Goal: Task Accomplishment & Management: Manage account settings

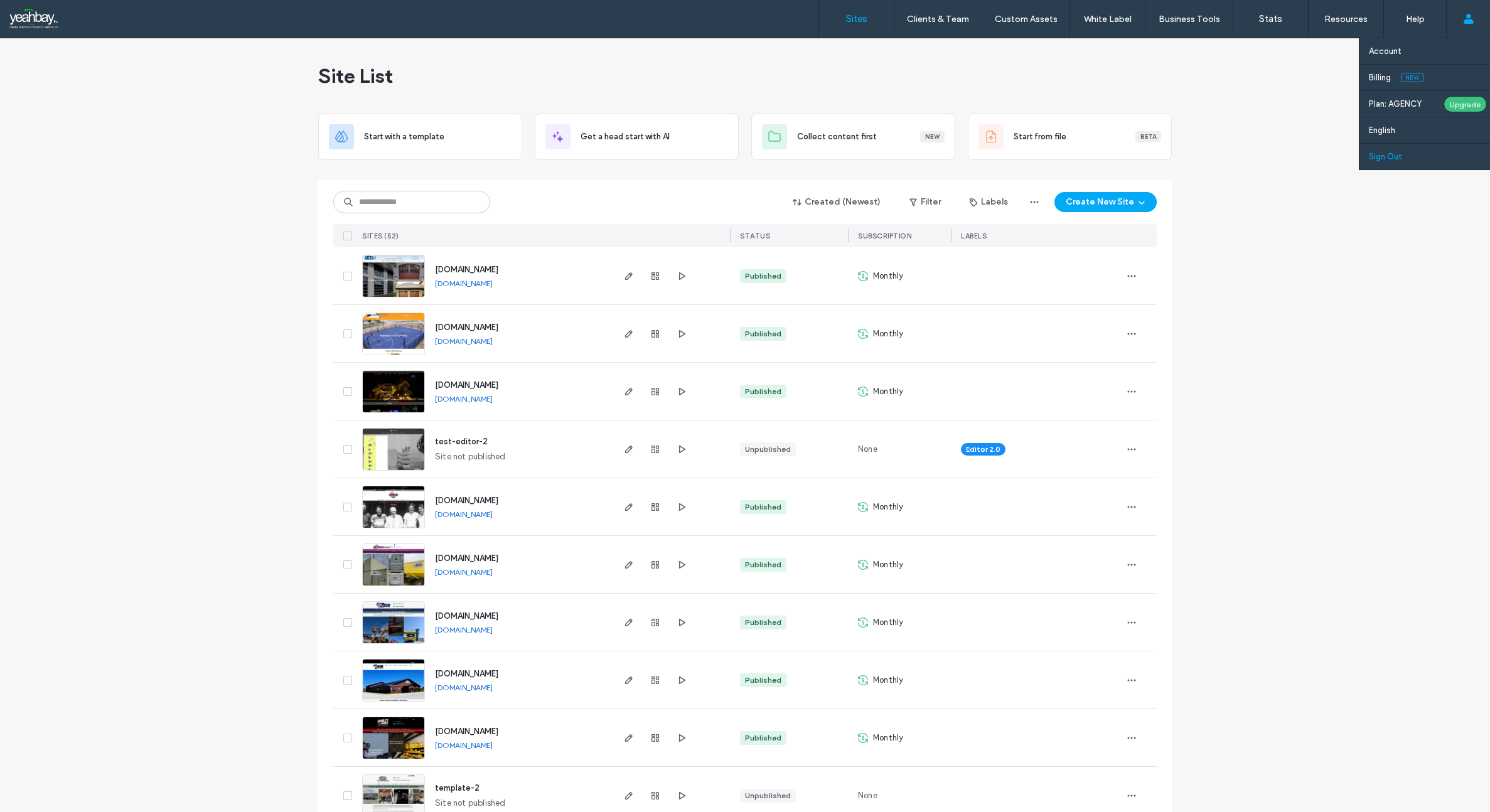
click at [1378, 151] on link "Sign Out" at bounding box center [1429, 156] width 121 height 26
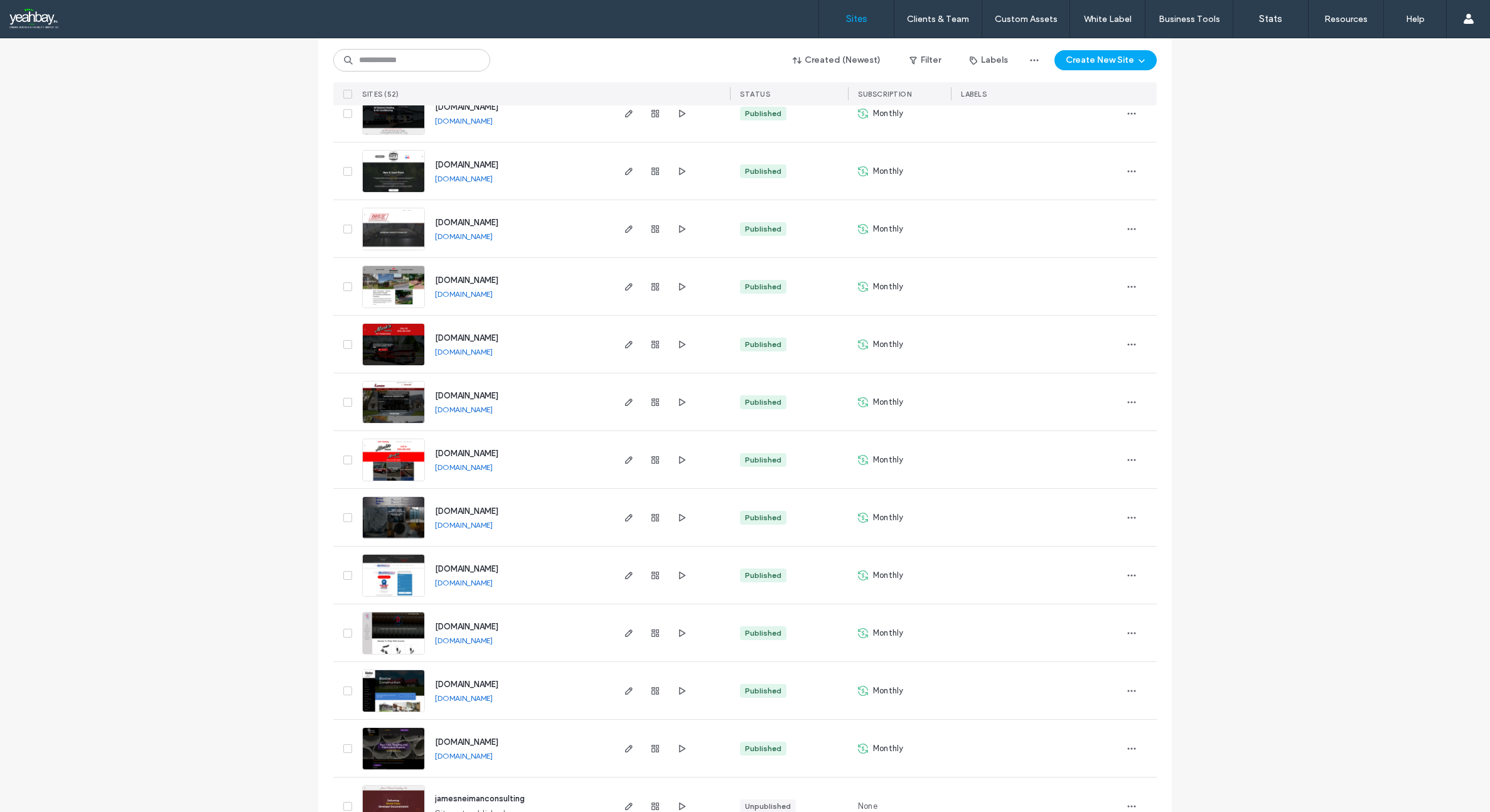
scroll to position [2138, 0]
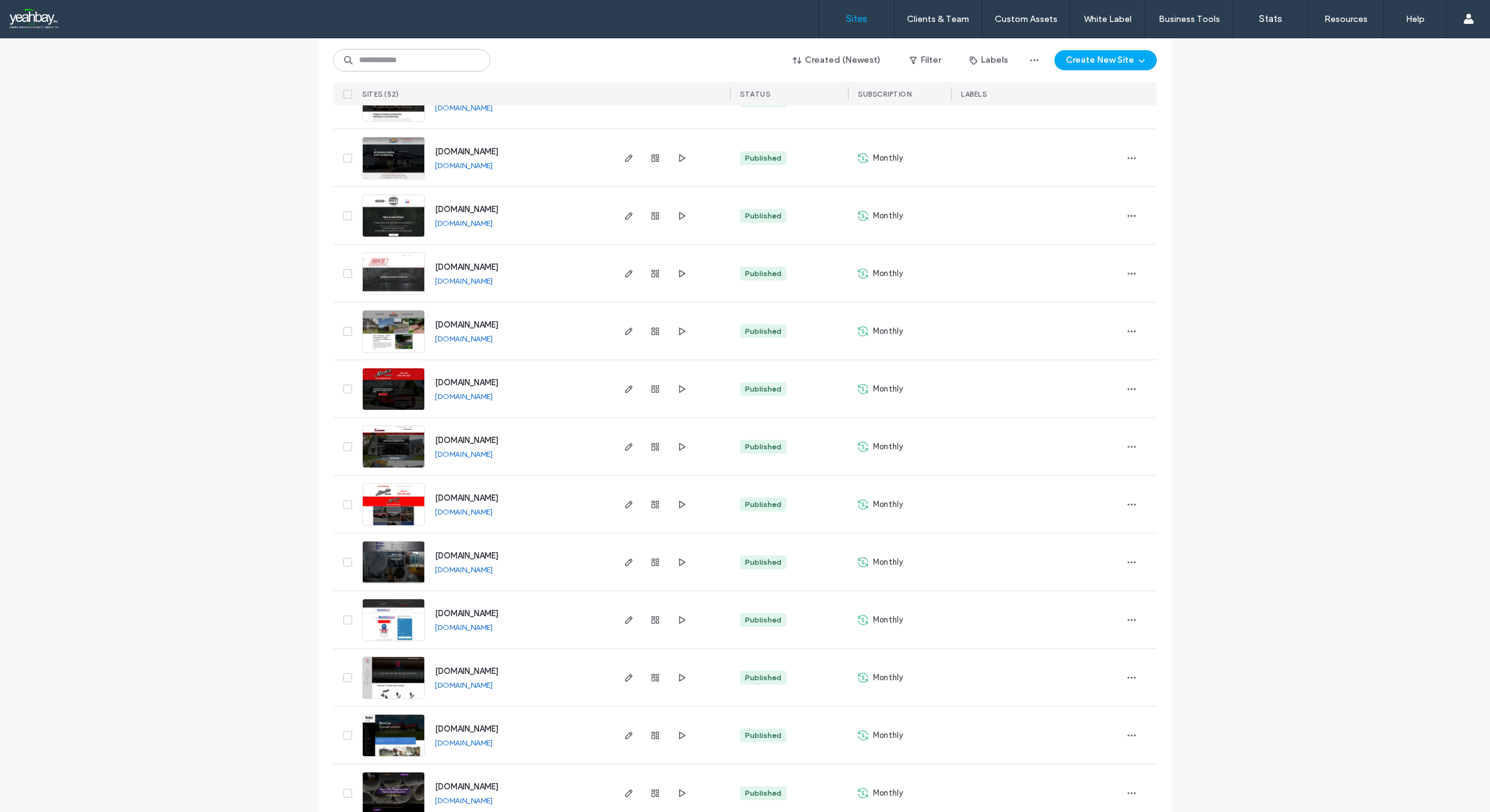
click at [482, 439] on span "[DOMAIN_NAME]" at bounding box center [467, 440] width 63 height 10
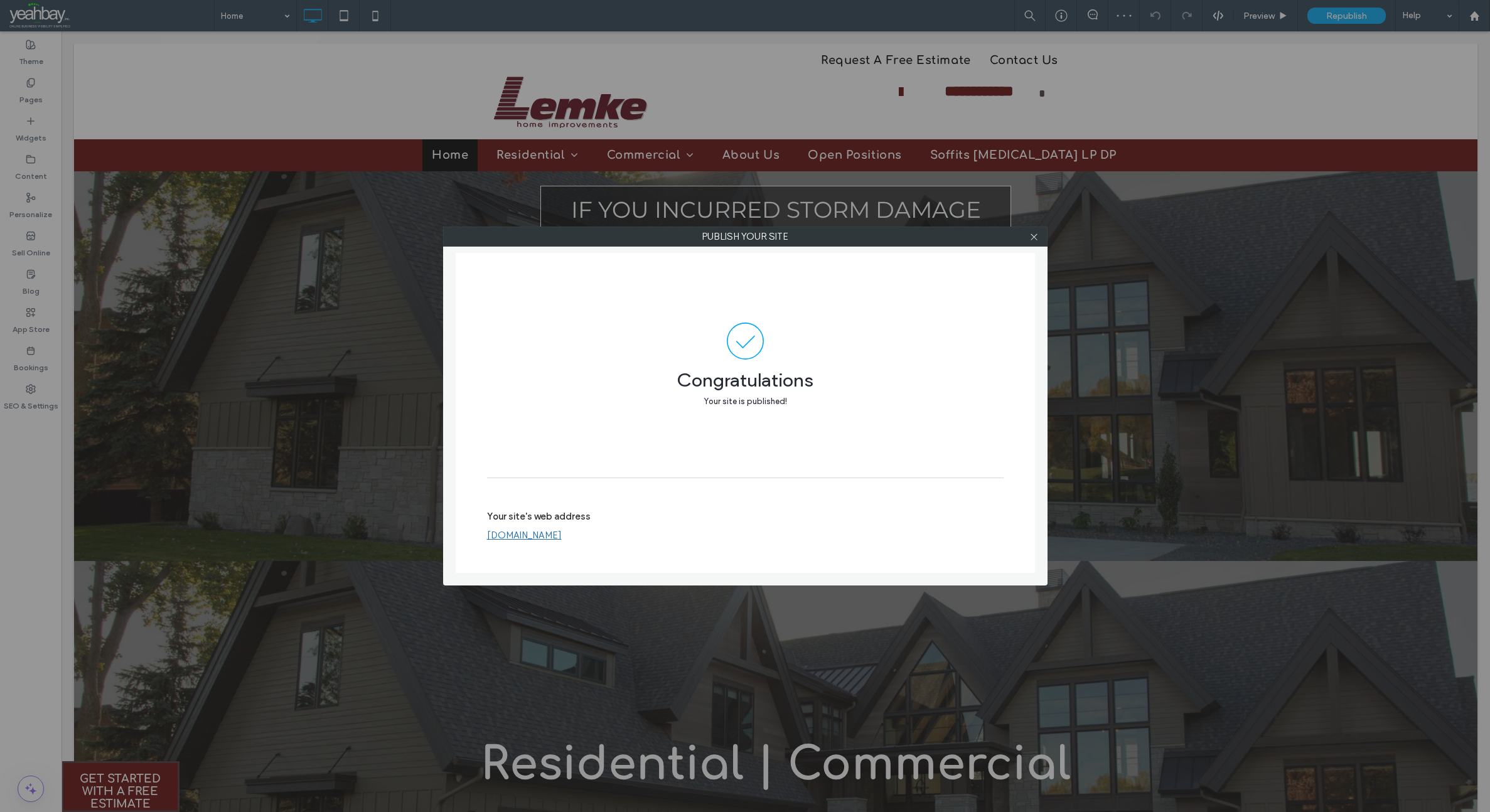
click at [554, 534] on link "[DOMAIN_NAME]" at bounding box center [525, 535] width 75 height 11
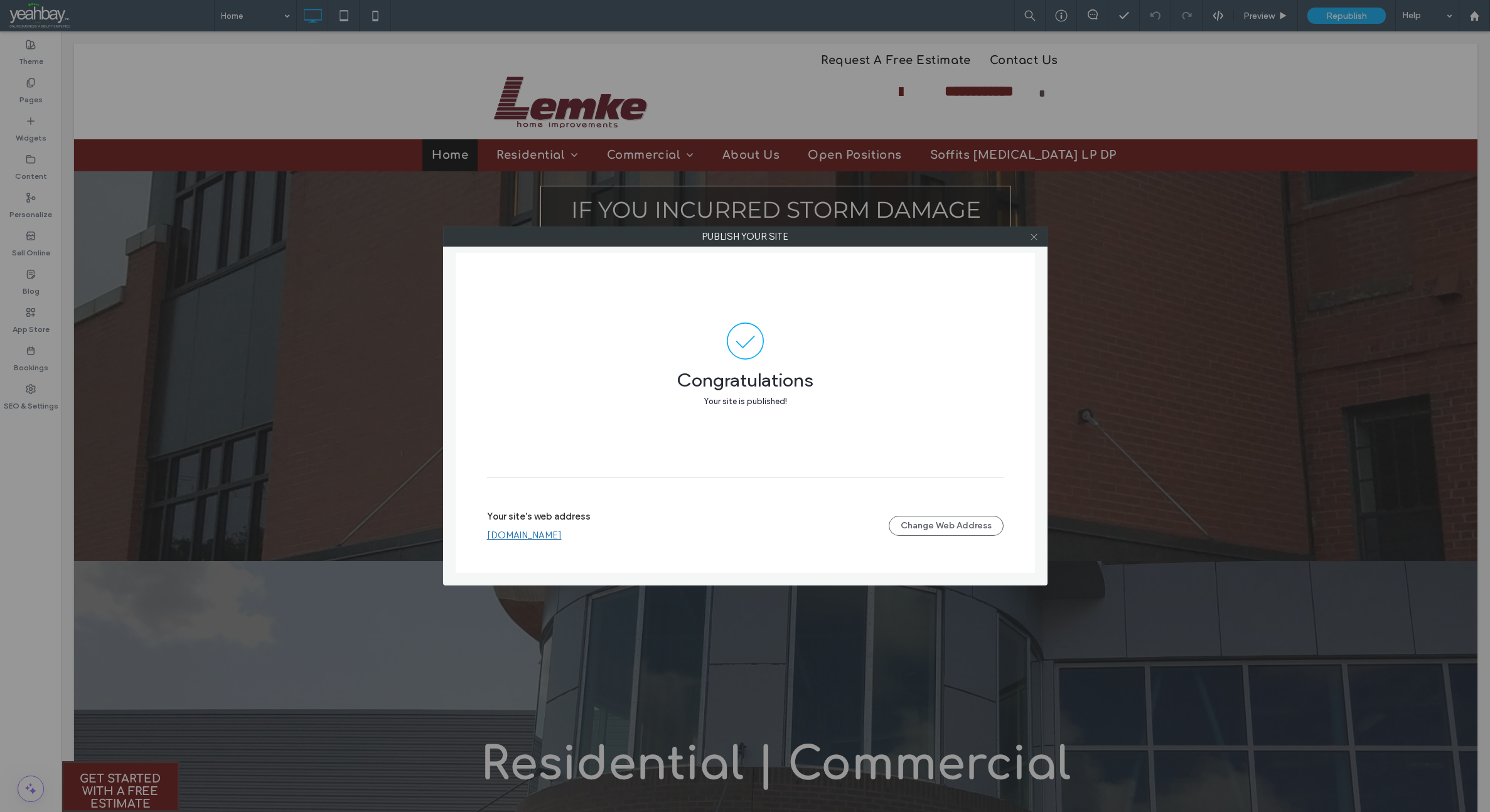
click at [1034, 235] on icon at bounding box center [1034, 236] width 10 height 10
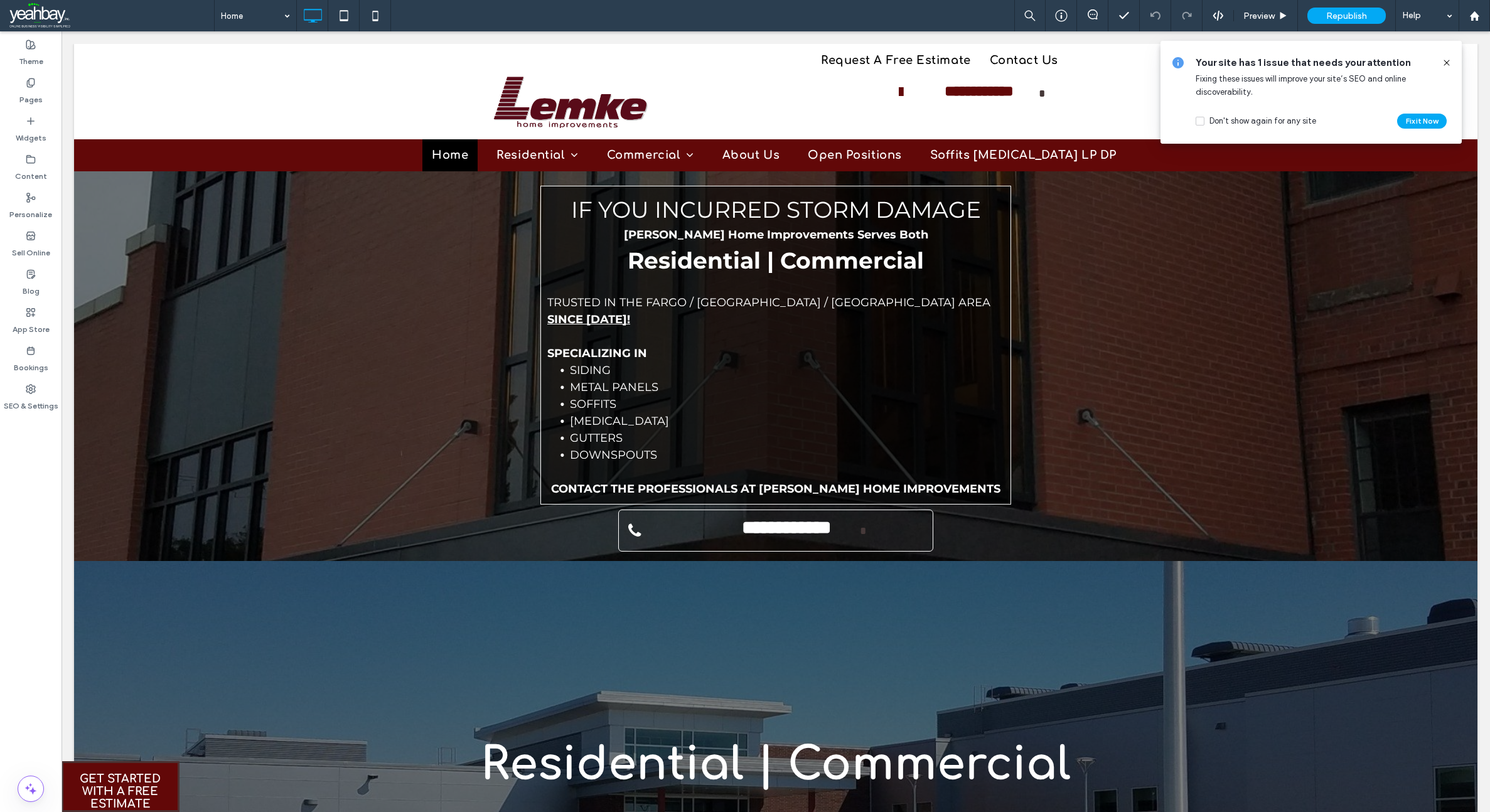
click at [1447, 61] on icon at bounding box center [1447, 63] width 10 height 10
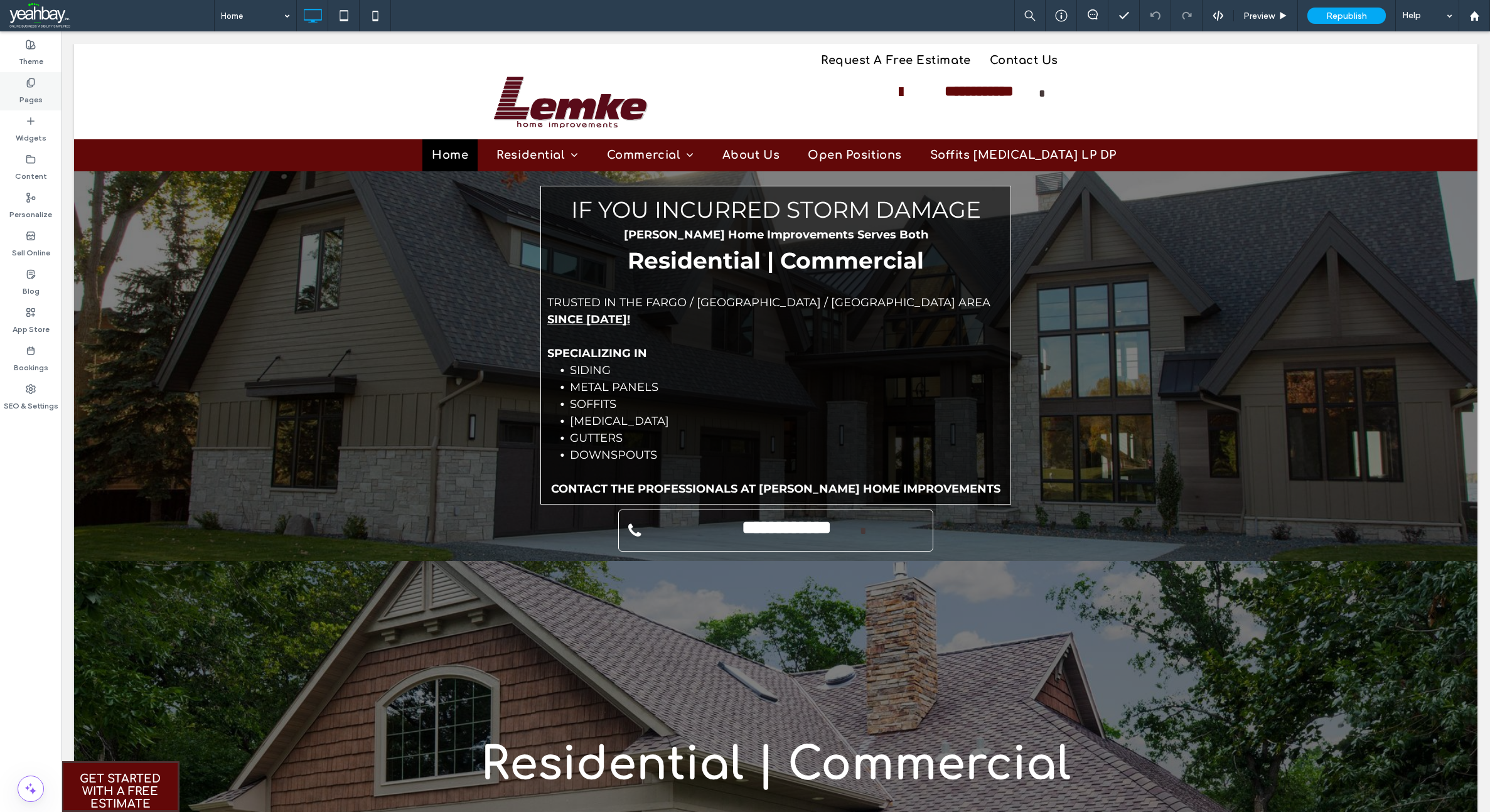
click at [40, 79] on div "Pages" at bounding box center [30, 91] width 61 height 38
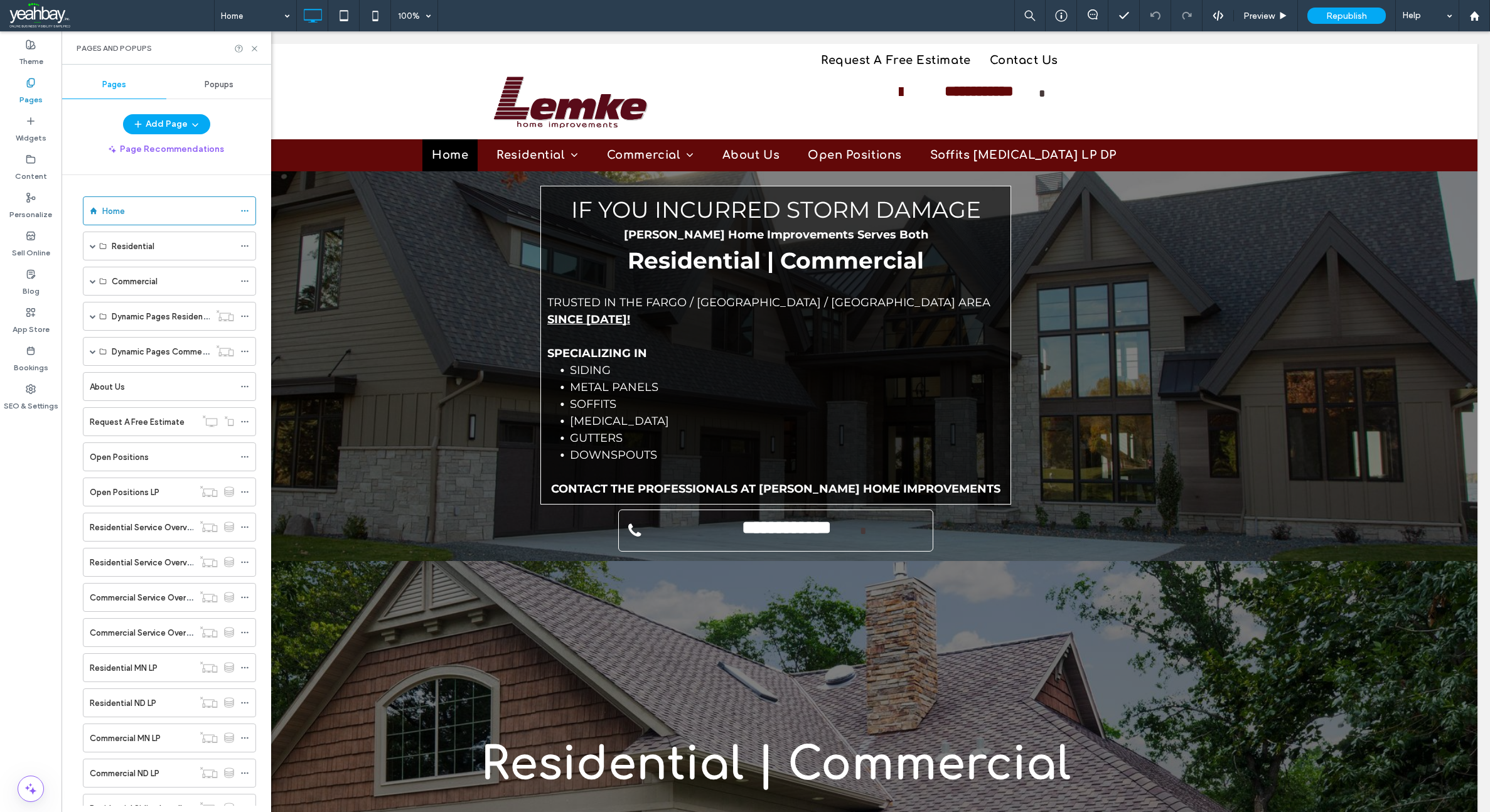
click at [219, 82] on span "Popups" at bounding box center [219, 85] width 29 height 10
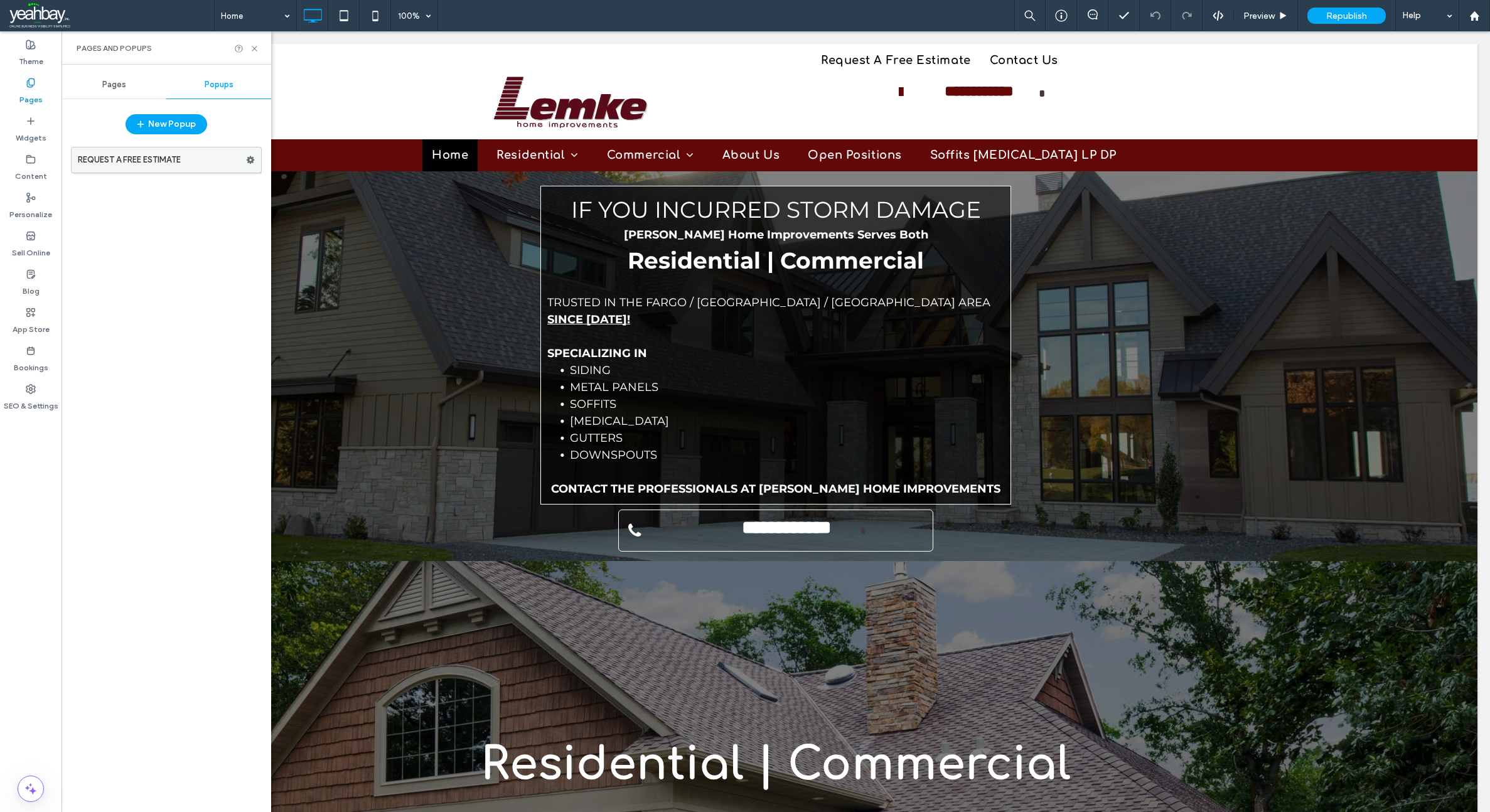
click at [161, 162] on label "REQUEST A FREE ESTIMATE" at bounding box center [162, 160] width 168 height 25
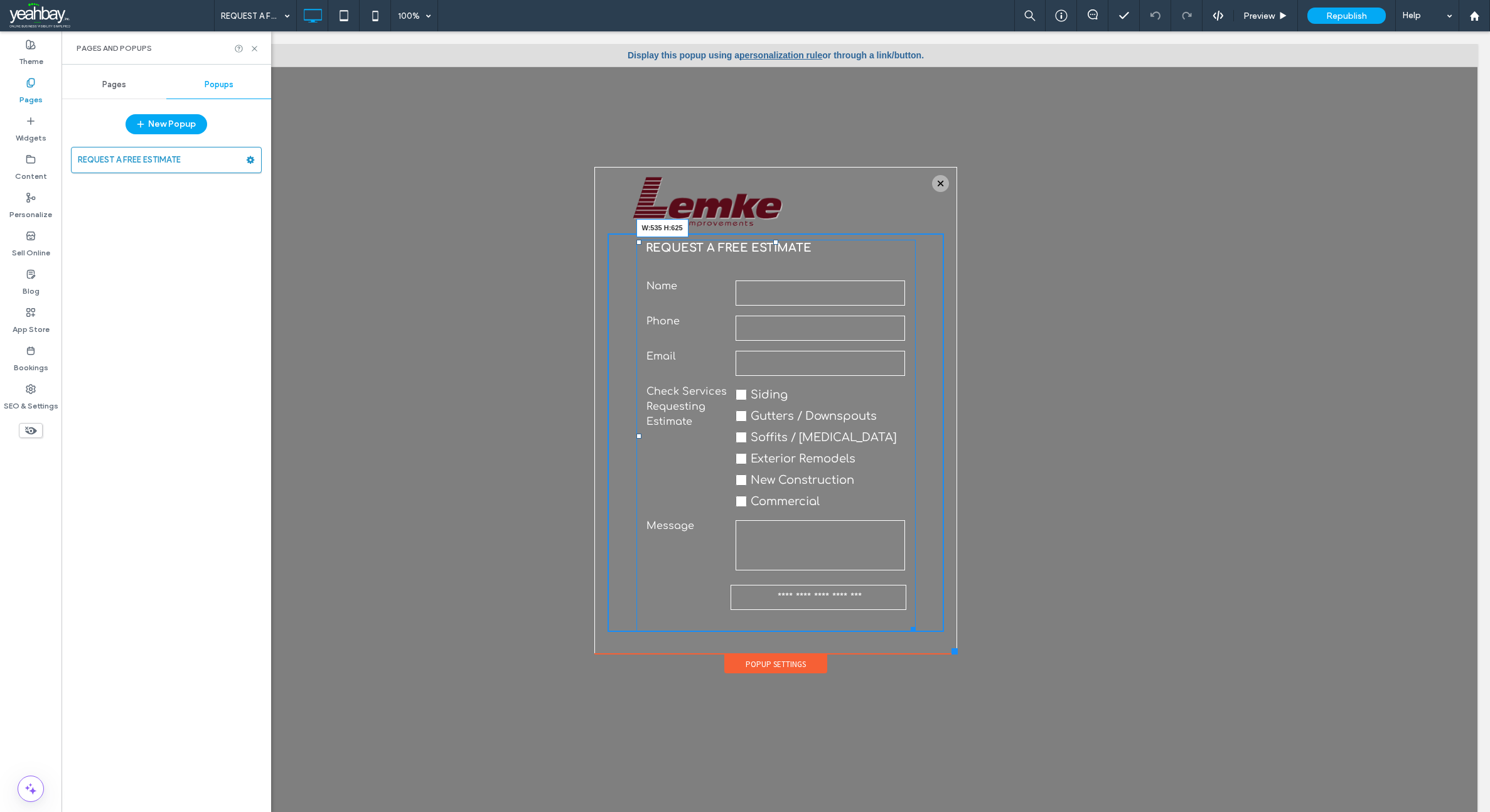
drag, startPoint x: 903, startPoint y: 627, endPoint x: 930, endPoint y: 620, distance: 27.9
click at [916, 620] on div "**********" at bounding box center [776, 435] width 279 height 392
click at [650, 401] on label "Check Services Requesting Estimate" at bounding box center [671, 448] width 103 height 128
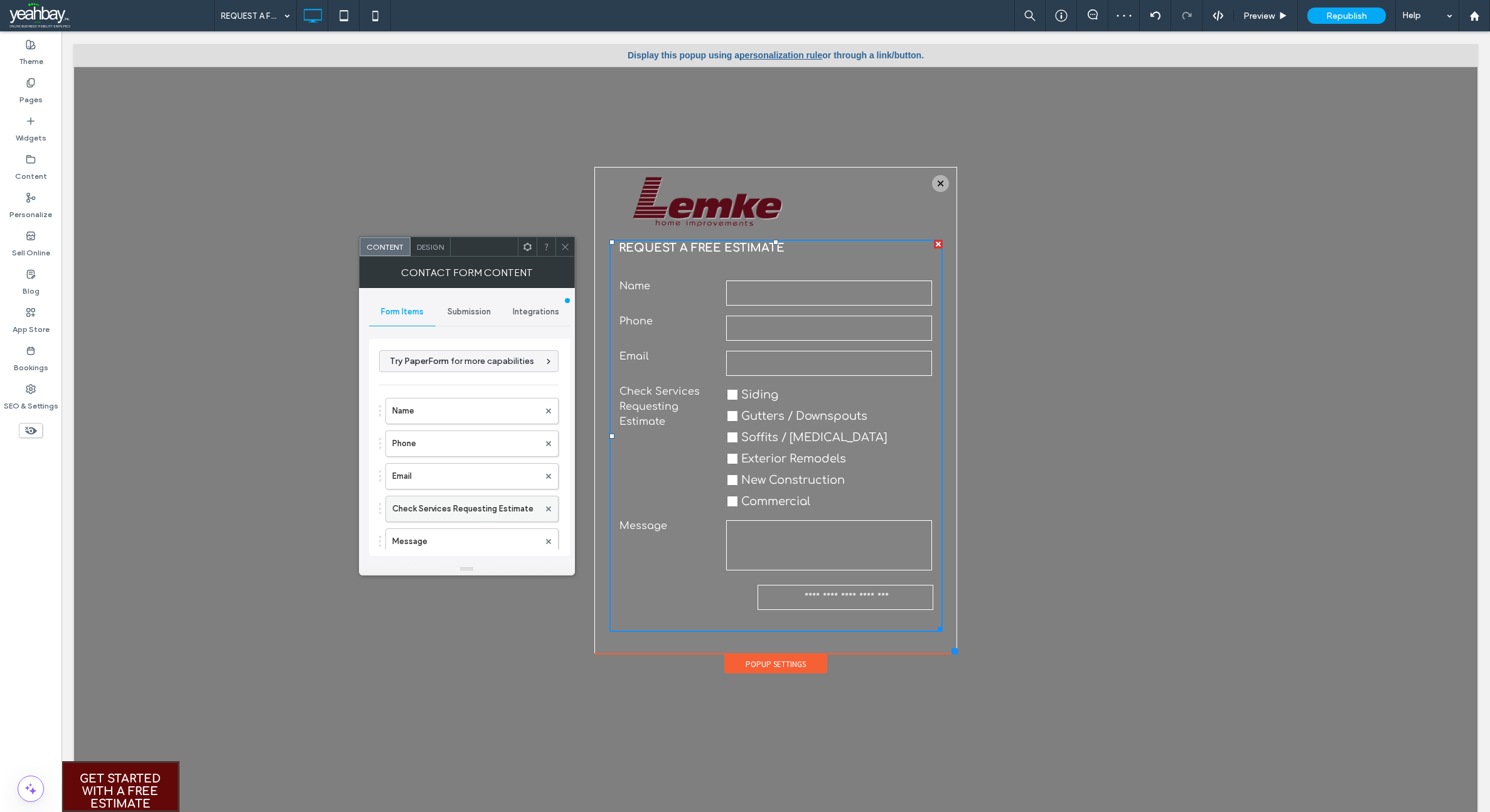
click at [412, 508] on label "Check Services Requesting Estimate" at bounding box center [465, 508] width 147 height 25
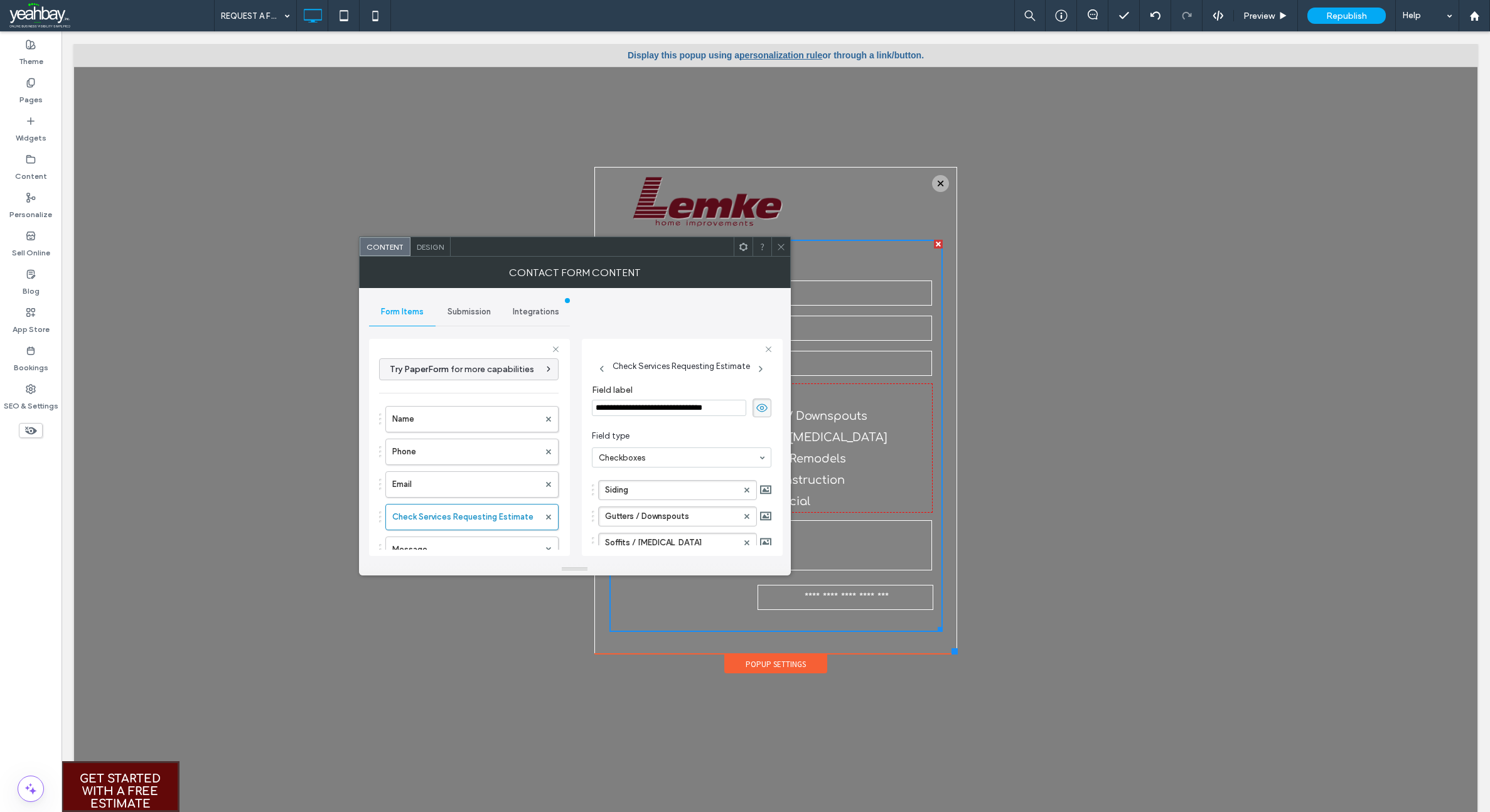
drag, startPoint x: 736, startPoint y: 407, endPoint x: 592, endPoint y: 411, distance: 144.1
click at [592, 411] on input "**********" at bounding box center [669, 408] width 154 height 16
type input "**********"
click at [779, 245] on icon at bounding box center [781, 247] width 10 height 10
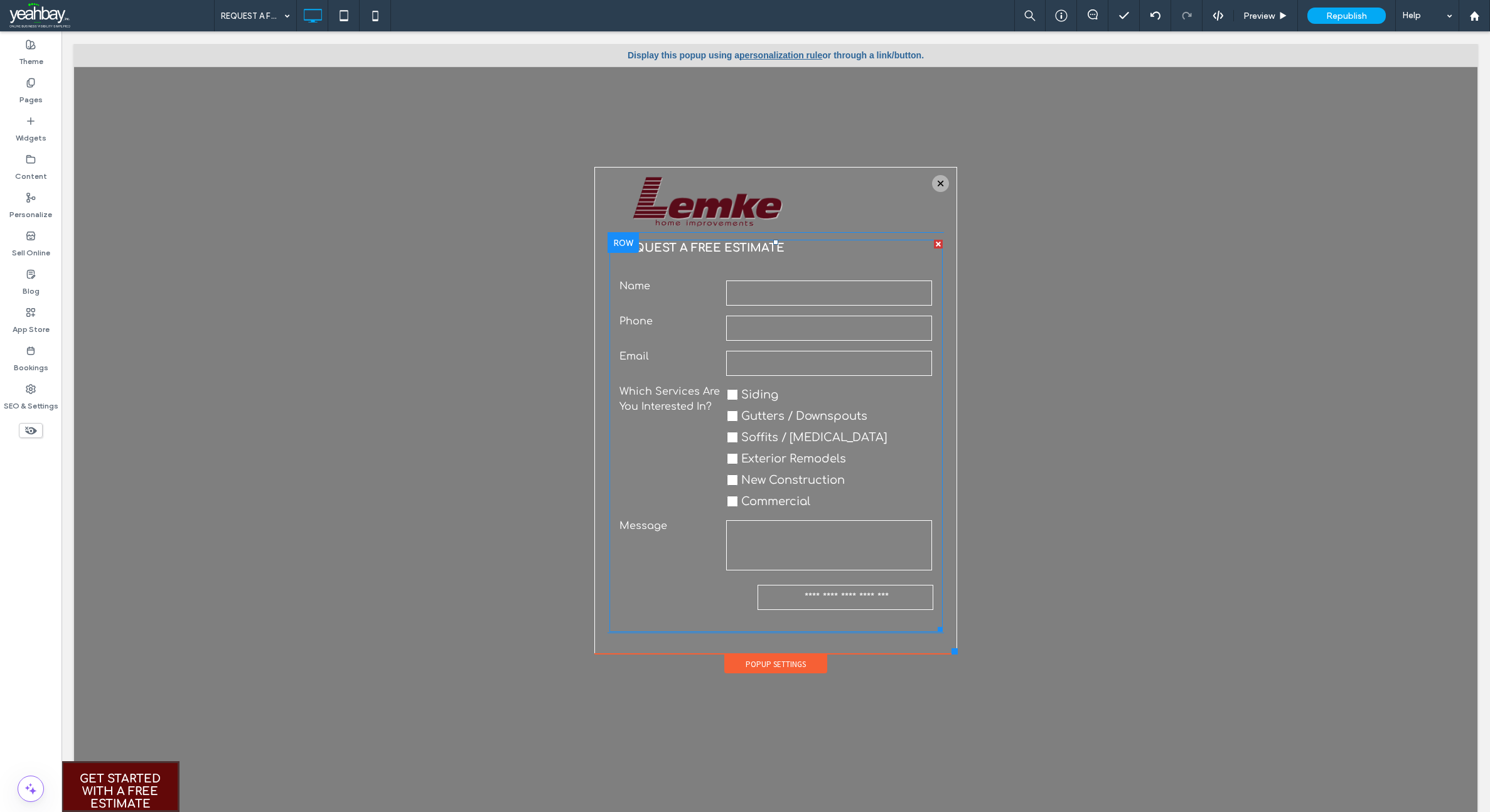
click at [693, 415] on label "Which Services Are You Interested In?" at bounding box center [671, 448] width 103 height 128
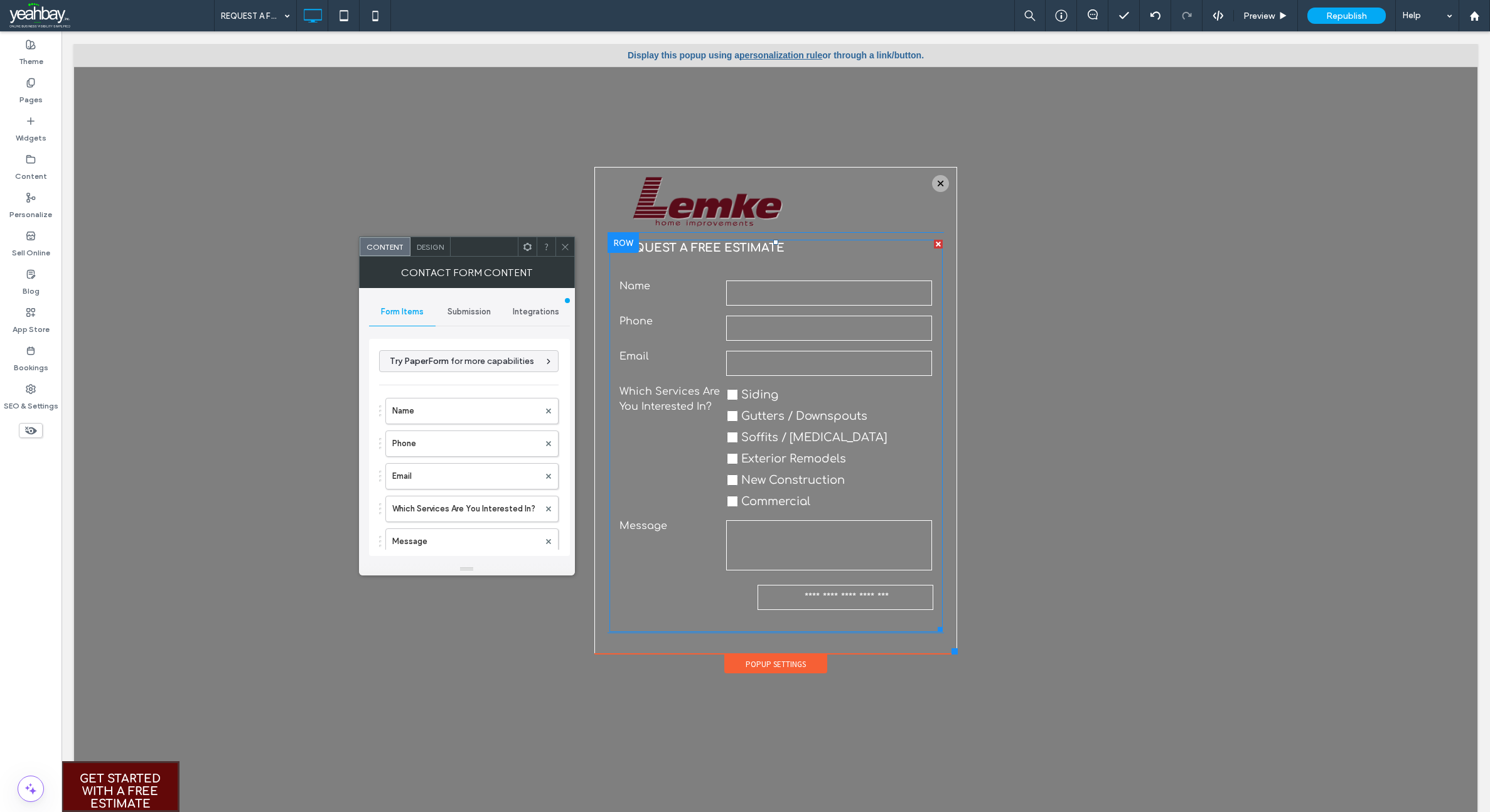
type input "**********"
click at [455, 508] on label "Which Services Are You Interested In?" at bounding box center [465, 508] width 147 height 25
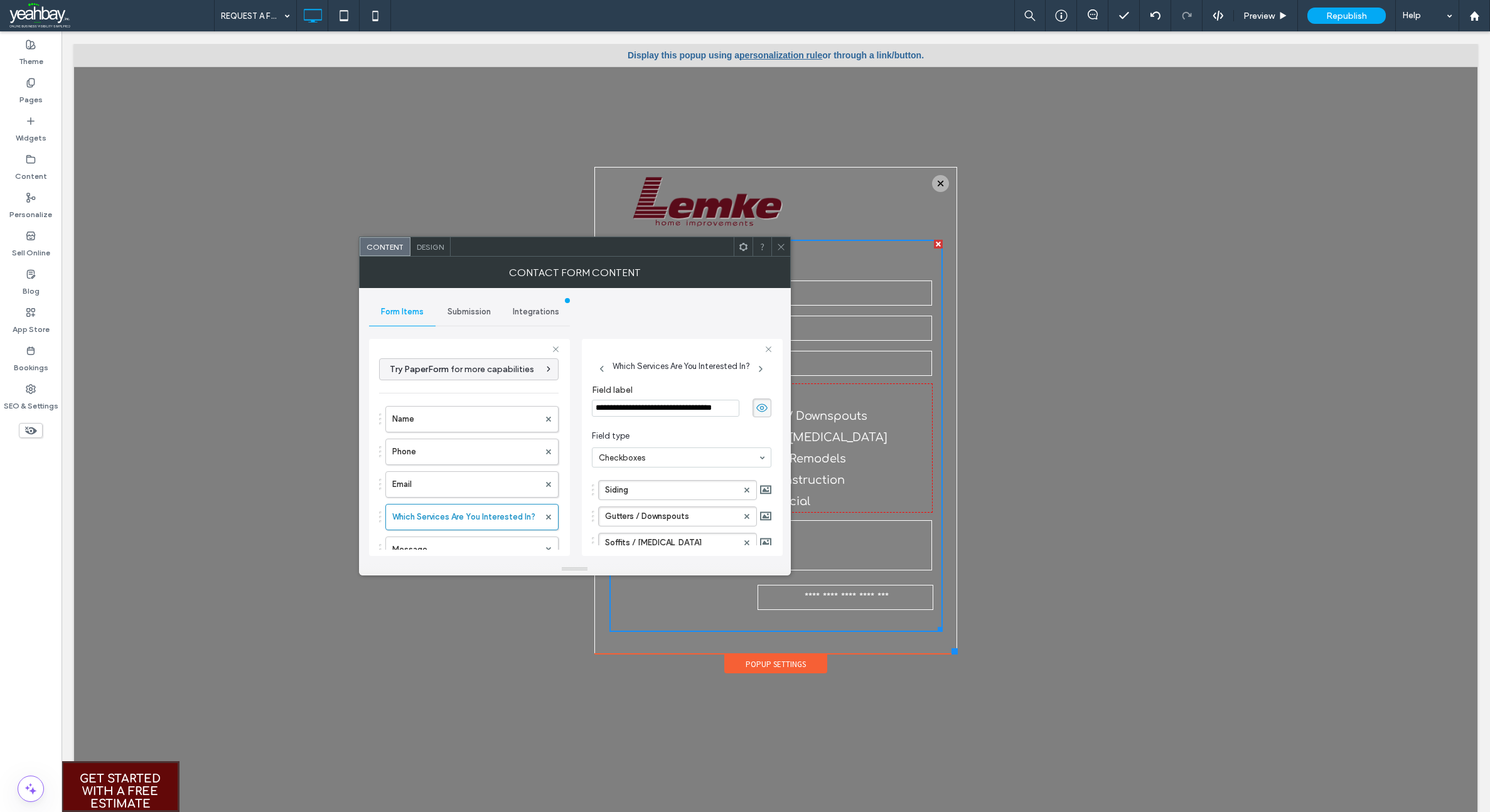
scroll to position [0, 0]
drag, startPoint x: 737, startPoint y: 404, endPoint x: 556, endPoint y: 419, distance: 181.6
click at [556, 419] on div "**********" at bounding box center [469, 445] width 201 height 233
click at [780, 249] on icon at bounding box center [781, 247] width 10 height 10
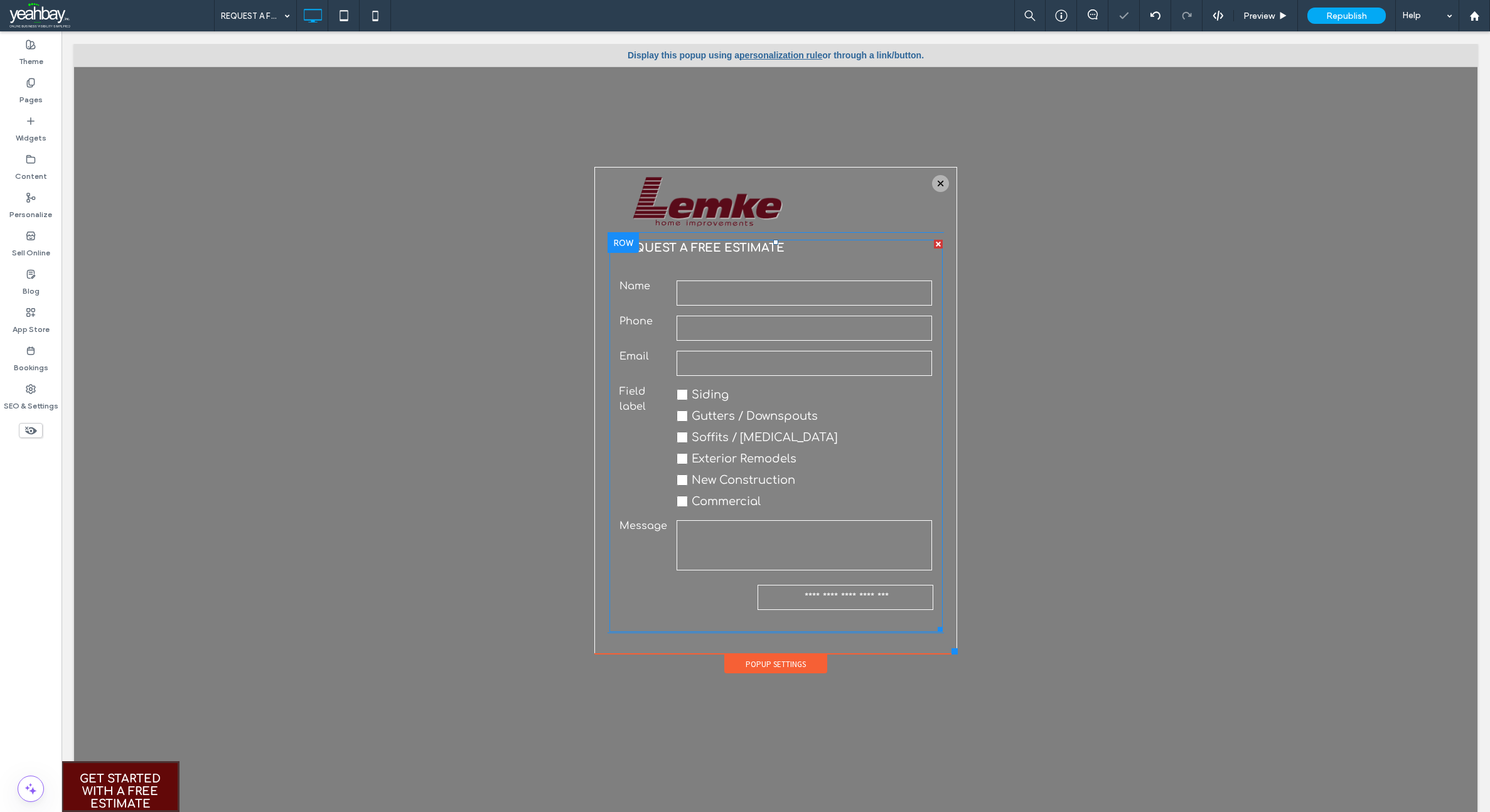
click at [636, 403] on label "Field label" at bounding box center [646, 448] width 54 height 128
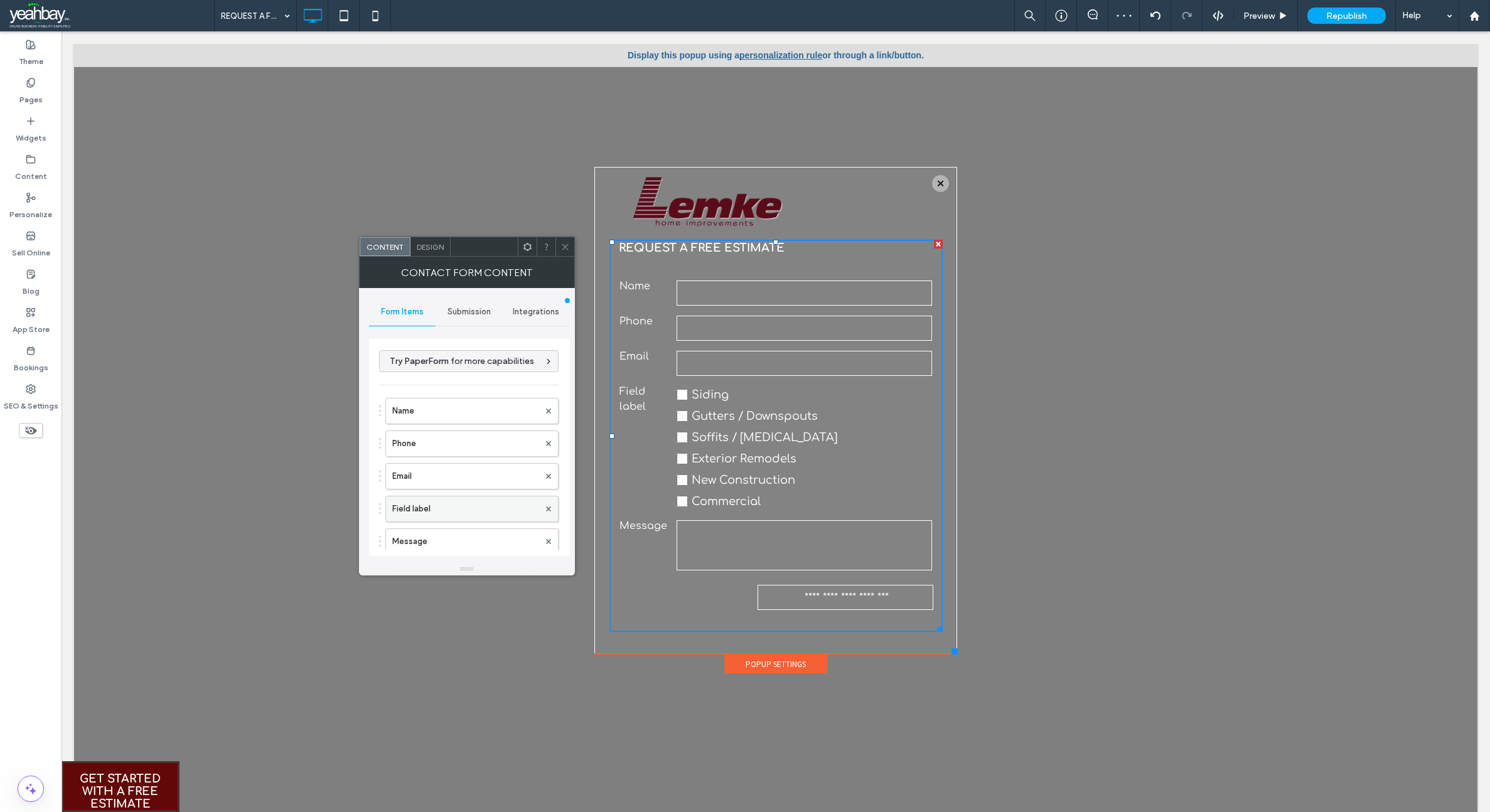
click at [425, 511] on label "Field label" at bounding box center [465, 508] width 147 height 25
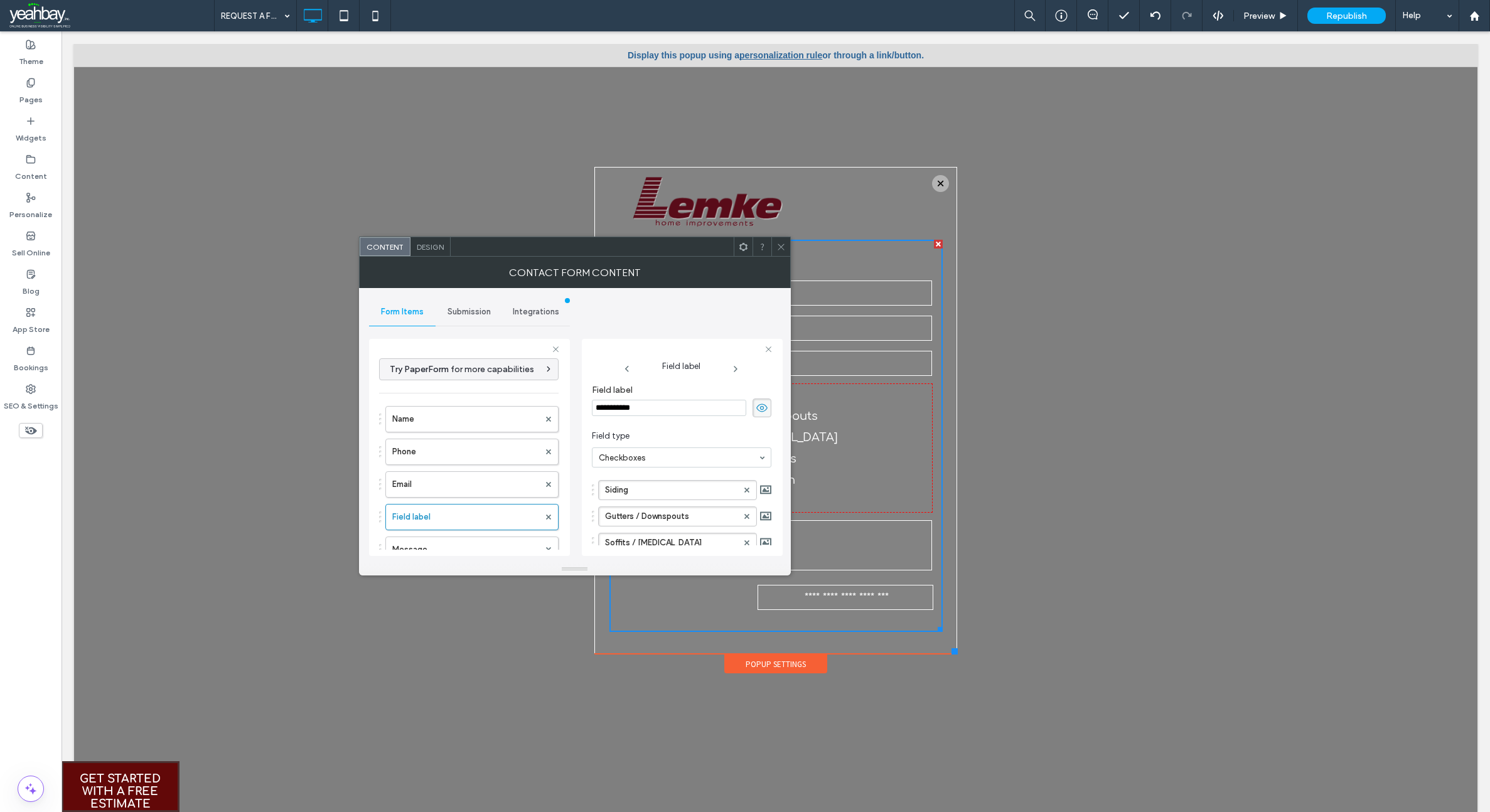
drag, startPoint x: 651, startPoint y: 404, endPoint x: 589, endPoint y: 409, distance: 62.2
click at [589, 409] on div "**********" at bounding box center [682, 448] width 201 height 217
type input "**********"
click at [777, 249] on icon at bounding box center [781, 247] width 10 height 10
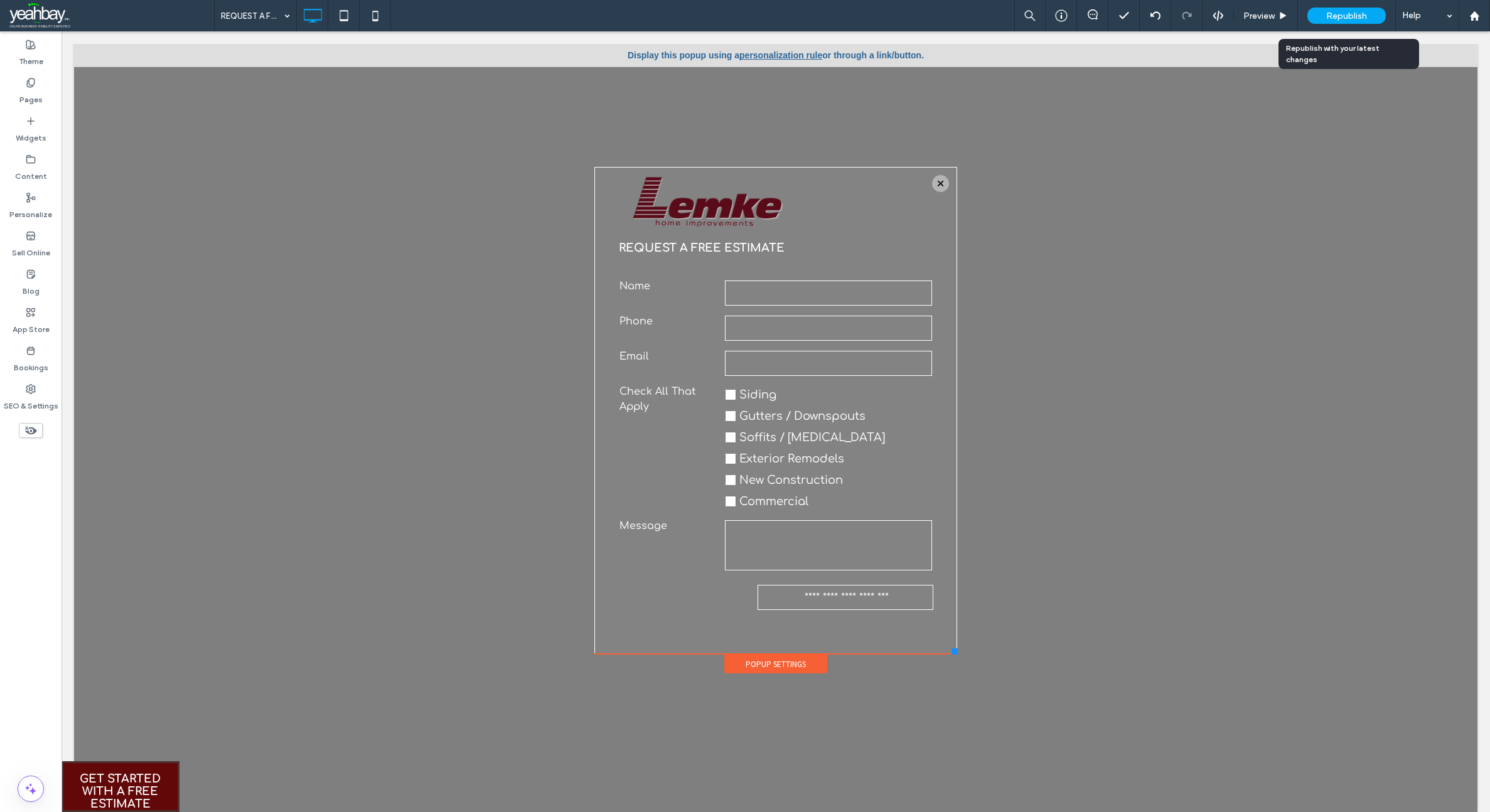
click at [1353, 16] on span "Republish" at bounding box center [1346, 16] width 41 height 11
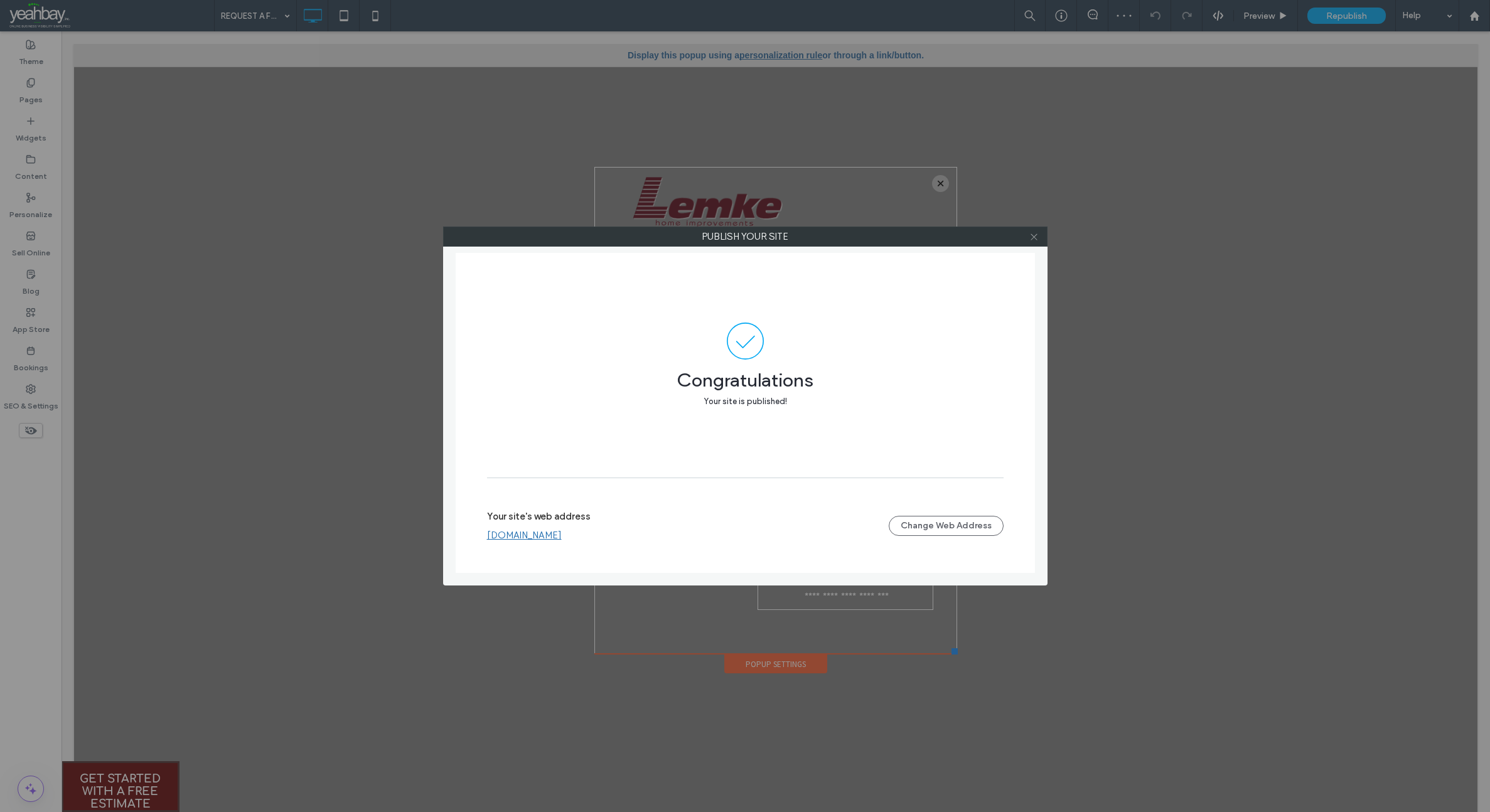
click at [1038, 238] on icon at bounding box center [1034, 236] width 10 height 10
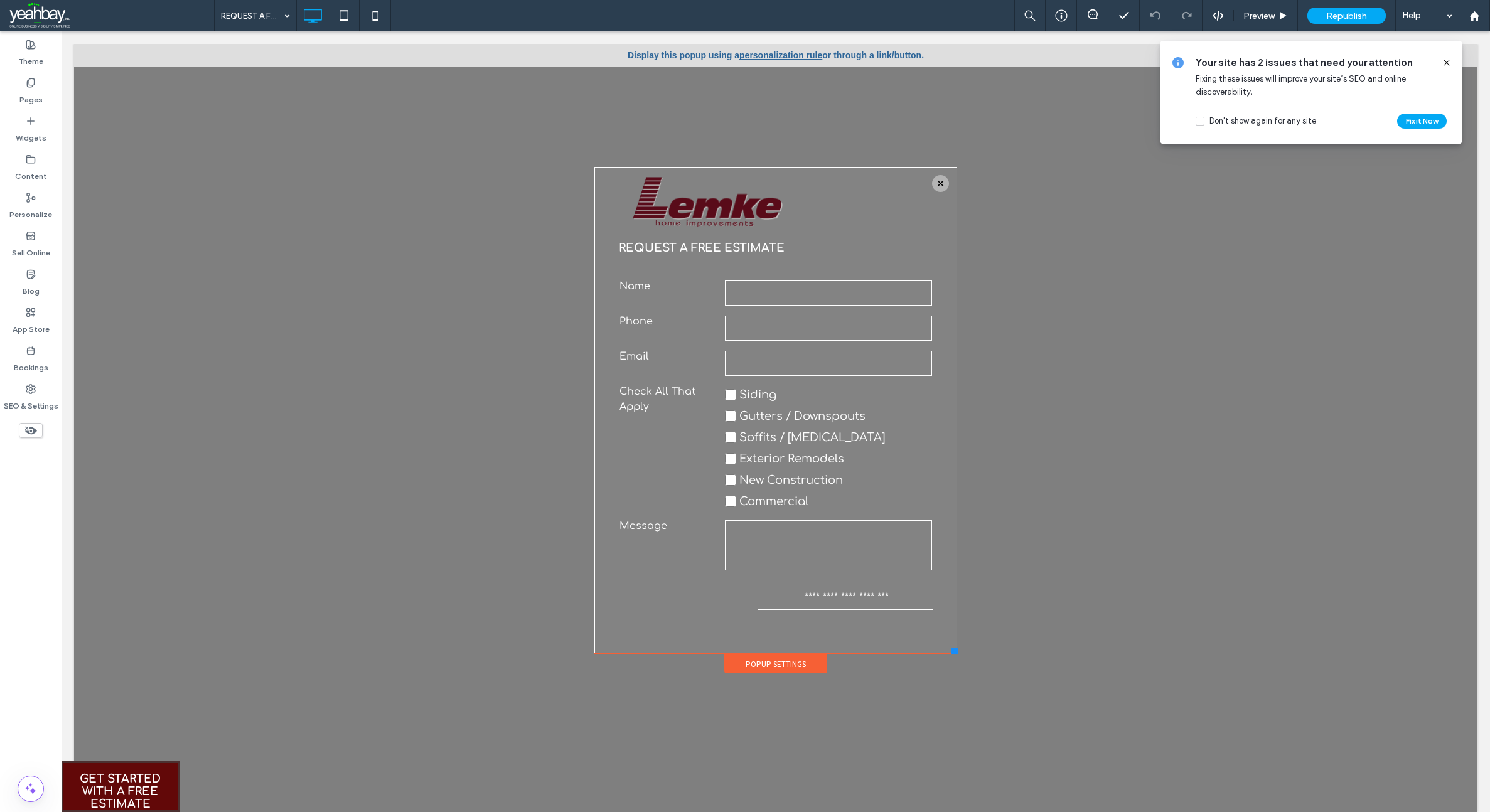
click at [1453, 65] on div "Your site has 2 issues that need your attention Fixing these issues will improv…" at bounding box center [1311, 92] width 301 height 103
click at [1447, 60] on icon at bounding box center [1447, 63] width 10 height 10
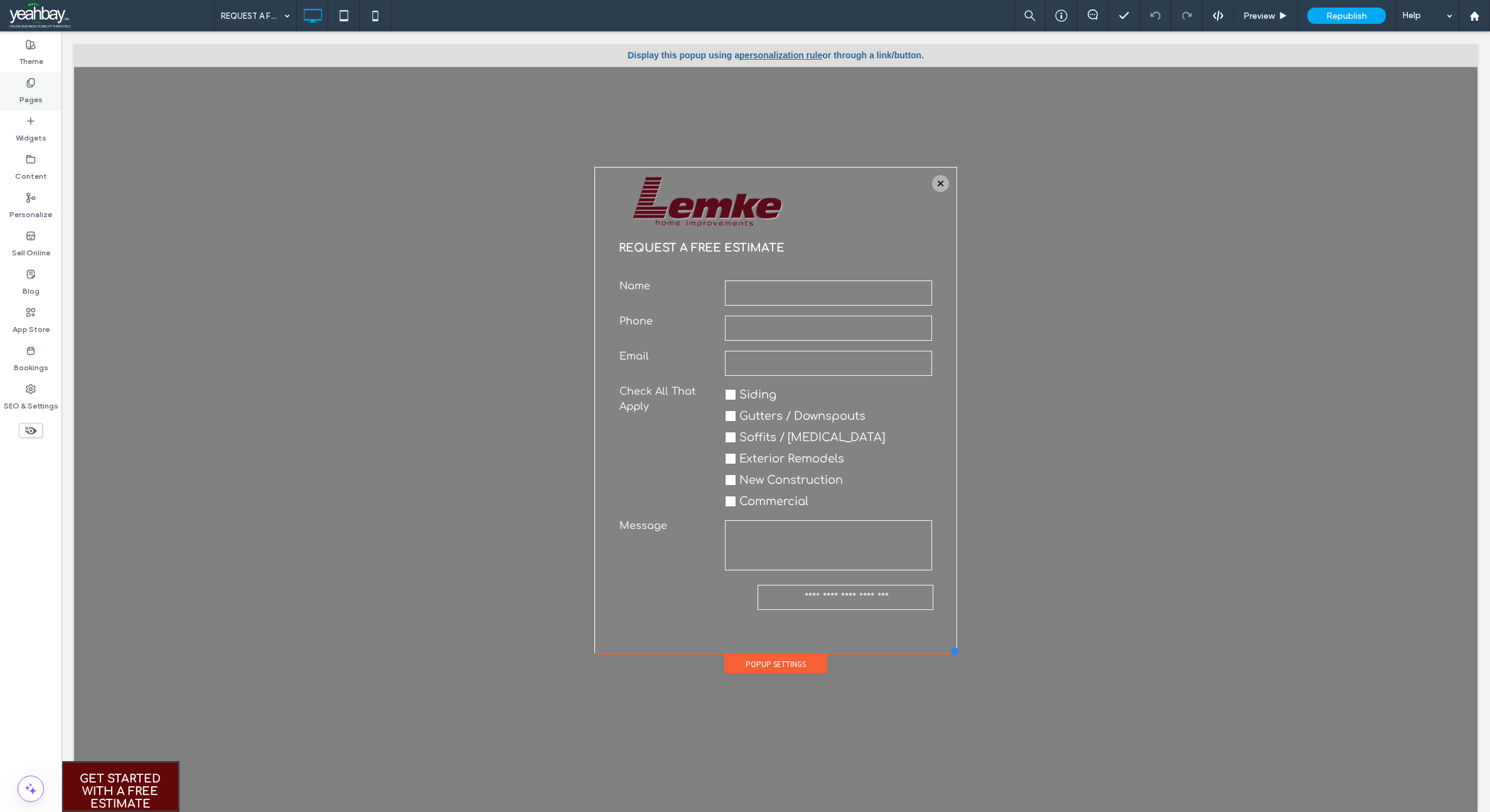
click at [17, 96] on div "Pages" at bounding box center [30, 91] width 61 height 38
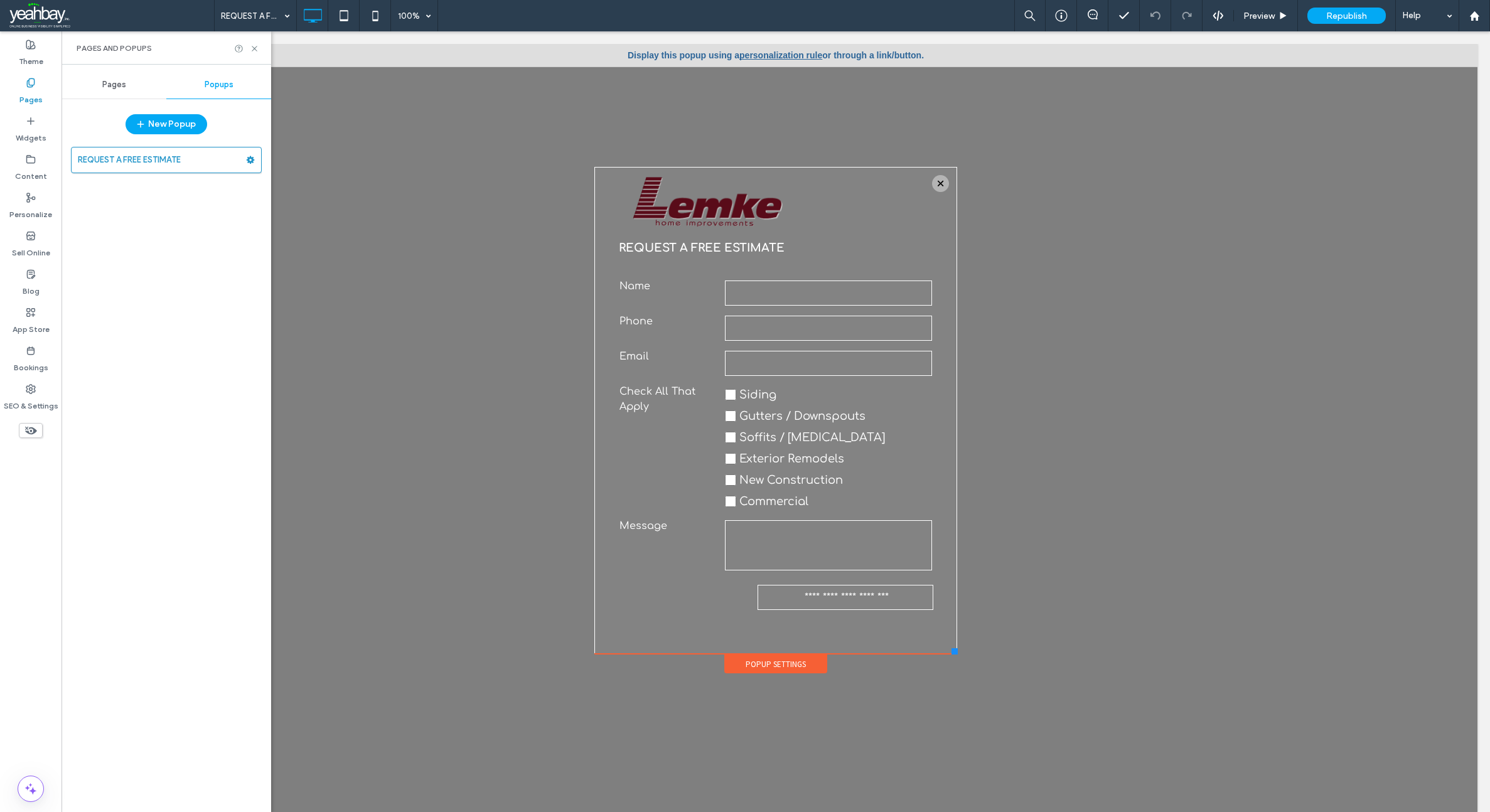
click at [25, 97] on label "Pages" at bounding box center [31, 96] width 23 height 17
click at [110, 81] on span "Pages" at bounding box center [114, 85] width 24 height 10
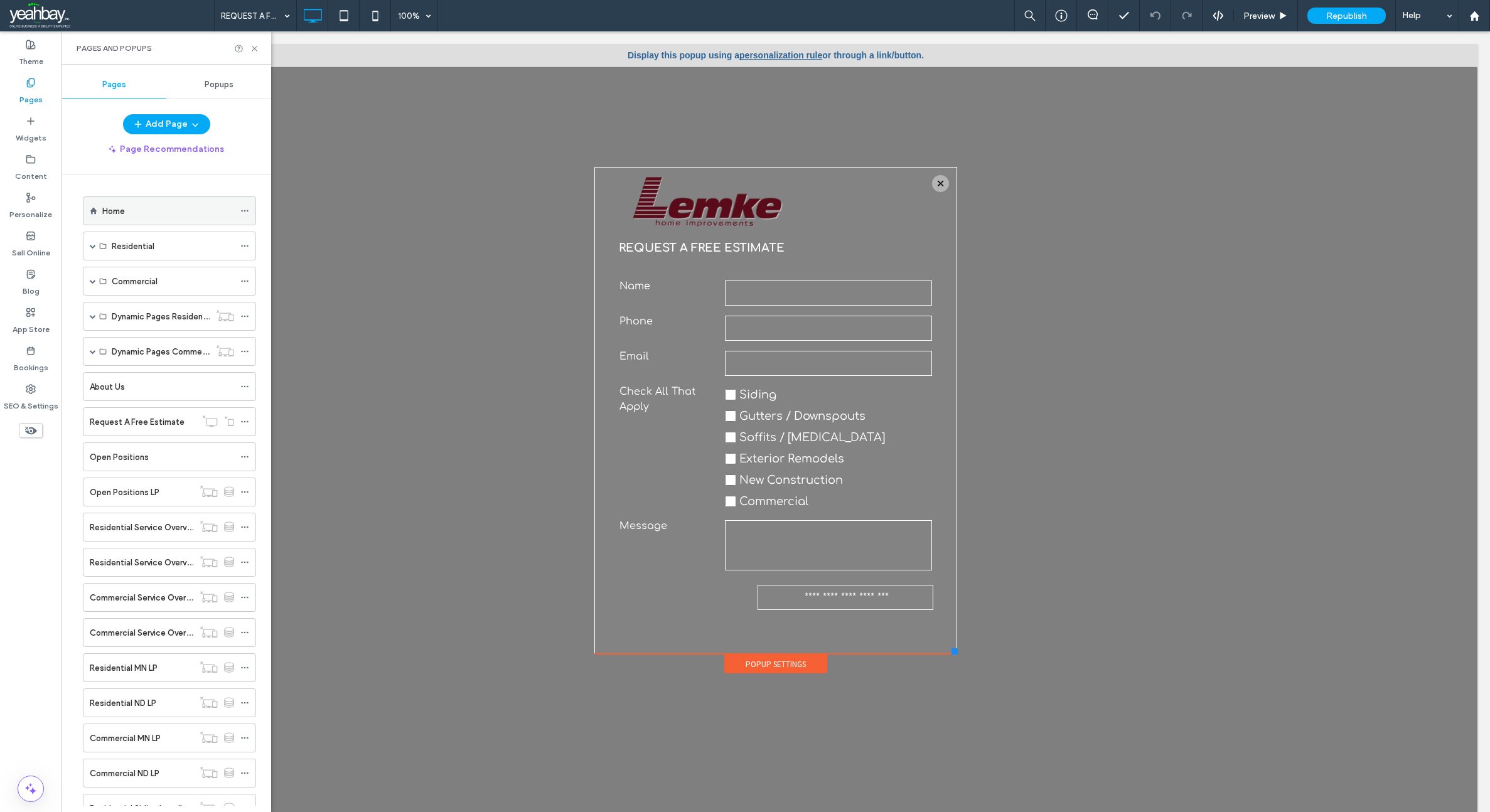
click at [111, 211] on label "Home" at bounding box center [113, 211] width 23 height 22
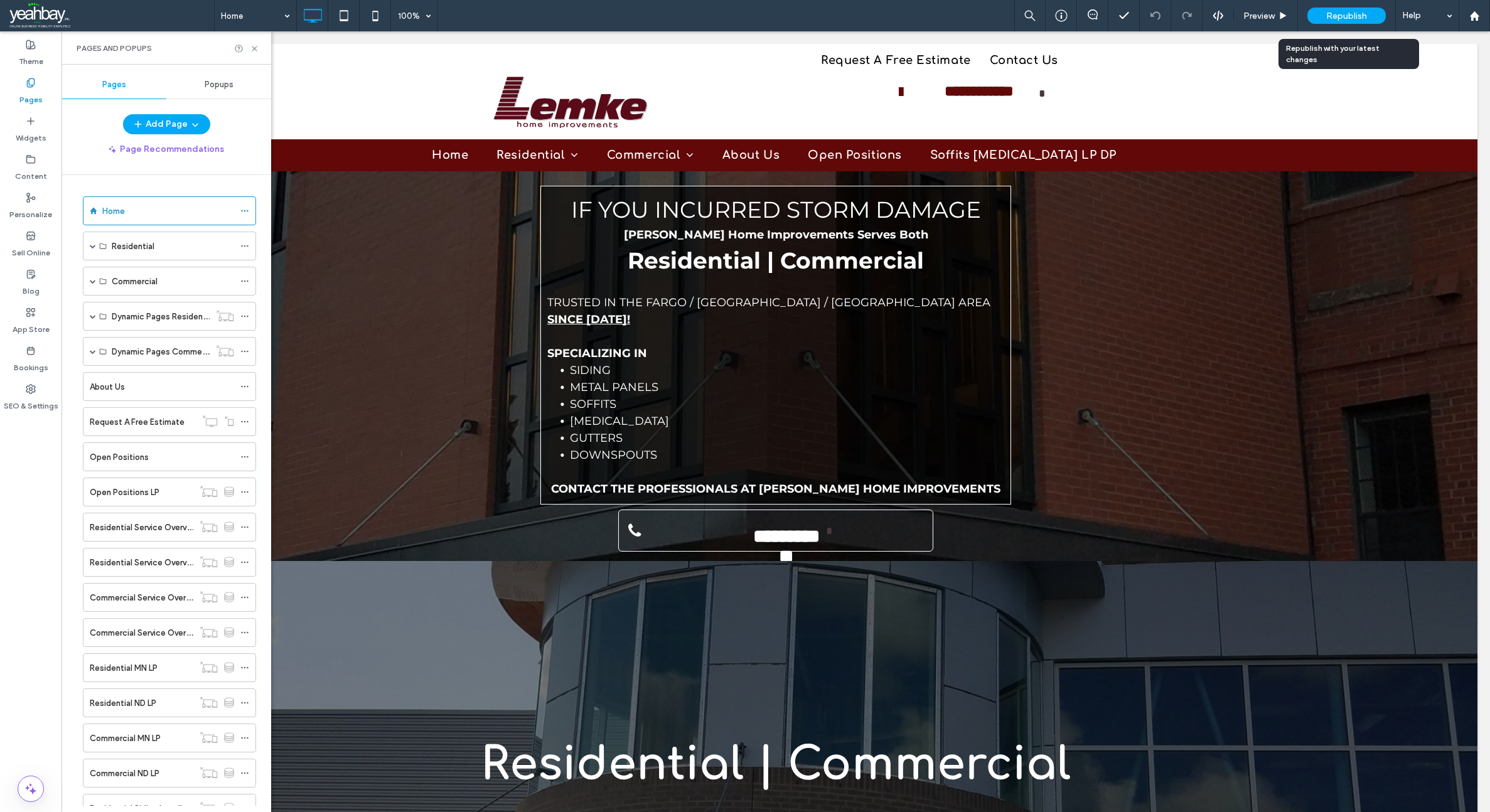
click at [1352, 12] on span "Republish" at bounding box center [1346, 16] width 41 height 11
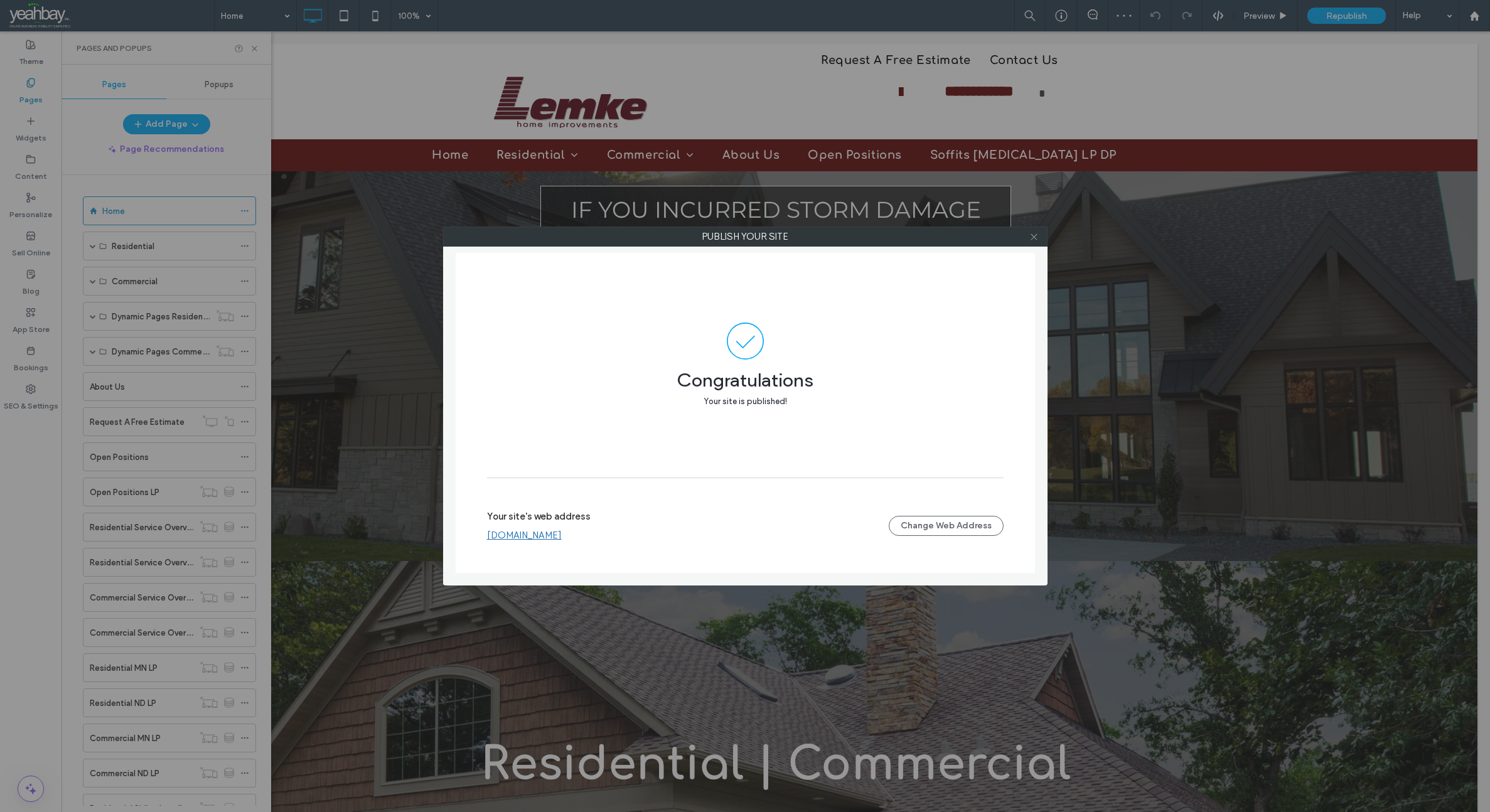
click at [1033, 241] on icon at bounding box center [1034, 236] width 10 height 10
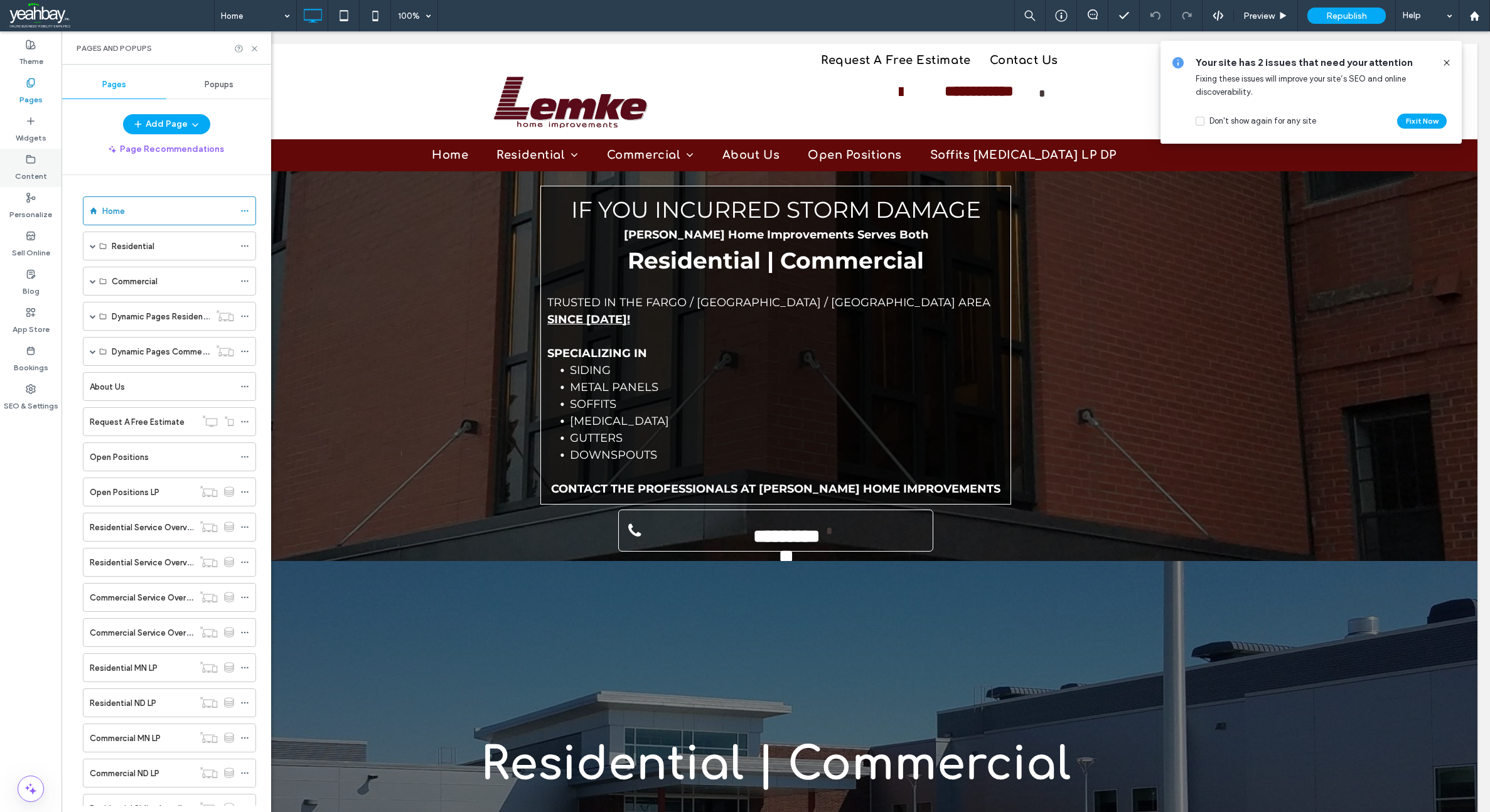
click at [30, 161] on icon at bounding box center [31, 160] width 10 height 10
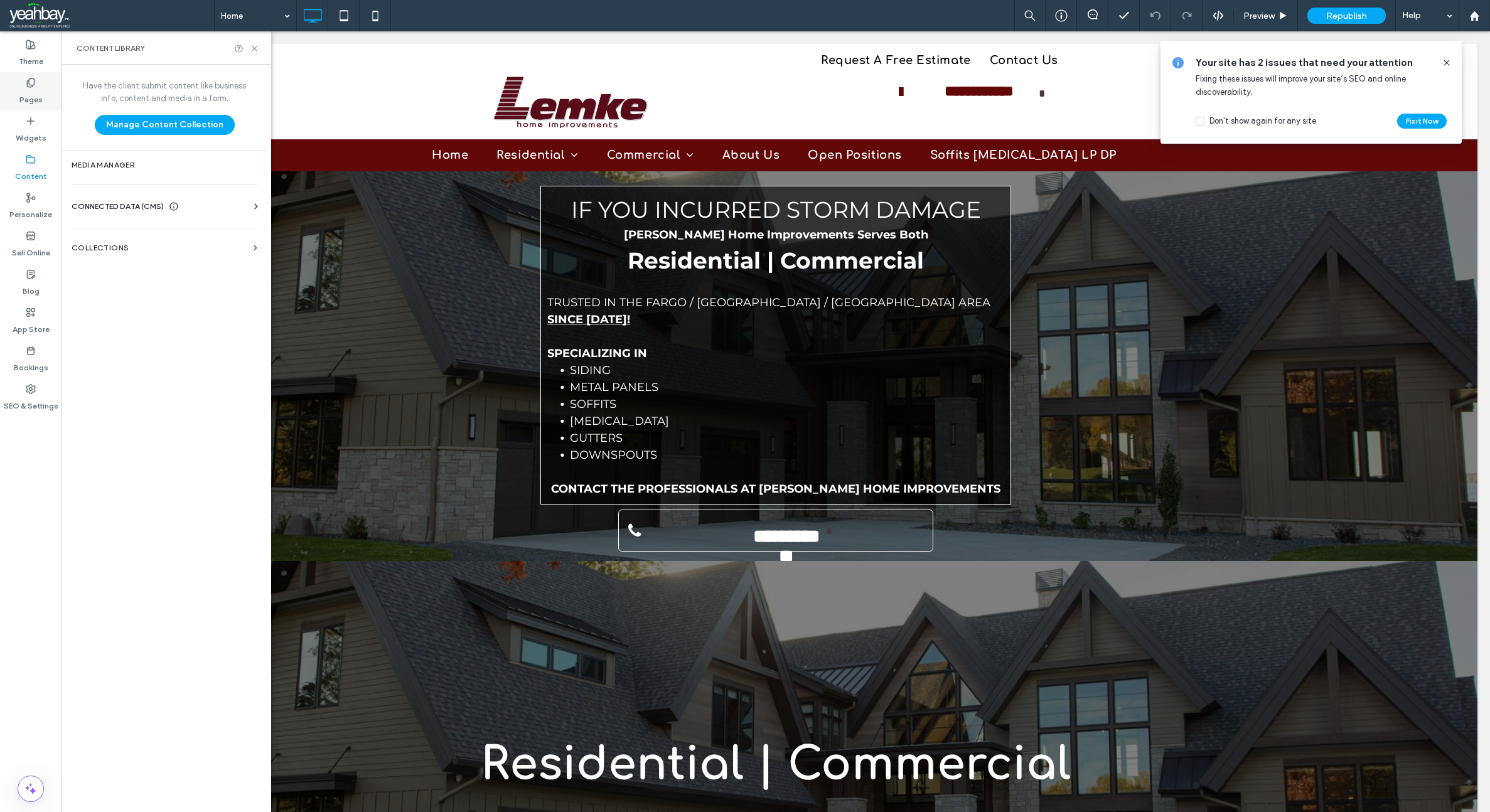
click at [28, 99] on label "Pages" at bounding box center [31, 96] width 23 height 17
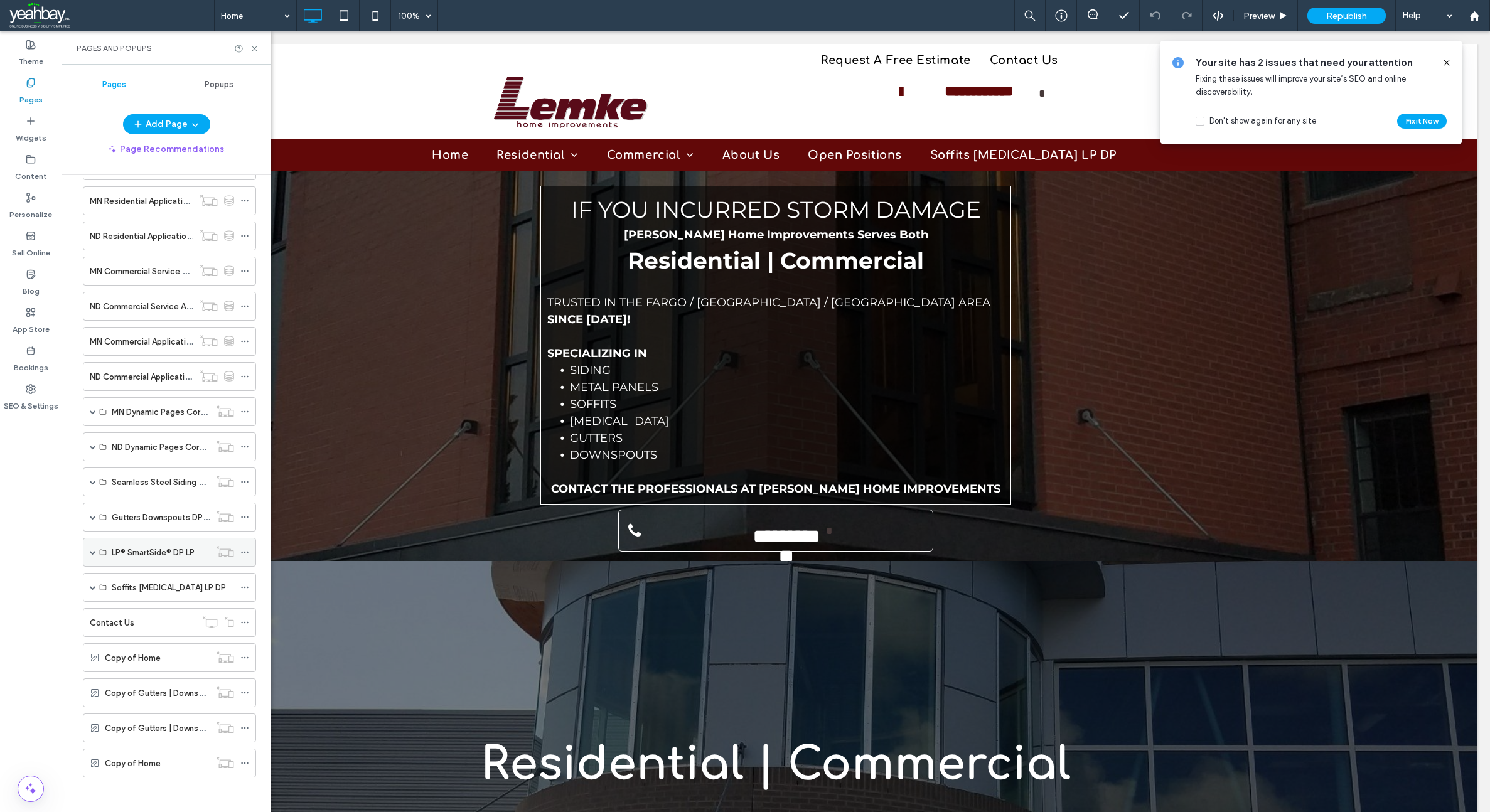
scroll to position [821, 0]
click at [90, 584] on span at bounding box center [93, 584] width 6 height 6
click at [1445, 61] on use at bounding box center [1446, 62] width 6 height 6
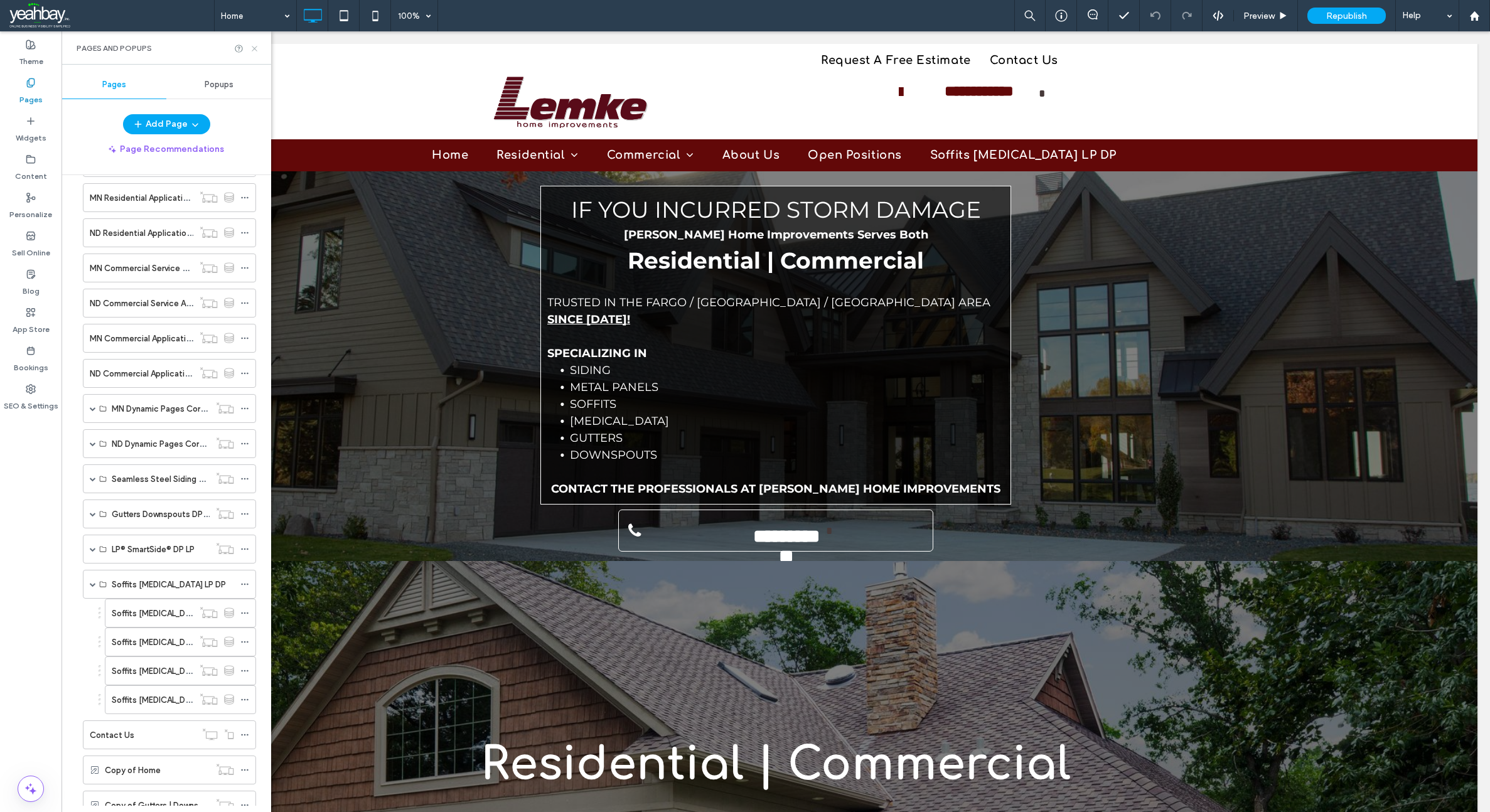
click at [251, 52] on icon at bounding box center [255, 48] width 10 height 10
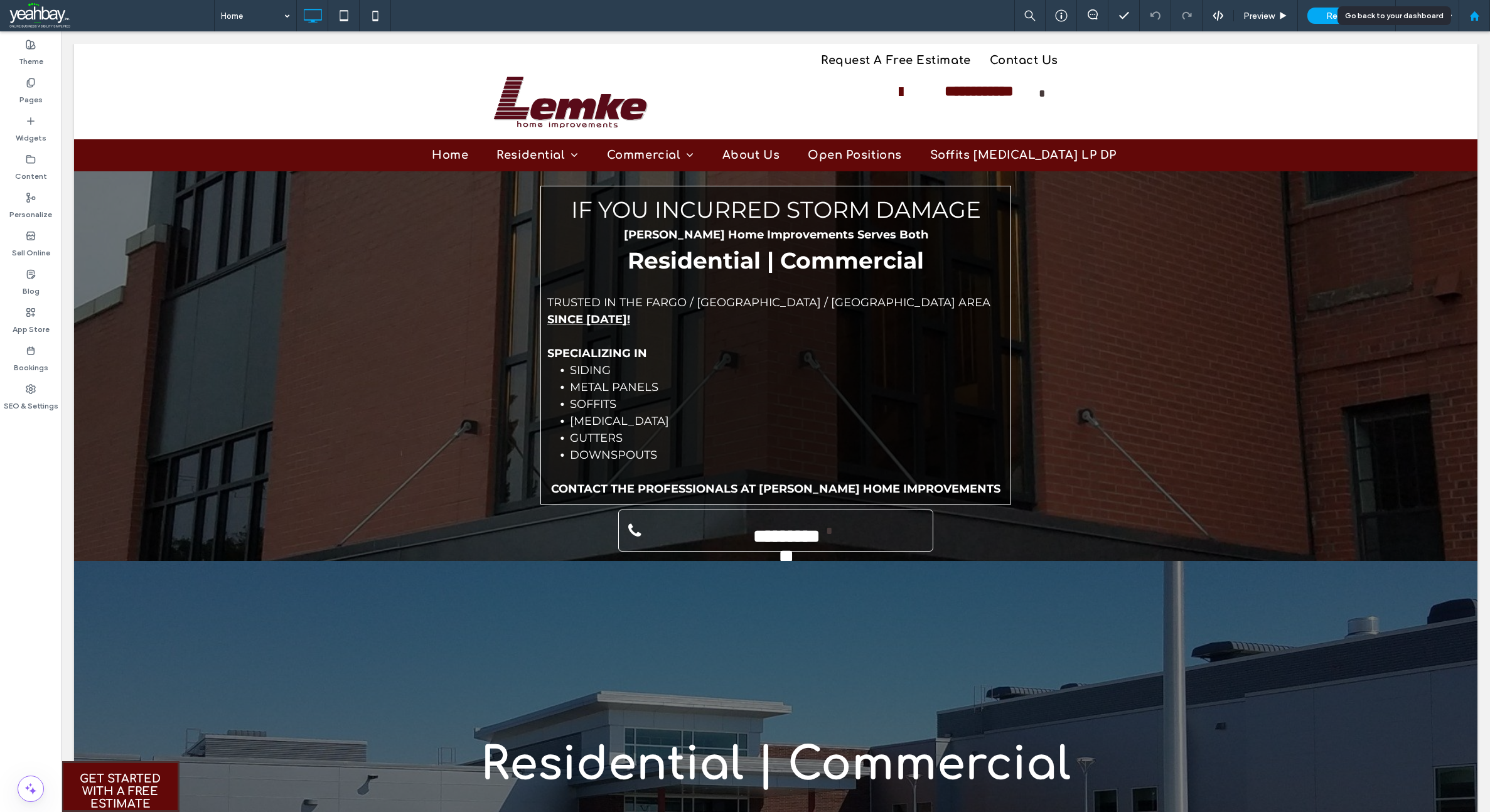
click at [1474, 14] on use at bounding box center [1474, 16] width 10 height 10
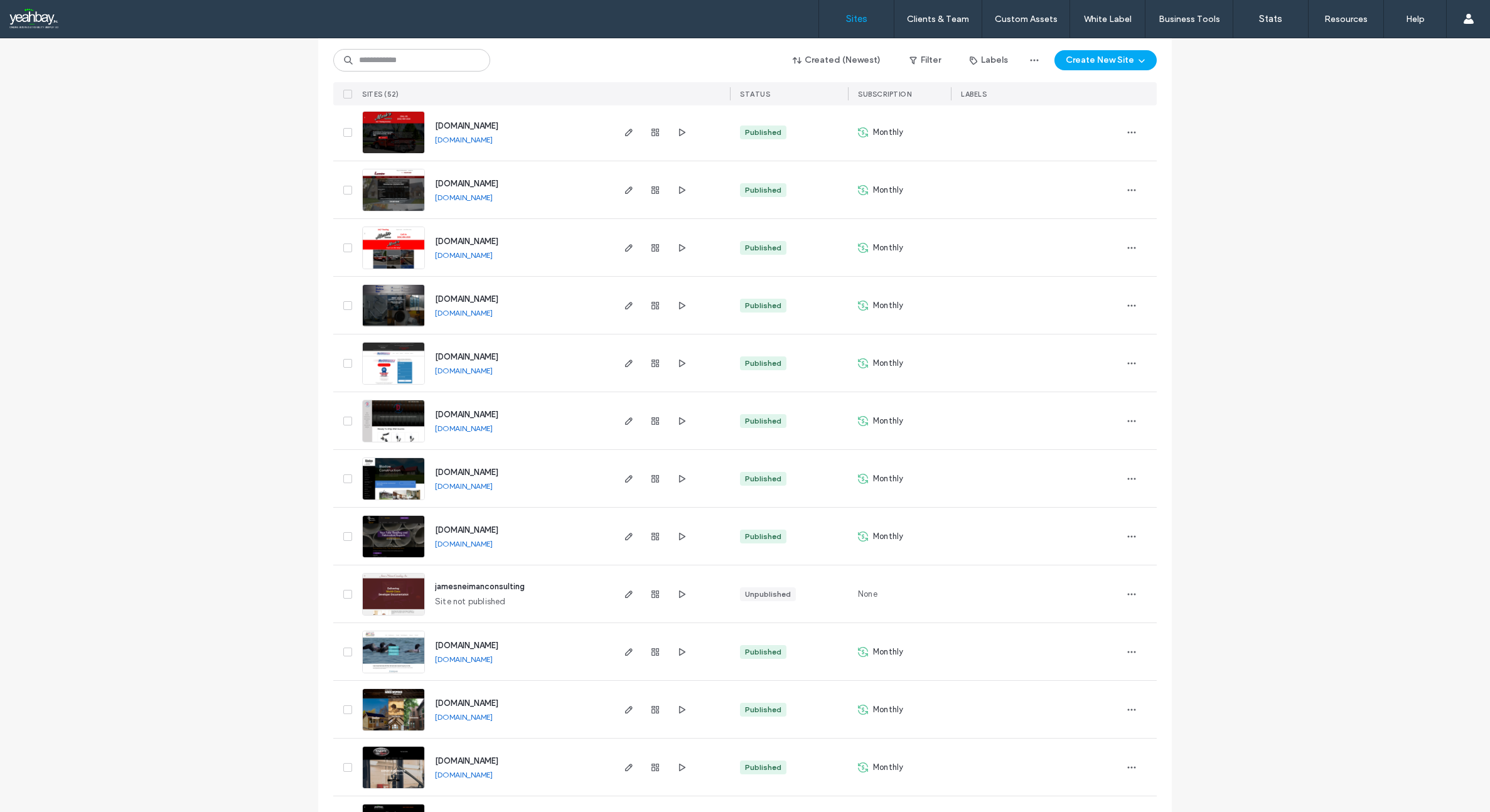
scroll to position [2389, 0]
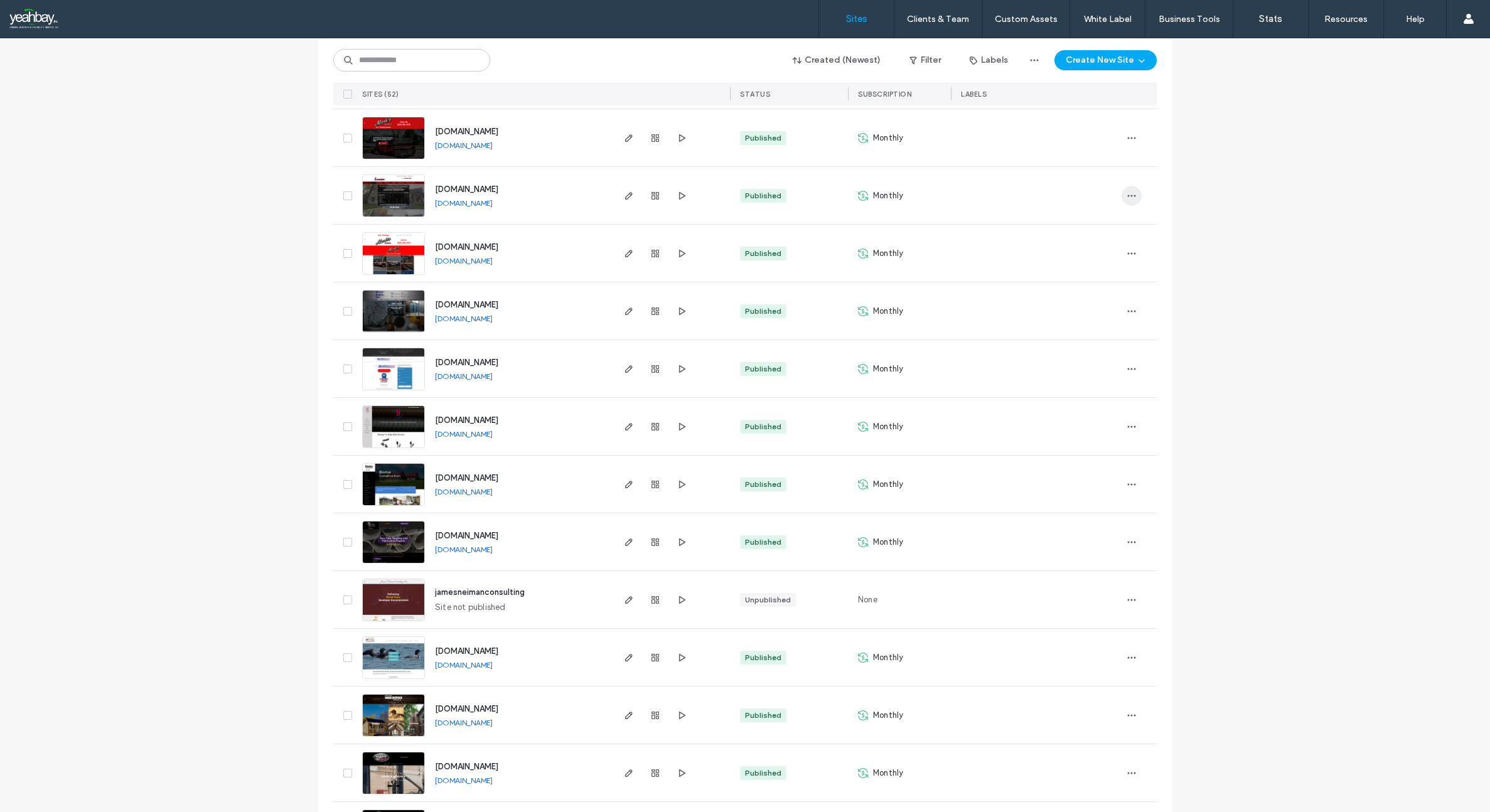
click at [1128, 194] on icon "button" at bounding box center [1132, 196] width 10 height 10
click at [1075, 348] on span "Site Dashboard" at bounding box center [1078, 347] width 58 height 12
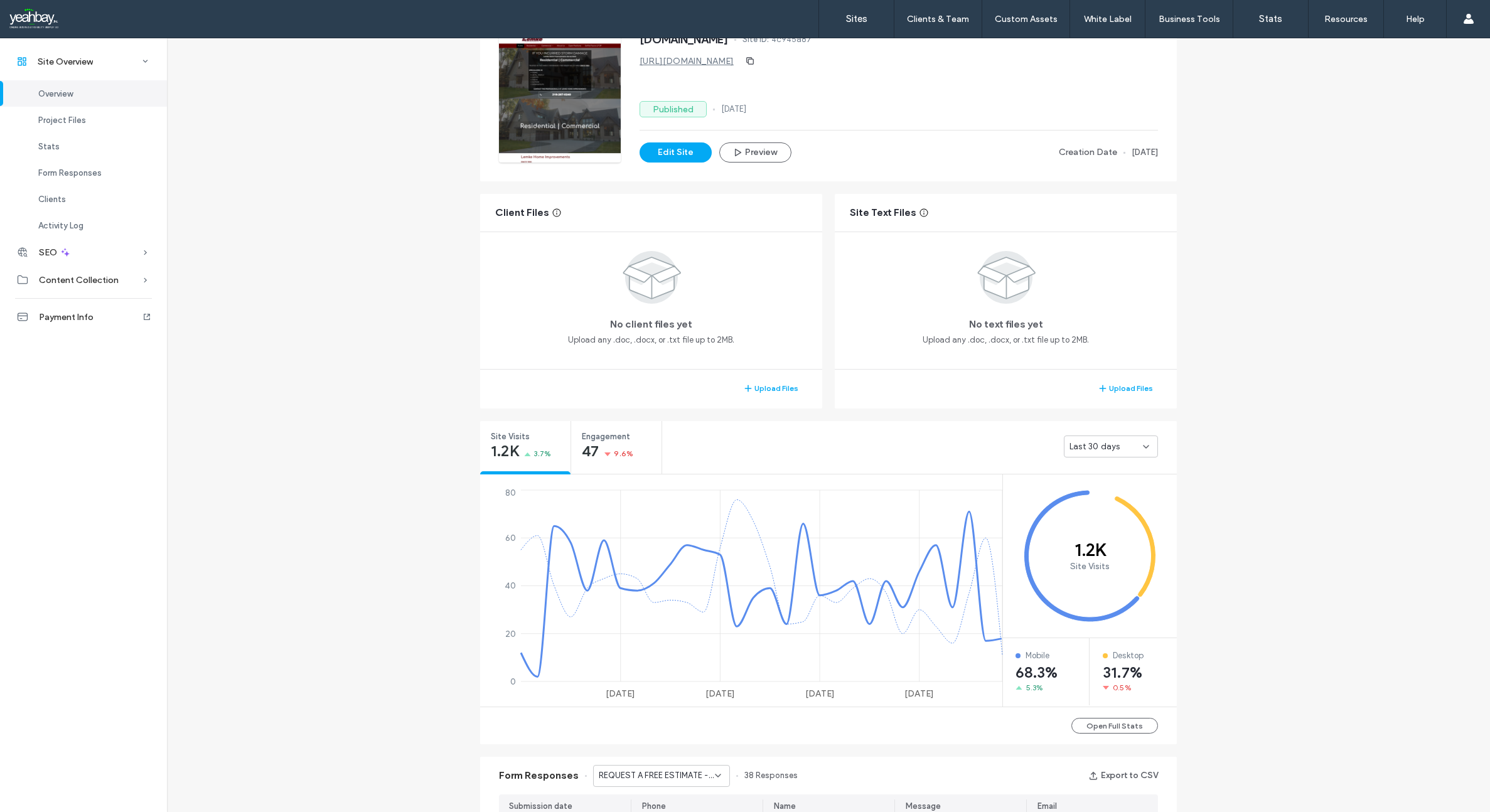
scroll to position [125, 0]
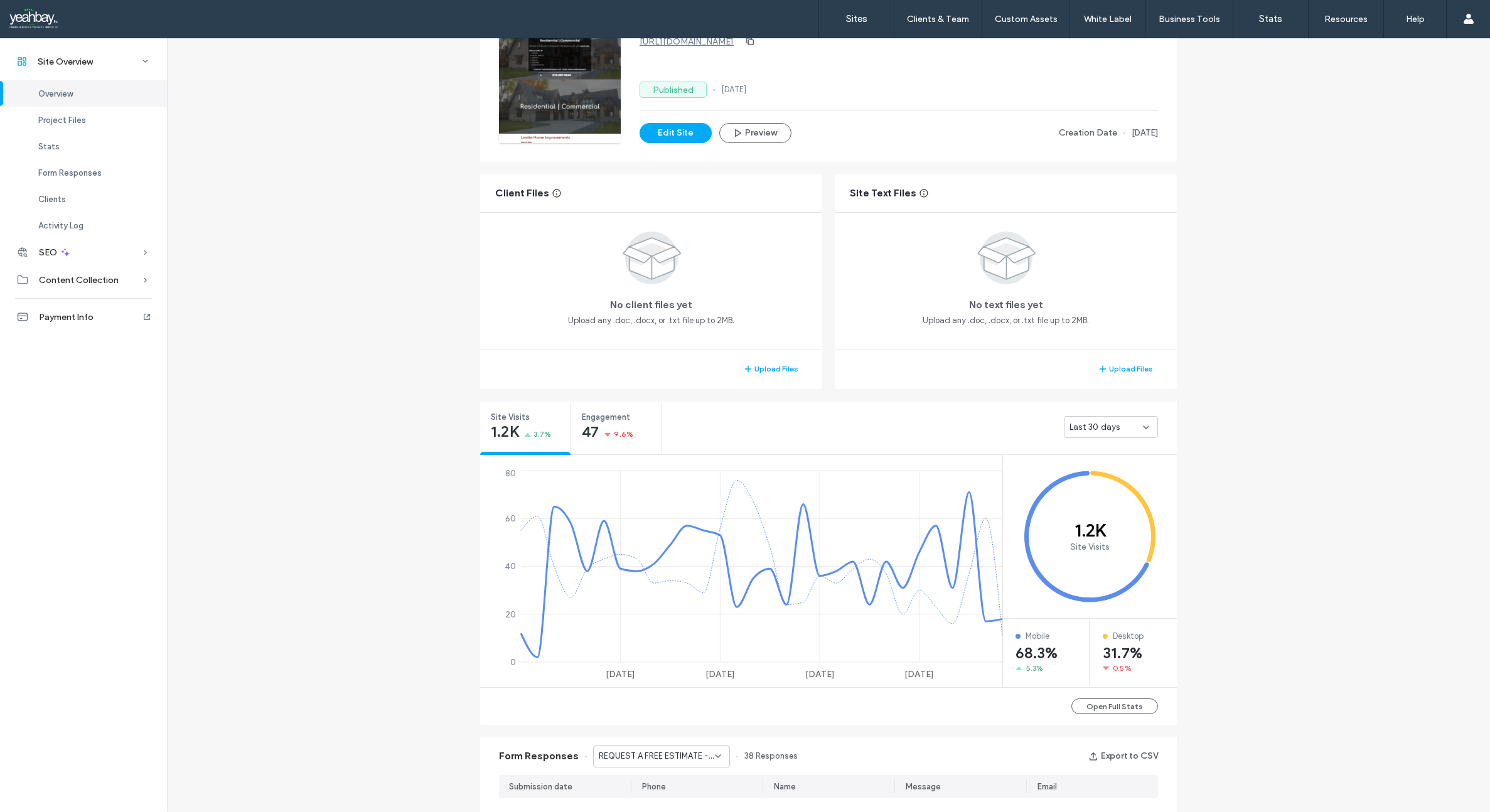
click at [1141, 429] on icon at bounding box center [1146, 428] width 10 height 10
click at [899, 423] on div "Last 30 days" at bounding box center [919, 427] width 514 height 50
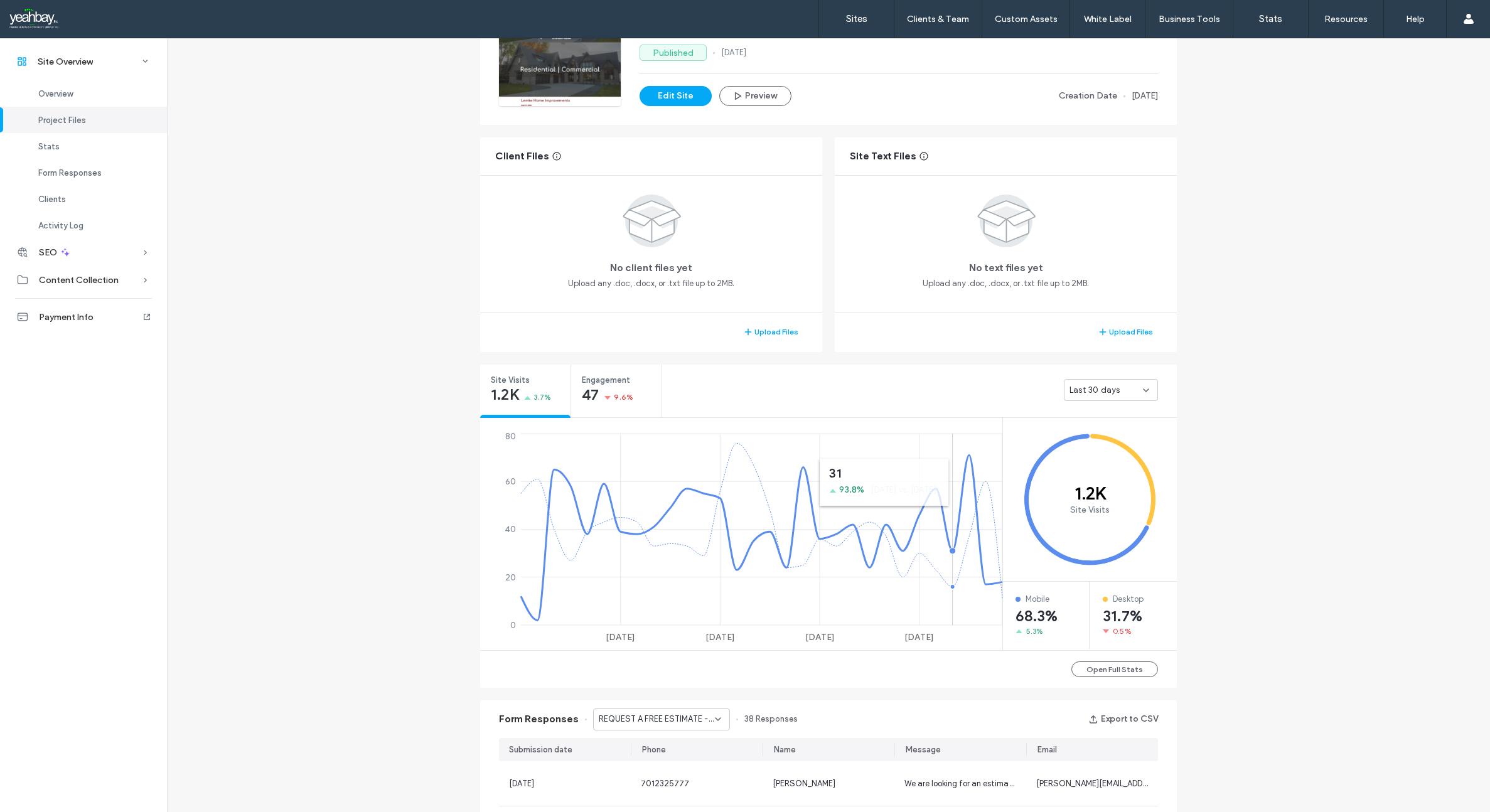
scroll to position [251, 0]
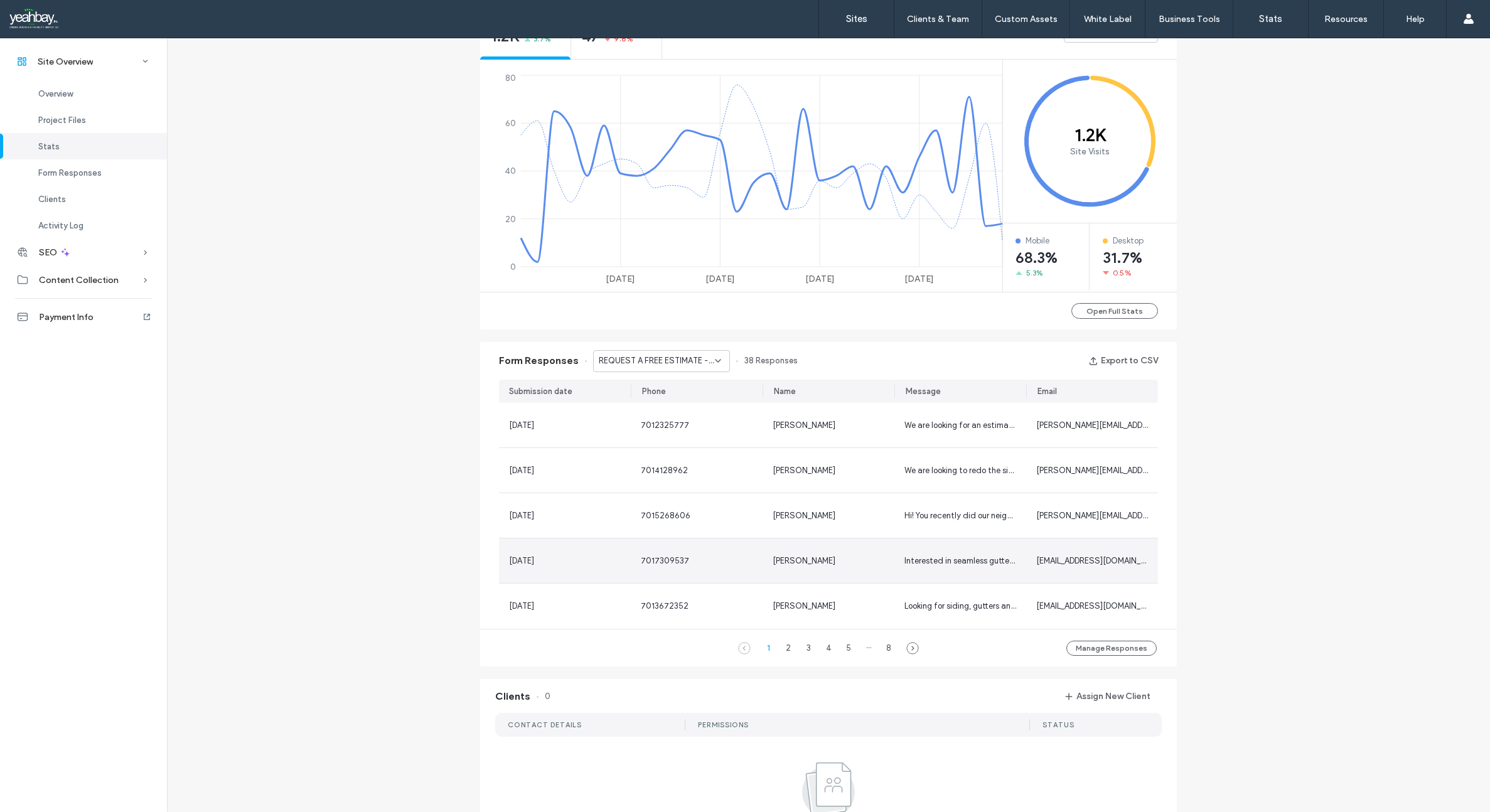
scroll to position [565, 0]
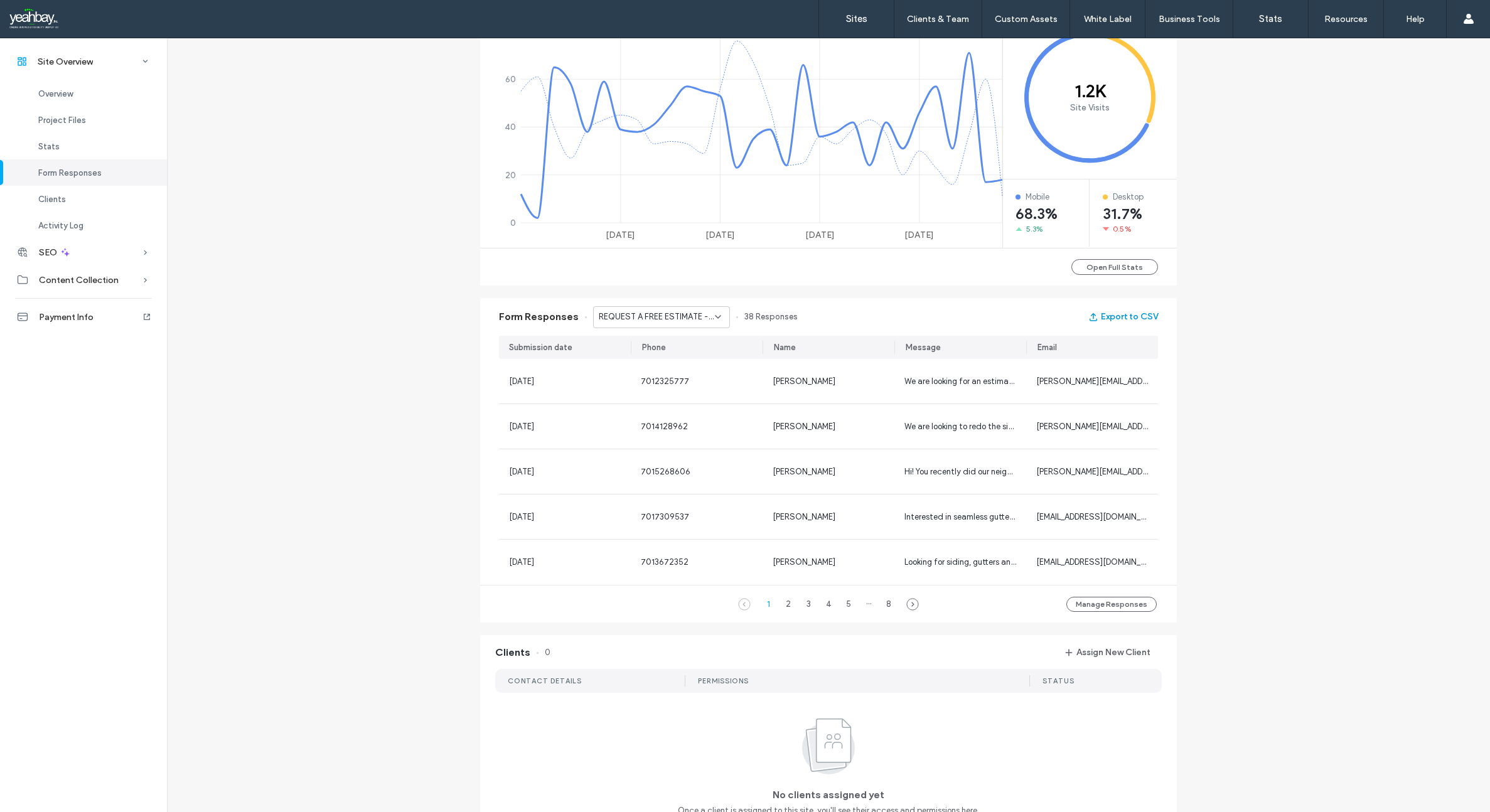
click at [1113, 315] on button "Export to CSV" at bounding box center [1123, 317] width 70 height 20
click at [567, 266] on div "Open Full Stats" at bounding box center [828, 267] width 697 height 37
click at [713, 315] on icon at bounding box center [718, 317] width 10 height 10
click at [638, 357] on span "Contact Form - Open Positions LP page" at bounding box center [653, 361] width 120 height 12
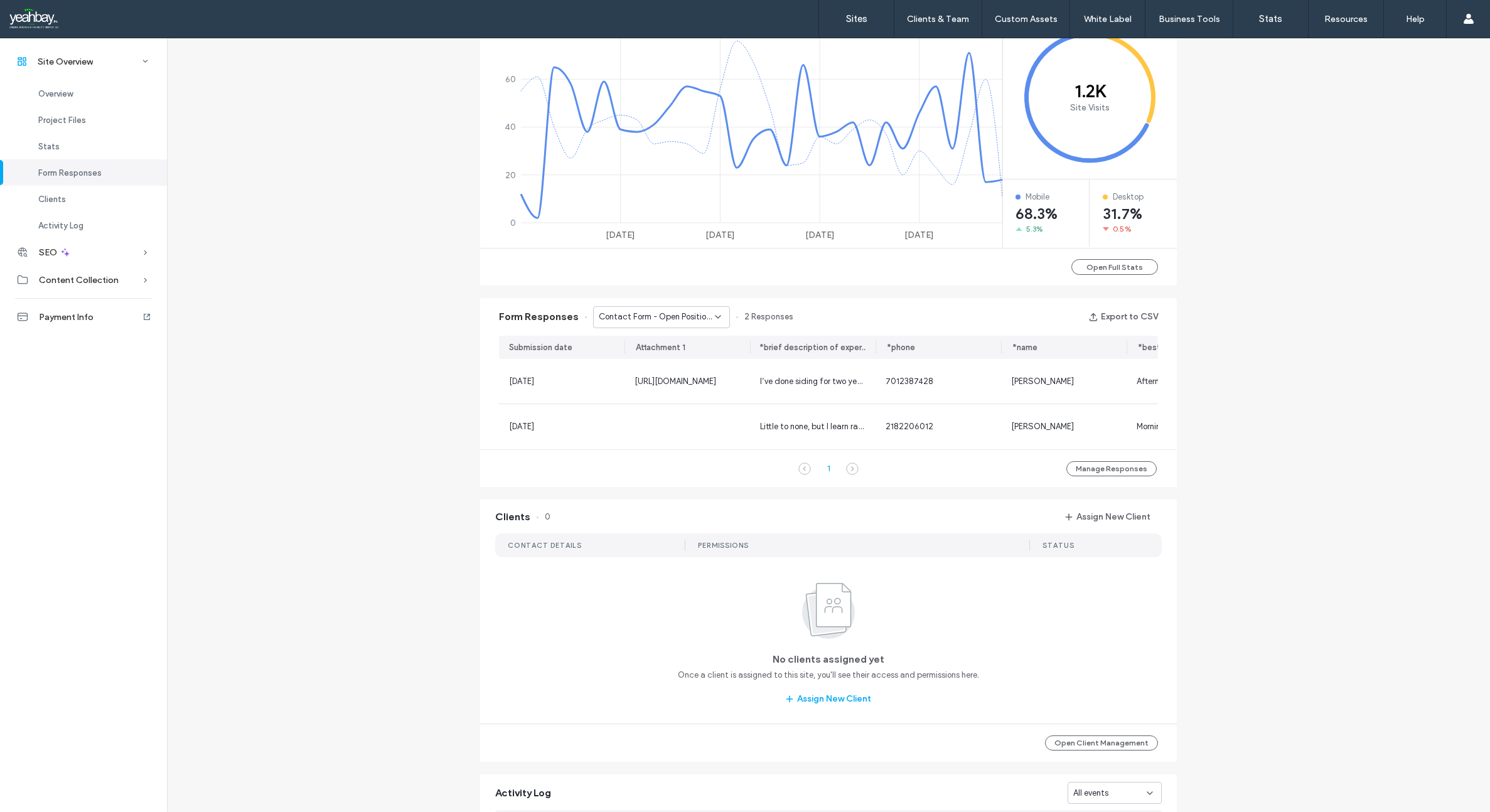
click at [715, 315] on icon at bounding box center [718, 317] width 10 height 10
click at [660, 381] on span "We Are Here To Help - Request A Free Estimate page" at bounding box center [653, 383] width 120 height 12
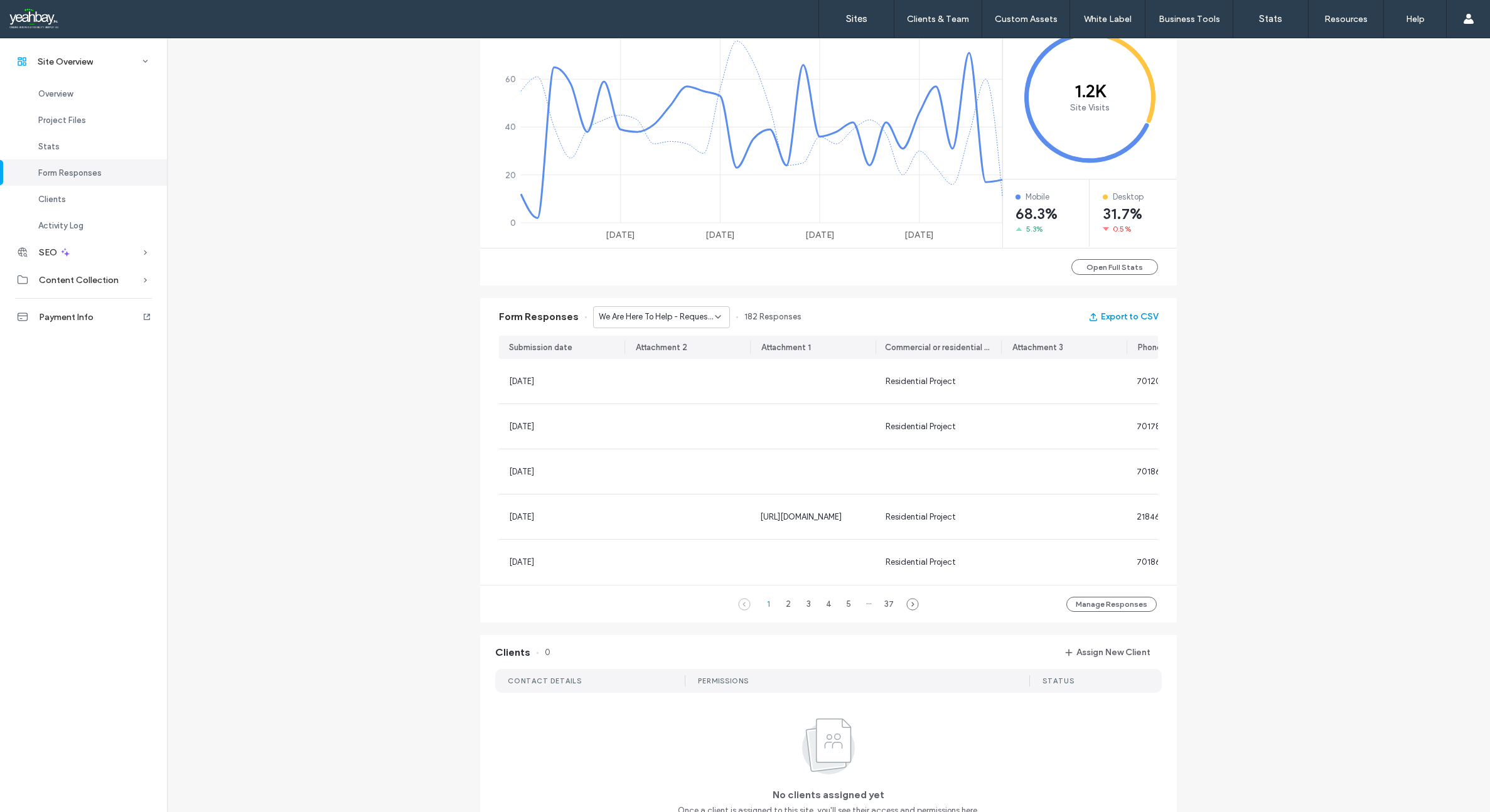
click at [1111, 318] on button "Export to CSV" at bounding box center [1123, 317] width 70 height 20
click at [1106, 312] on button "Export to CSV" at bounding box center [1123, 317] width 70 height 20
drag, startPoint x: 1406, startPoint y: 211, endPoint x: 1250, endPoint y: 213, distance: 156.0
click at [1248, 213] on div "Site Overview www.lemkeseamless.com Site ID: 4c945a87 https://www.lemkeseamless…" at bounding box center [828, 370] width 1323 height 1792
click at [327, 623] on div "Site Overview www.lemkeseamless.com Site ID: 4c945a87 https://www.lemkeseamless…" at bounding box center [828, 370] width 1323 height 1792
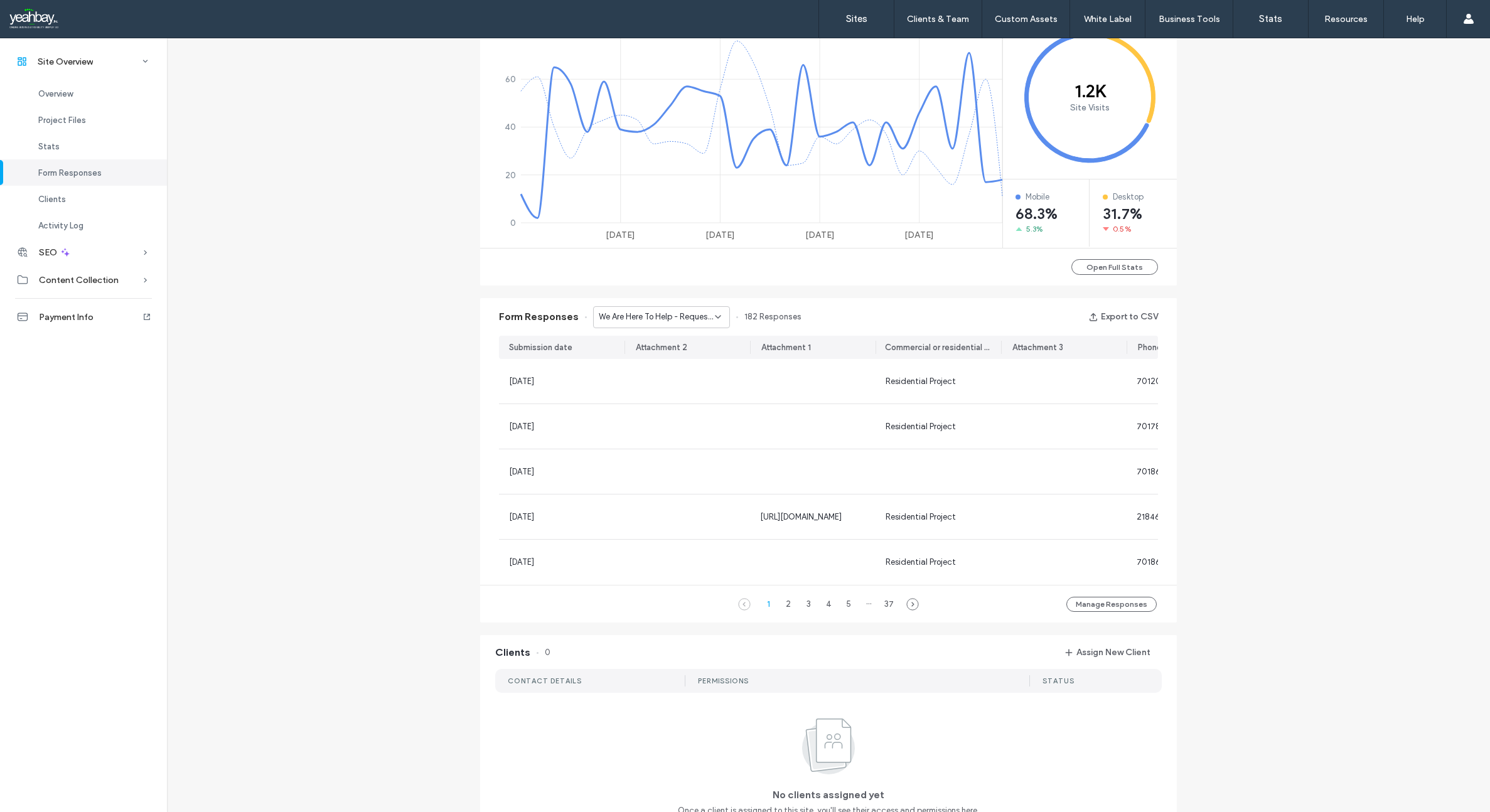
click at [713, 317] on icon at bounding box center [718, 317] width 10 height 10
click at [672, 404] on span "Contact Us - We Are Here To Help - Contact Us page" at bounding box center [653, 405] width 120 height 12
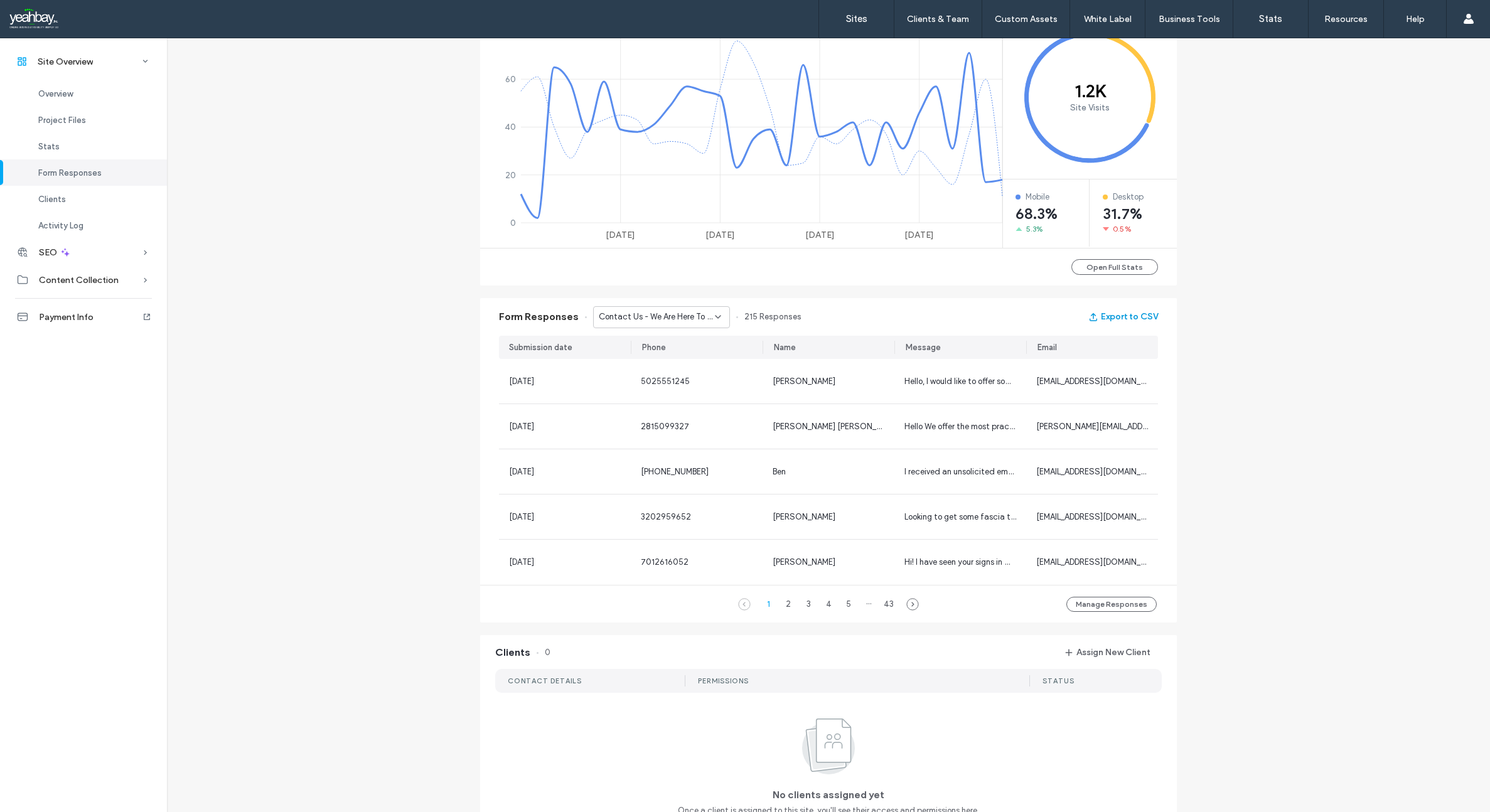
click at [1125, 318] on button "Export to CSV" at bounding box center [1123, 317] width 70 height 20
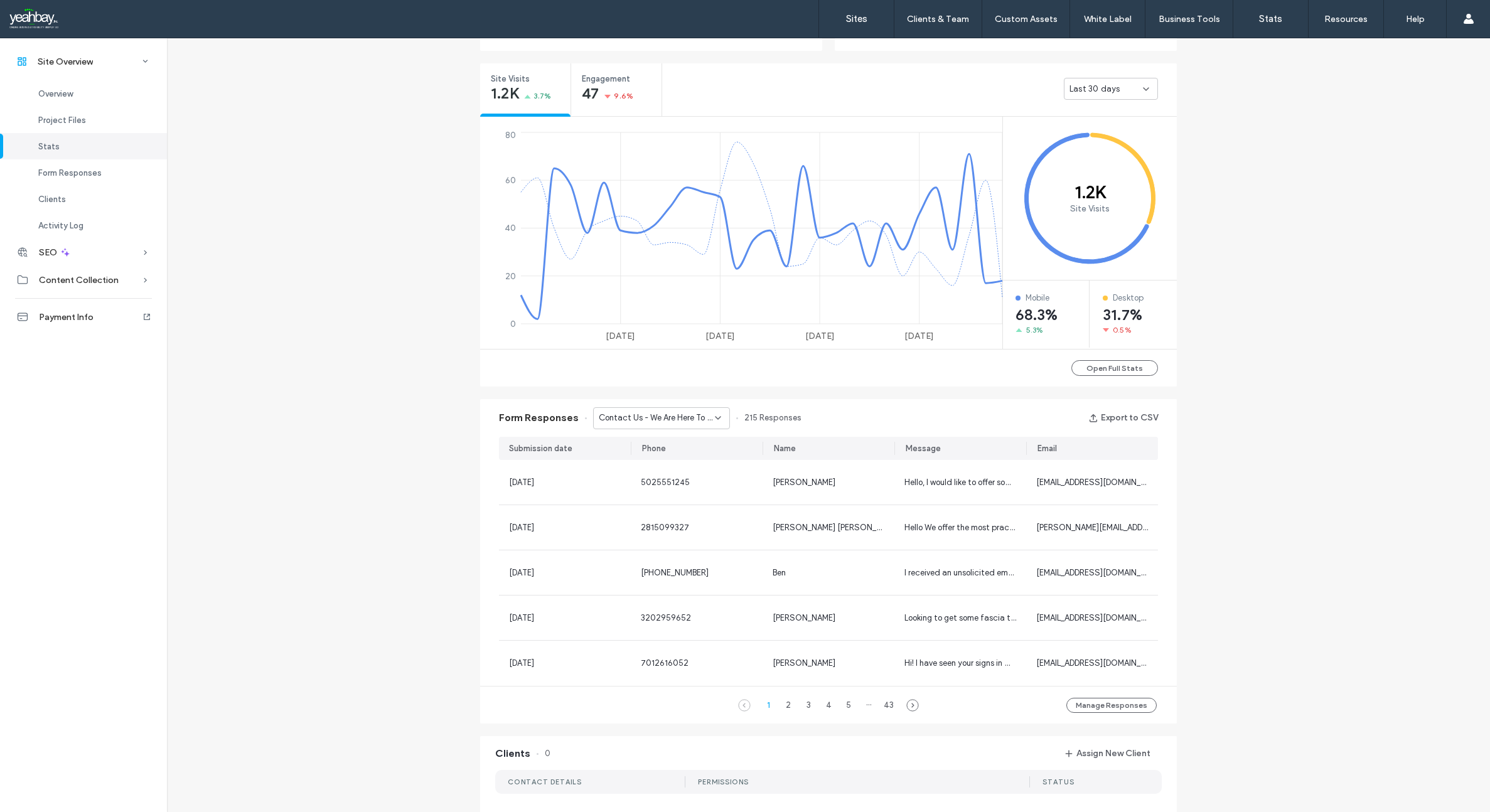
scroll to position [251, 0]
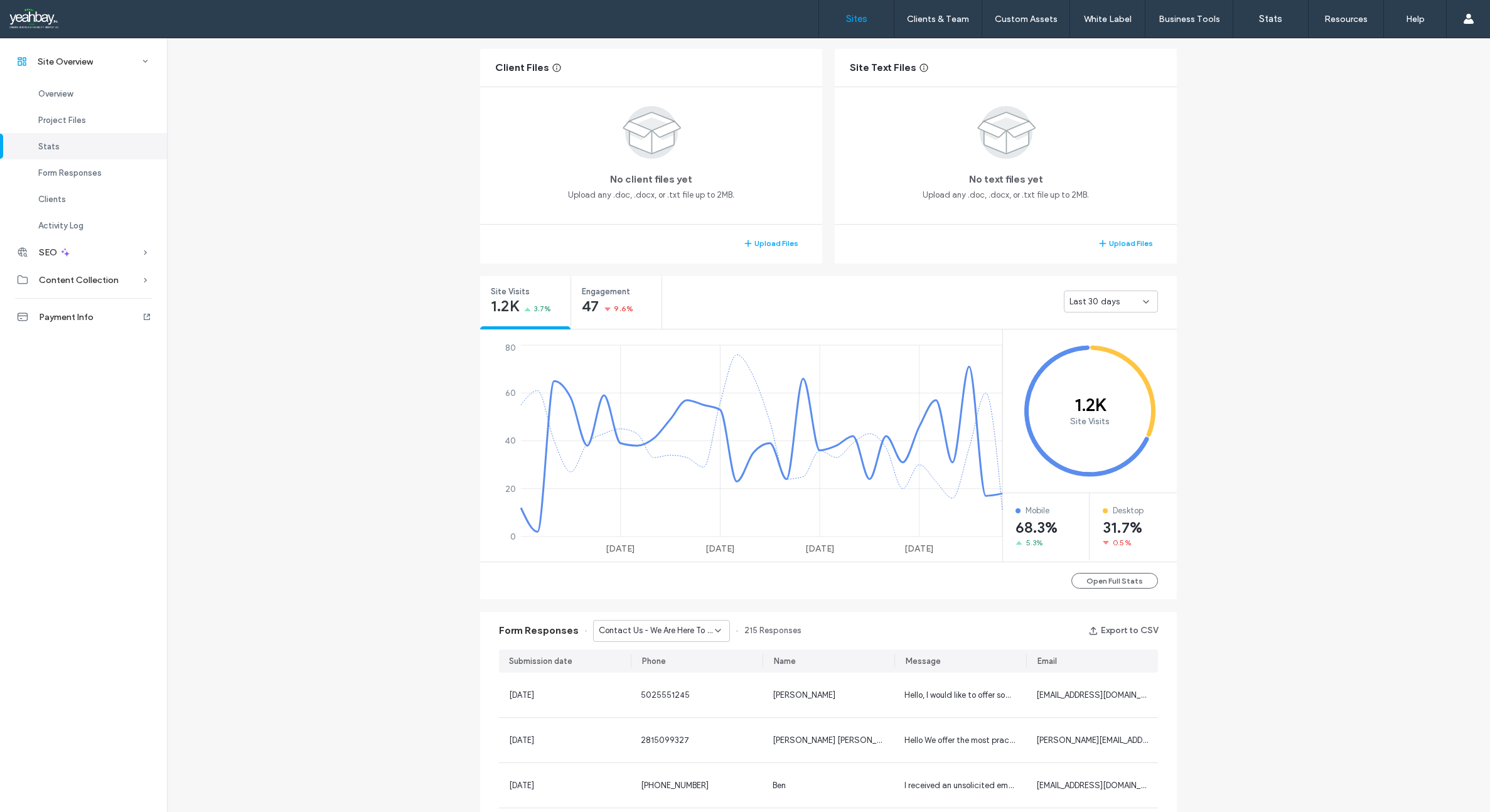
click at [863, 25] on link "Sites" at bounding box center [857, 19] width 75 height 37
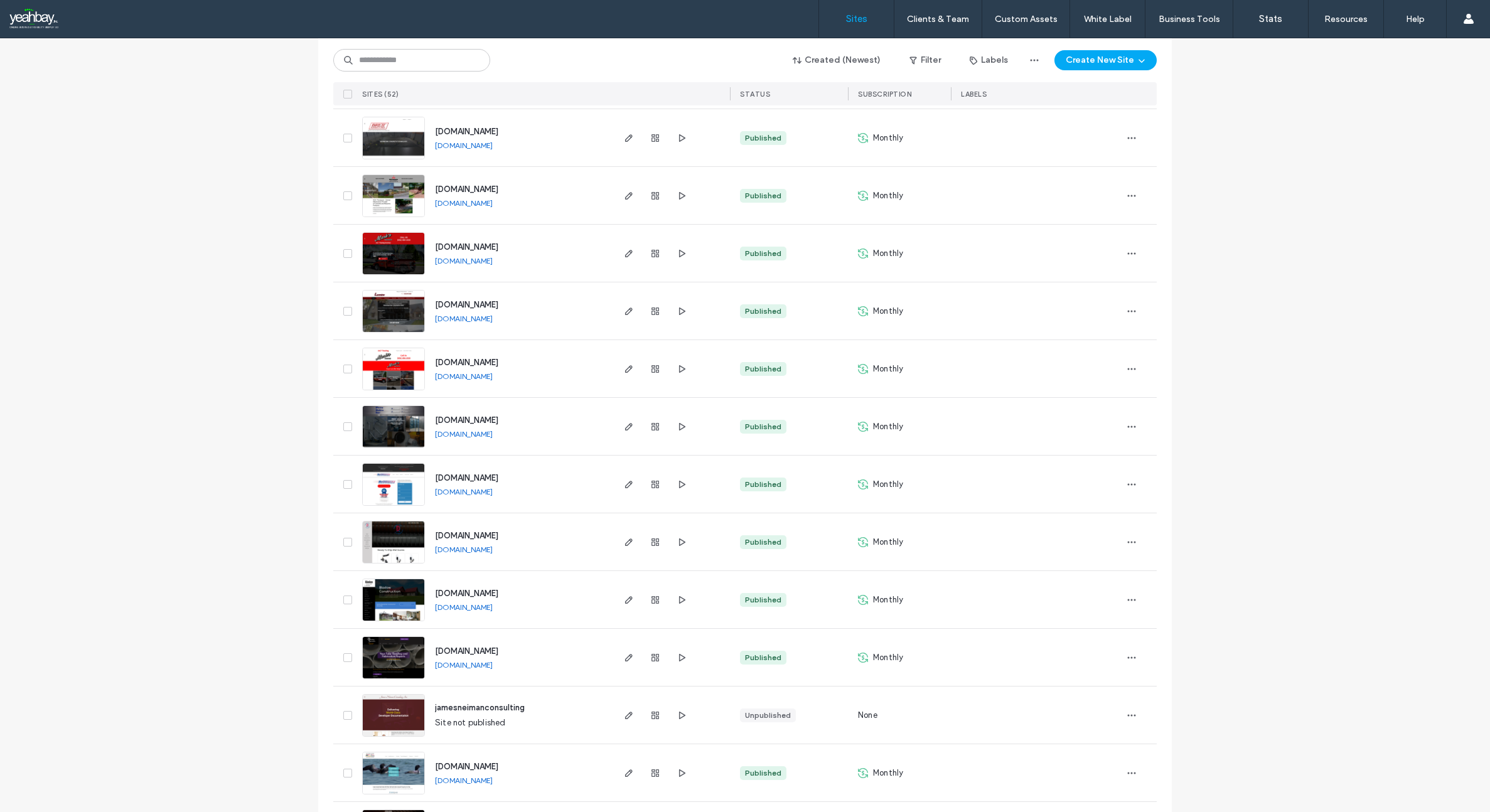
scroll to position [2264, 0]
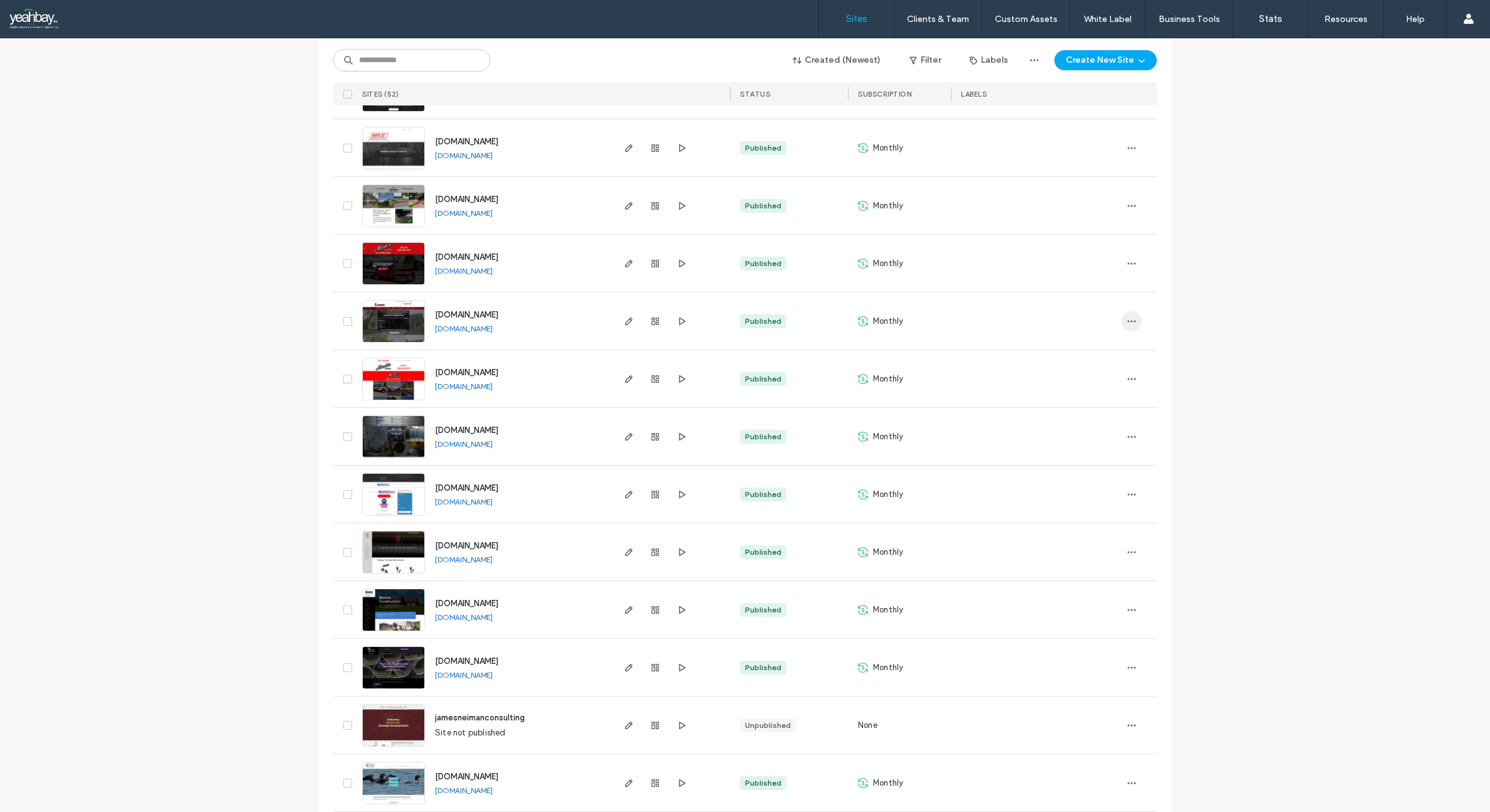
click at [1127, 323] on icon "button" at bounding box center [1132, 322] width 10 height 10
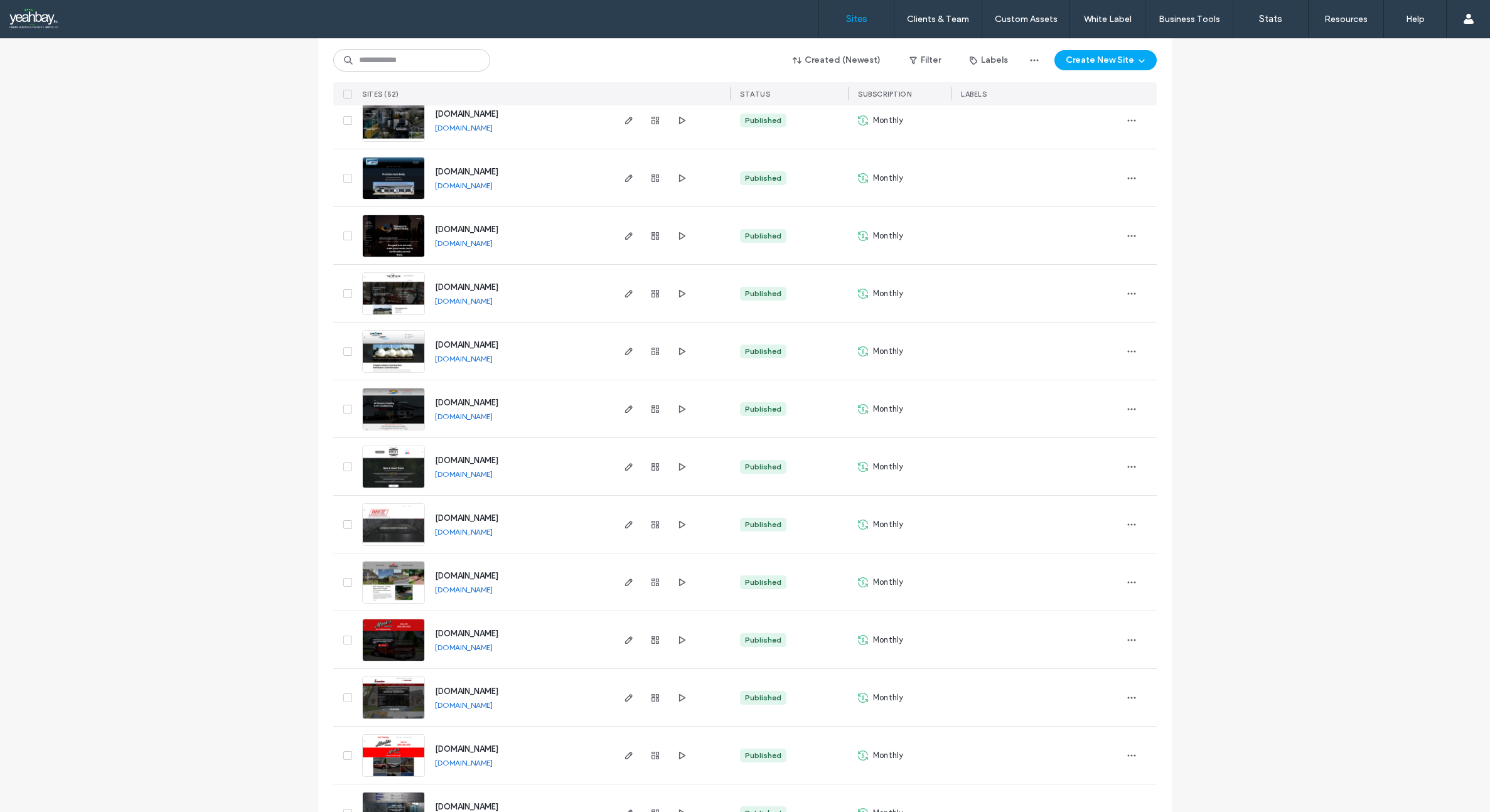
scroll to position [1825, 0]
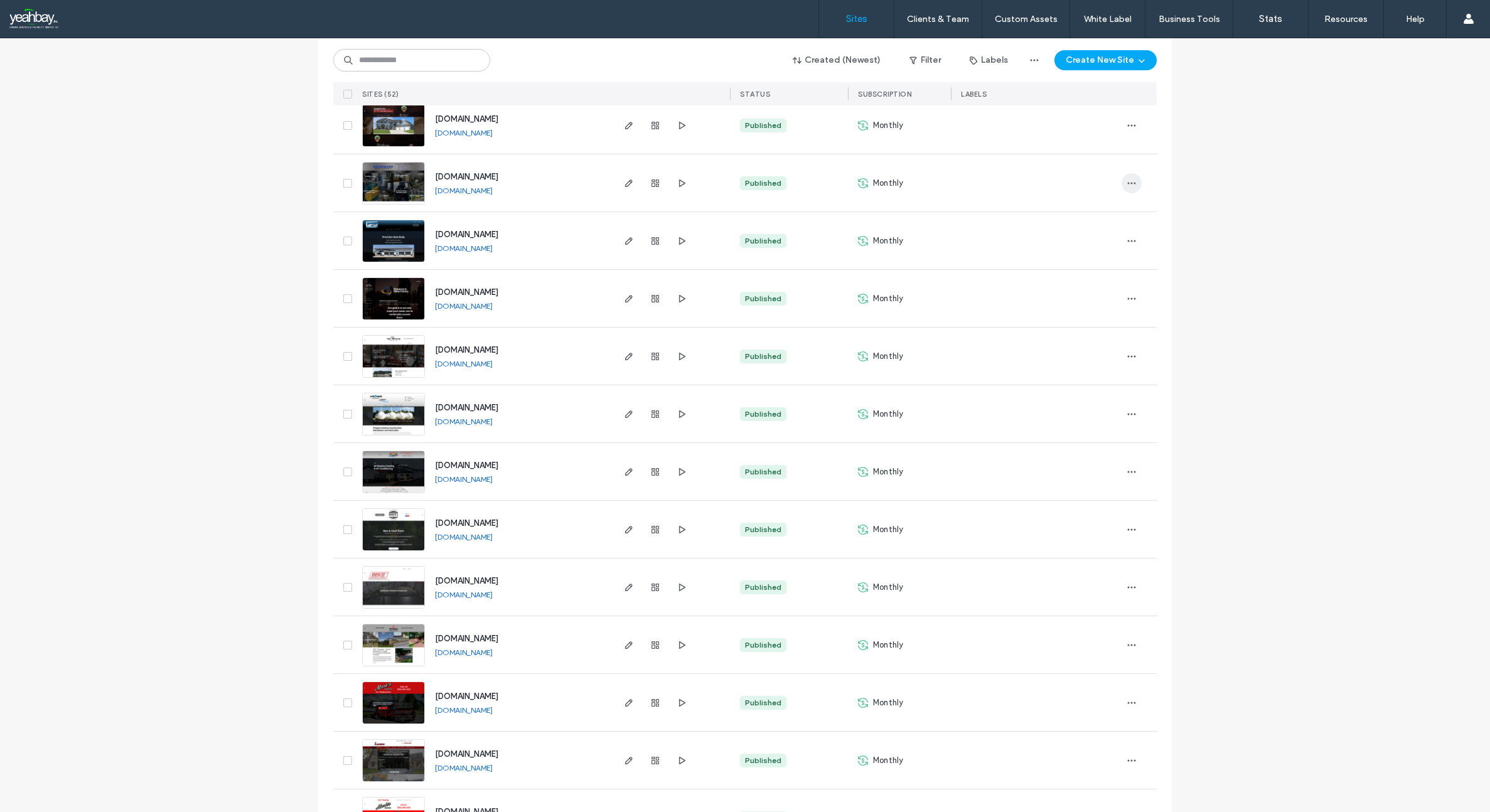
click at [1127, 186] on icon "button" at bounding box center [1132, 183] width 10 height 10
click at [1066, 334] on span "Site Dashboard" at bounding box center [1078, 335] width 58 height 12
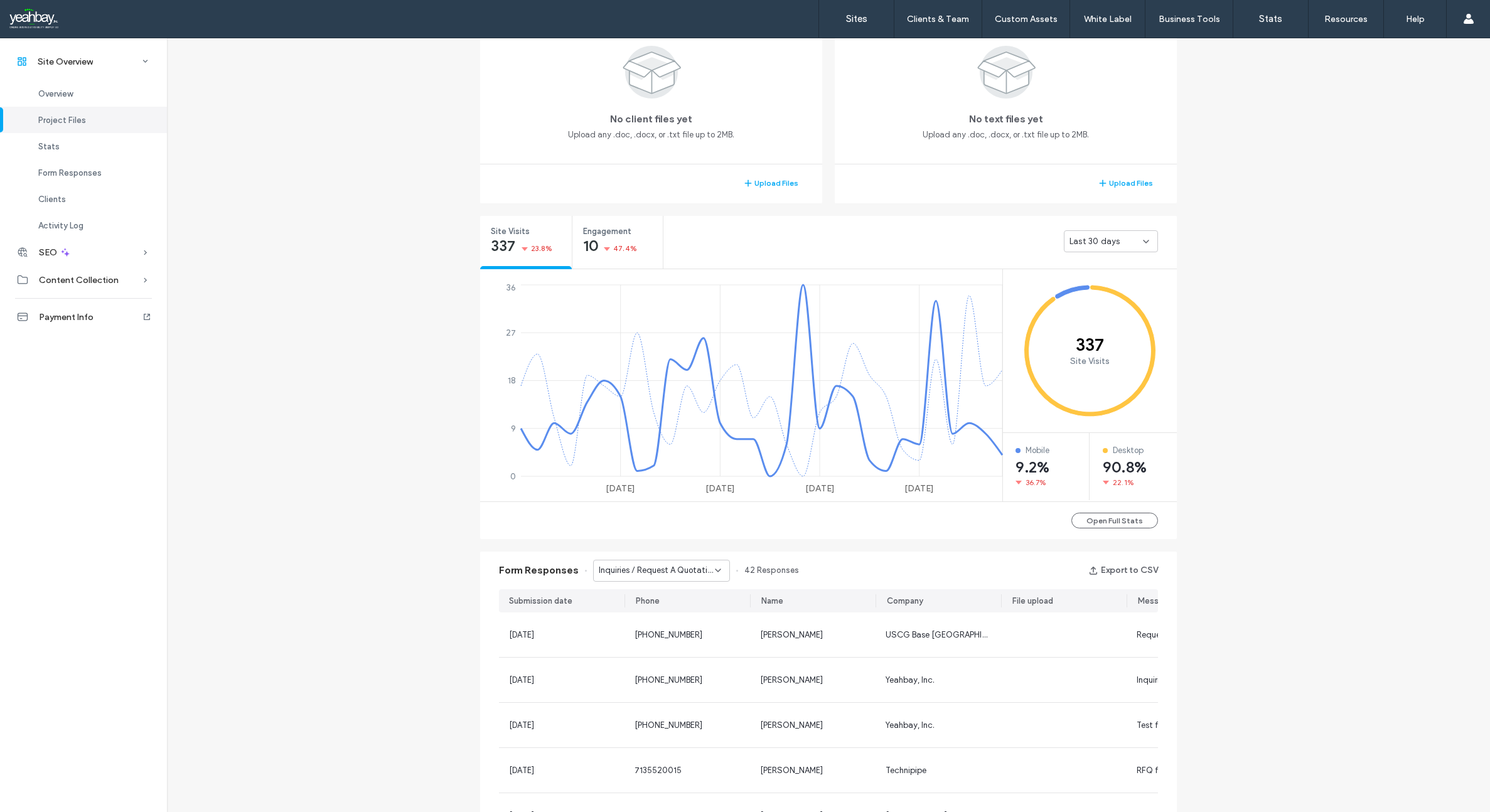
scroll to position [314, 0]
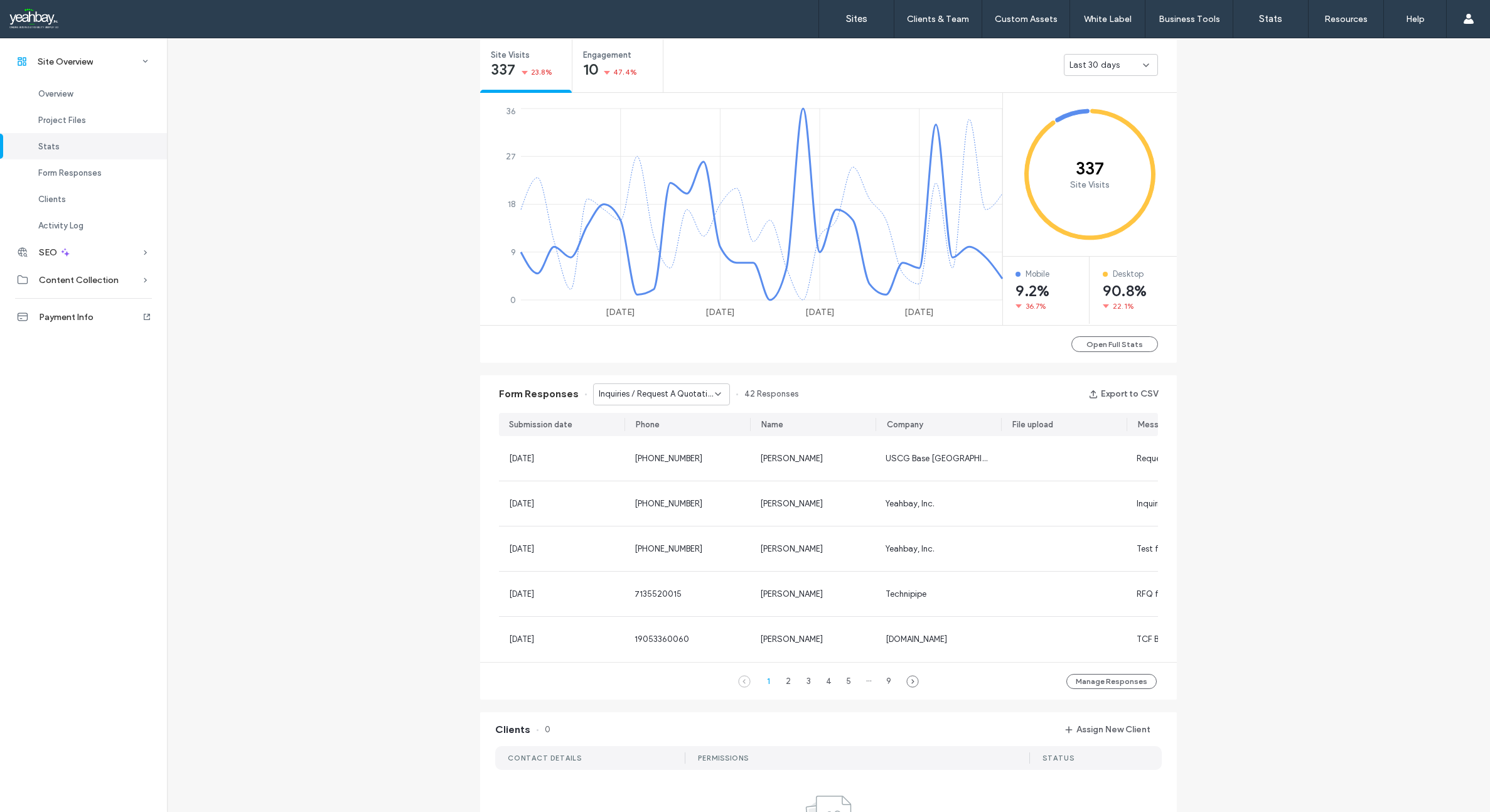
scroll to position [502, 0]
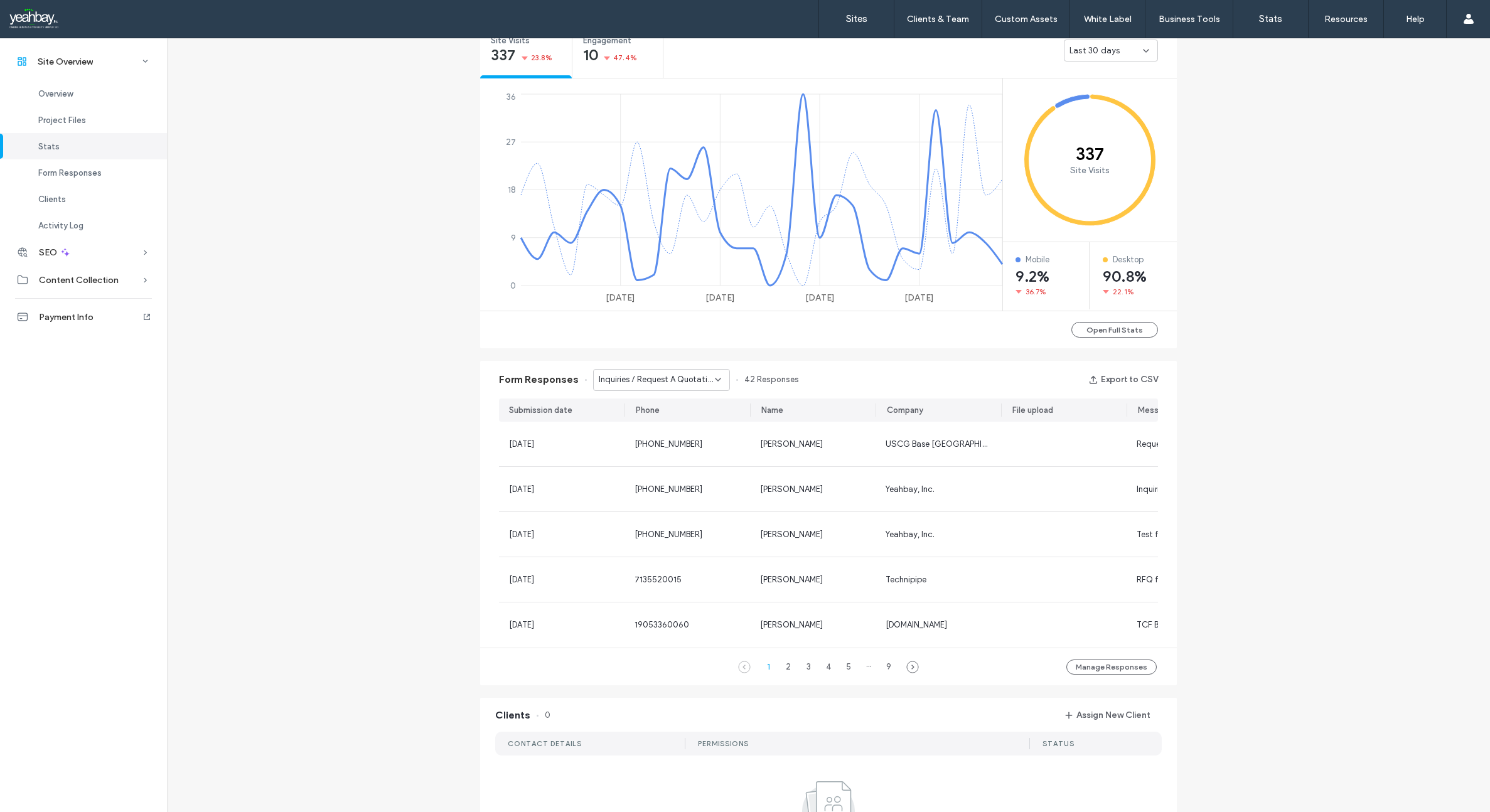
click at [715, 379] on icon at bounding box center [718, 380] width 10 height 10
click at [675, 419] on span "Contact Us - CONTACT US page" at bounding box center [653, 424] width 120 height 12
click at [715, 379] on use at bounding box center [718, 380] width 5 height 3
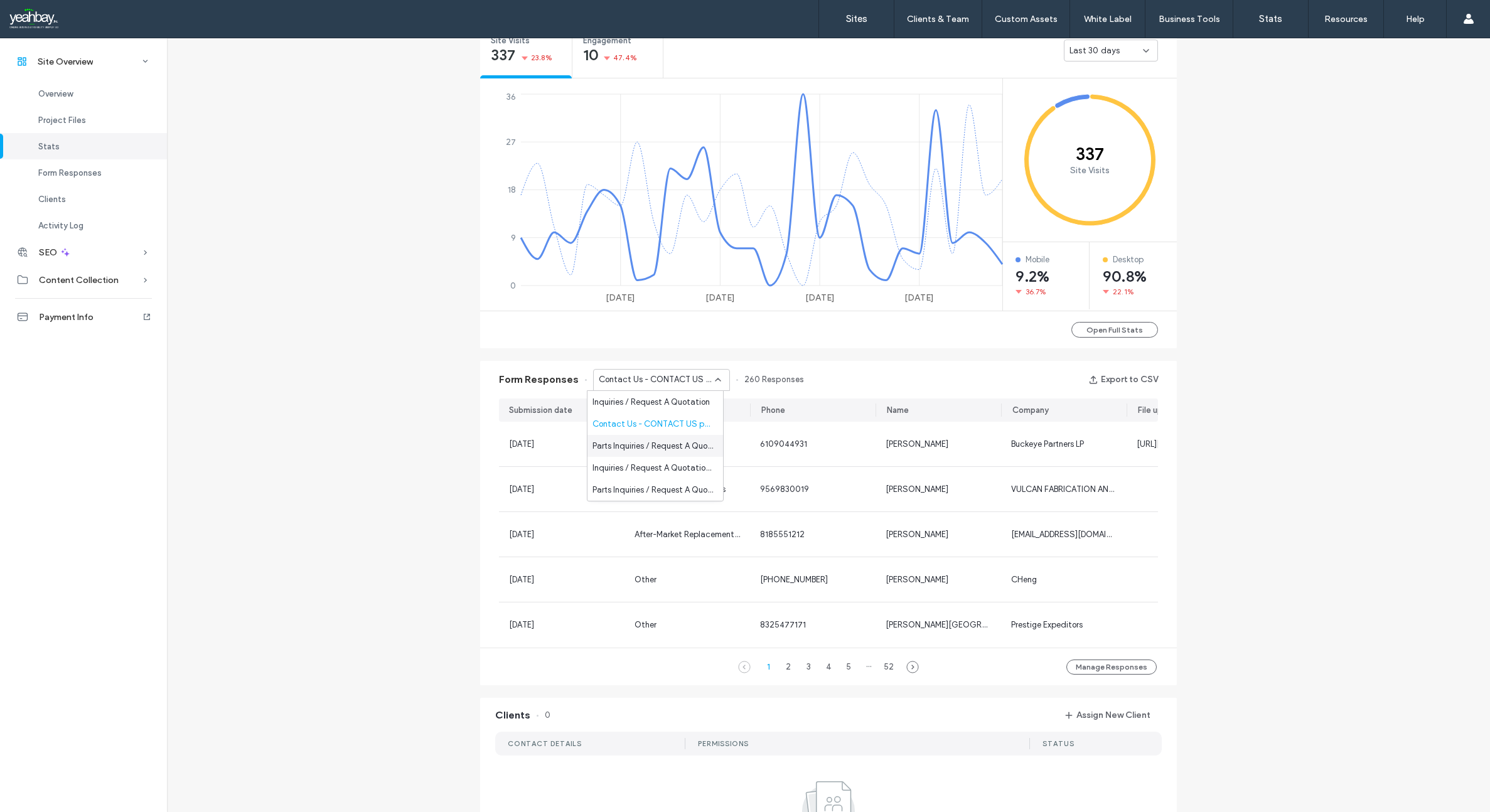
click at [671, 439] on div "Parts Inquiries / Request A Quotation - REPLACEMENT FAN PARTS page" at bounding box center [655, 446] width 136 height 22
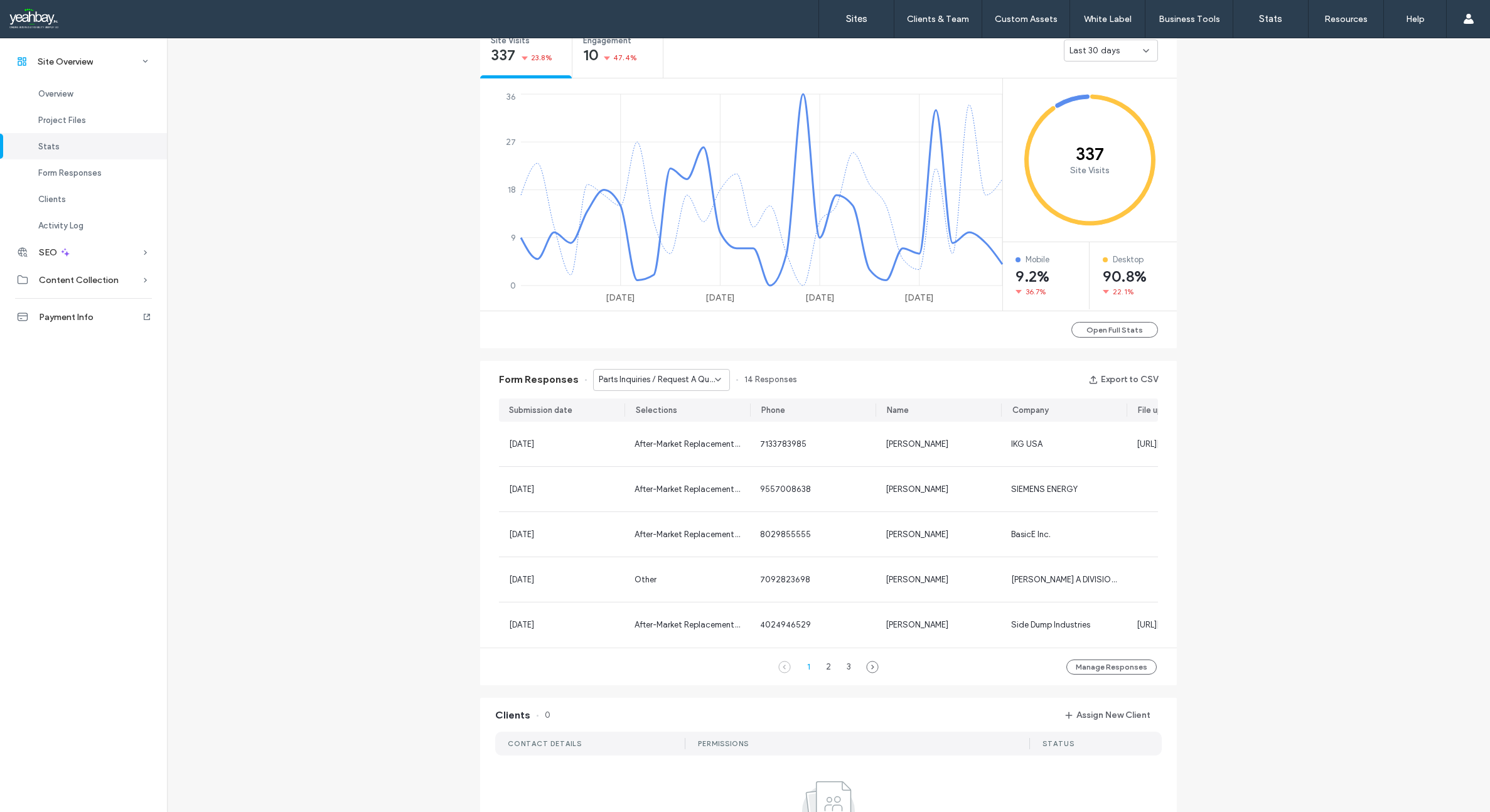
click at [713, 379] on icon at bounding box center [718, 380] width 10 height 10
click at [668, 462] on span "Inquiries / Request A Quotation - INQUIRIES / REQUEST A QUOTATION page" at bounding box center [653, 468] width 120 height 12
click at [714, 380] on icon at bounding box center [718, 380] width 10 height 10
click at [666, 486] on span "Parts Inquiries / Request A Quotation" at bounding box center [653, 490] width 120 height 12
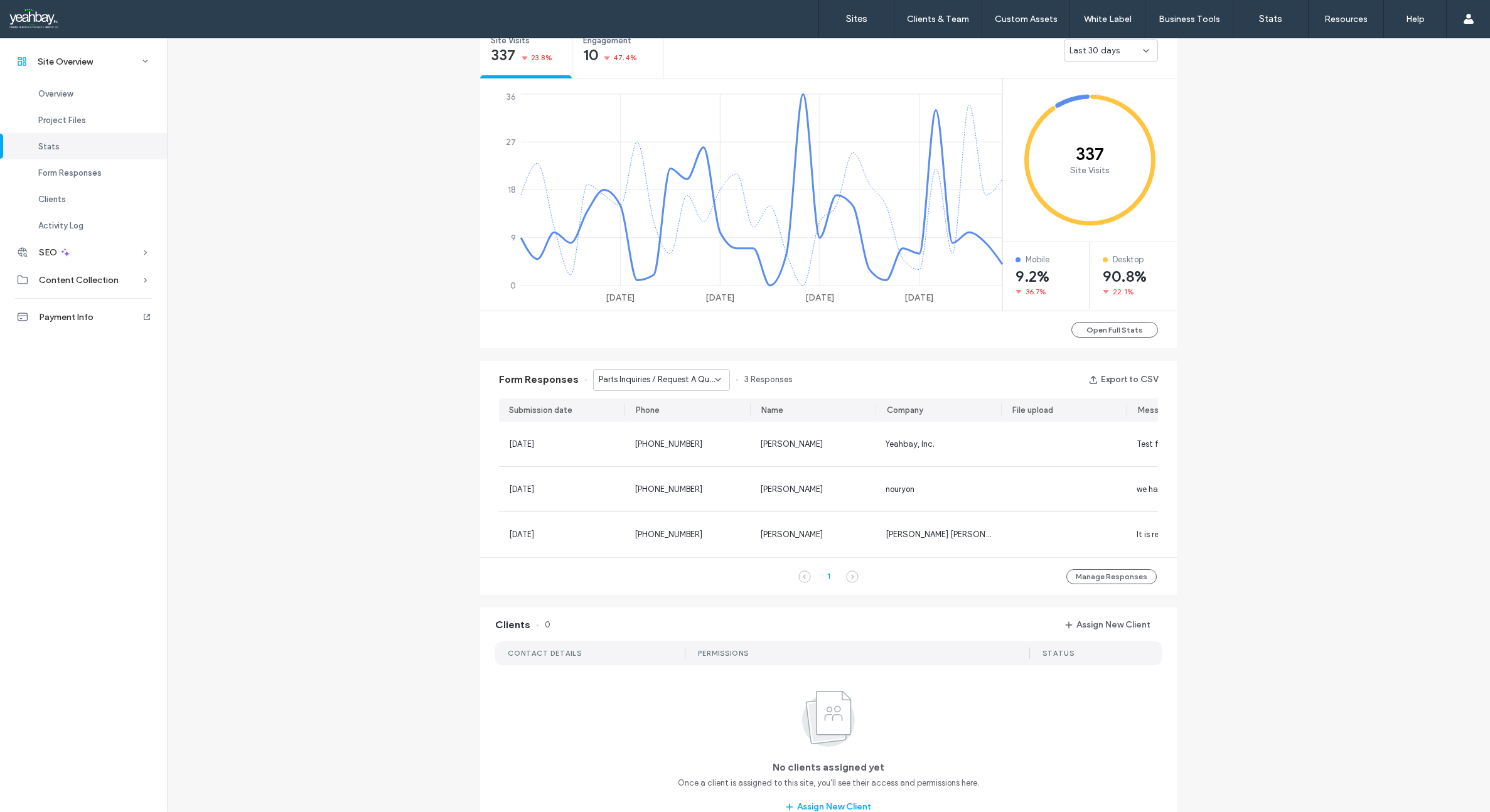
click at [713, 376] on icon at bounding box center [718, 380] width 10 height 10
click at [659, 426] on span "Contact Us - CONTACT US page" at bounding box center [653, 424] width 120 height 12
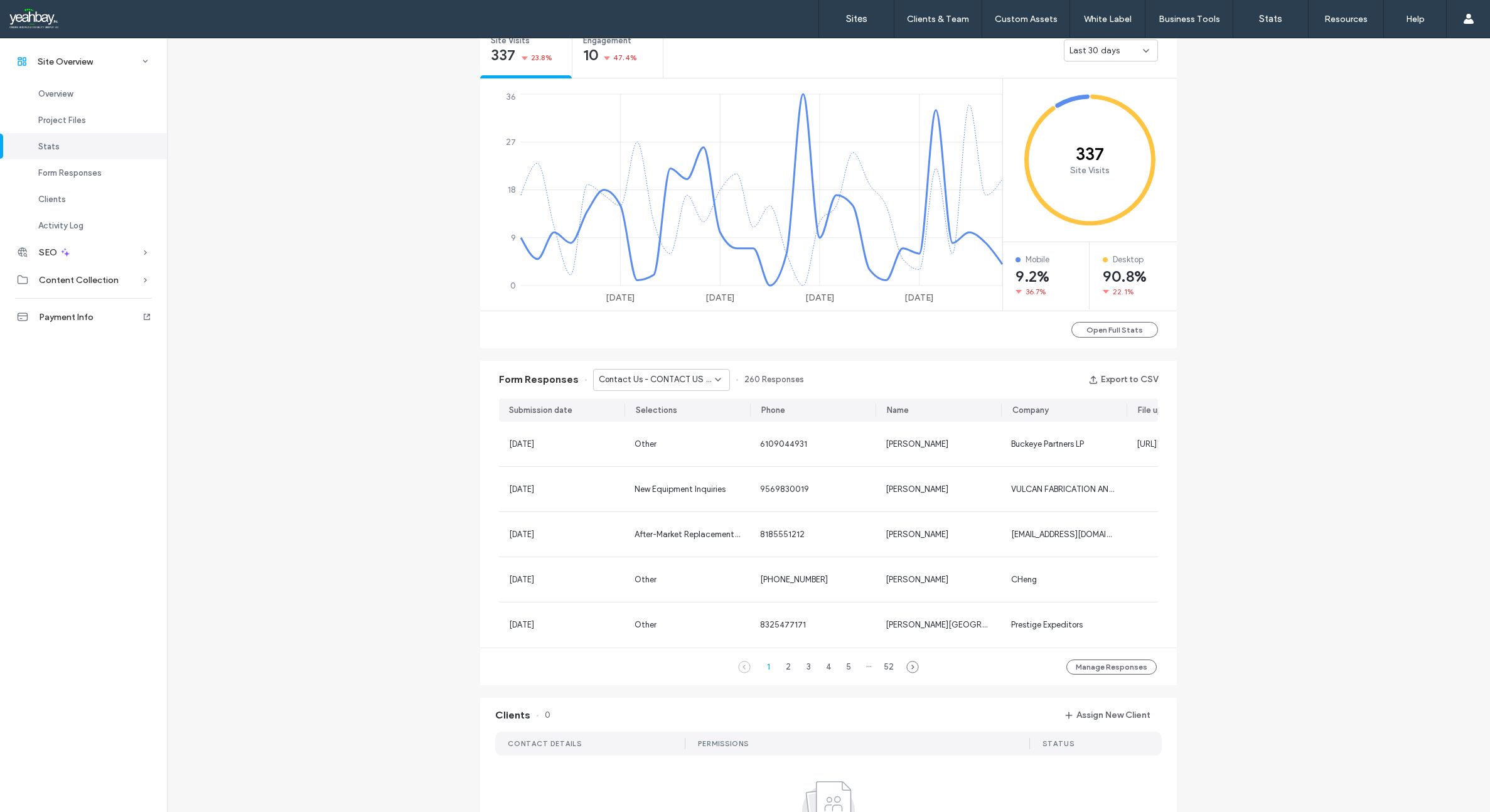
click at [713, 383] on icon at bounding box center [718, 380] width 10 height 10
click at [690, 401] on span "Inquiries / Request A Quotation" at bounding box center [651, 402] width 118 height 12
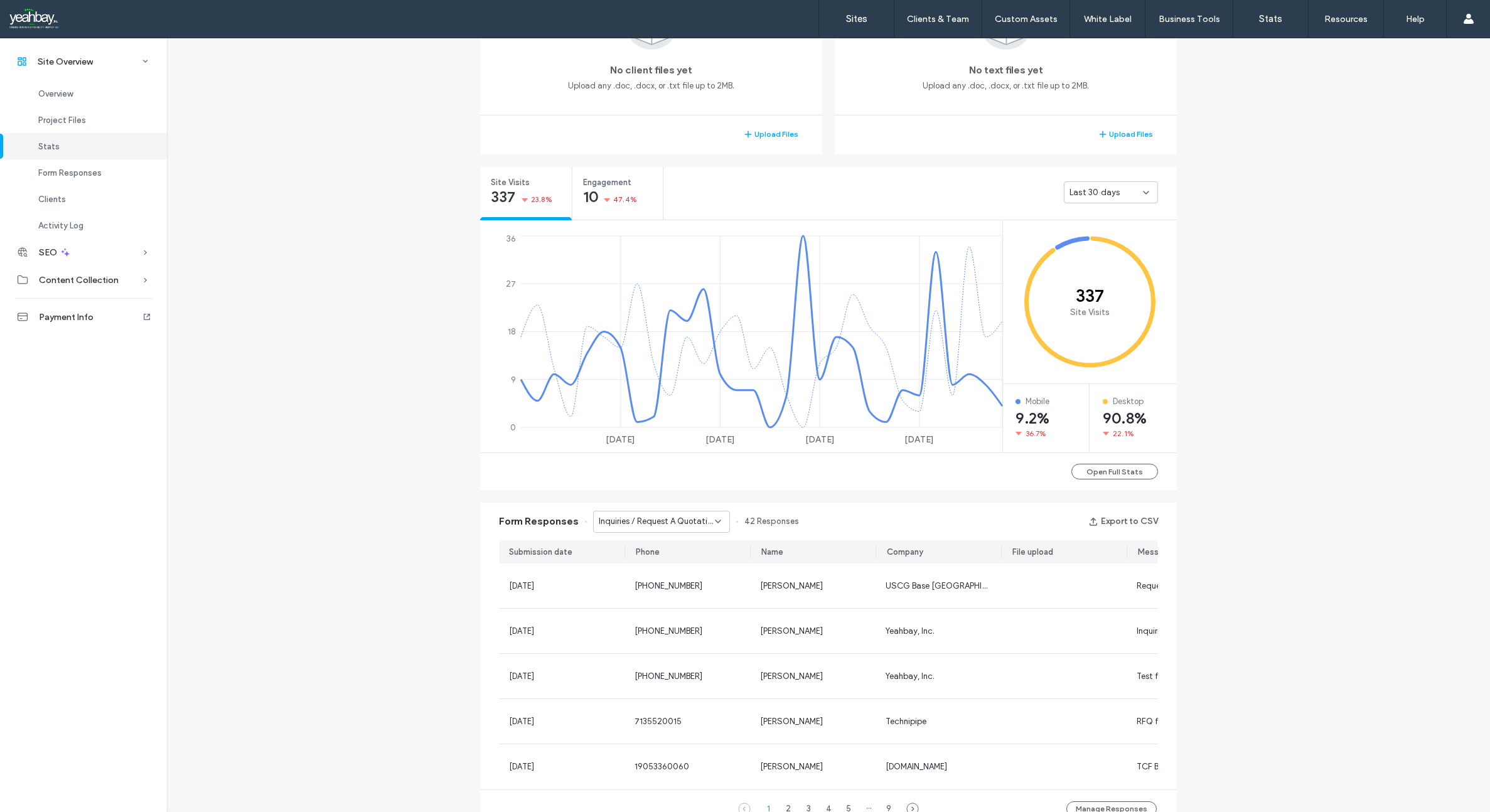
scroll to position [314, 0]
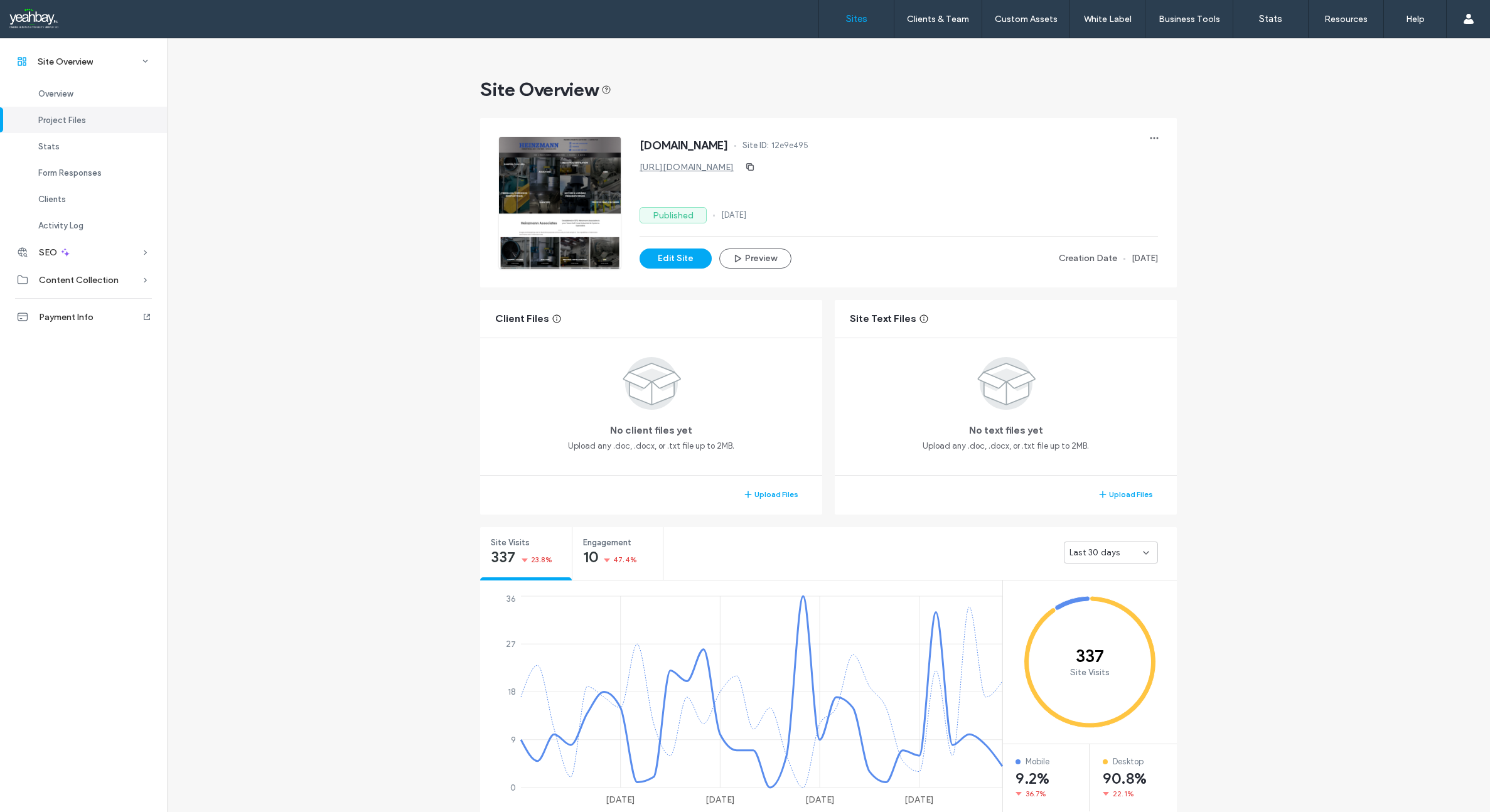
click at [863, 15] on label "Sites" at bounding box center [856, 18] width 21 height 11
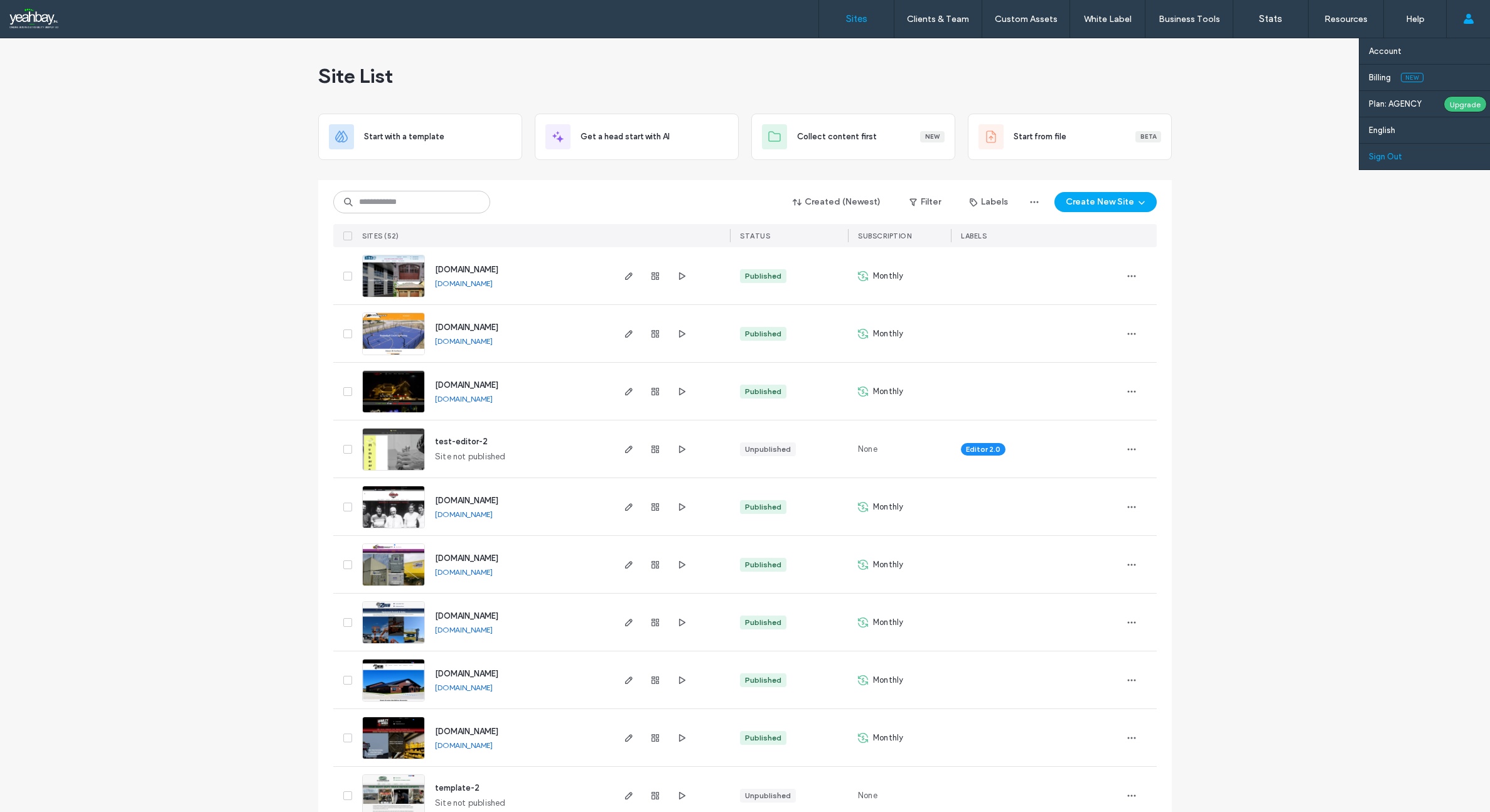
click at [1395, 157] on label "Sign Out" at bounding box center [1385, 156] width 33 height 10
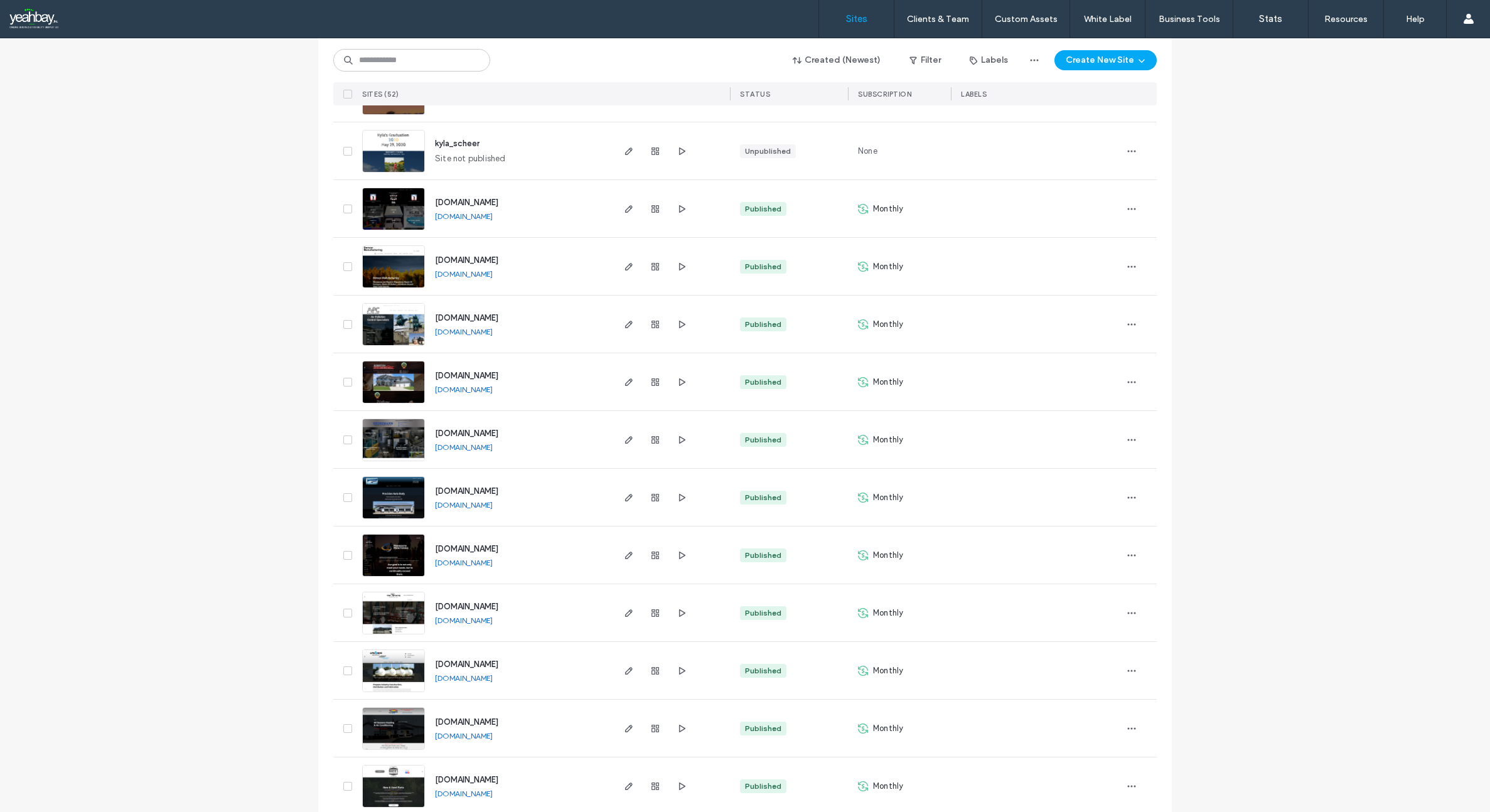
scroll to position [1568, 0]
click at [483, 430] on span "www.heinzmannco.com" at bounding box center [467, 432] width 63 height 10
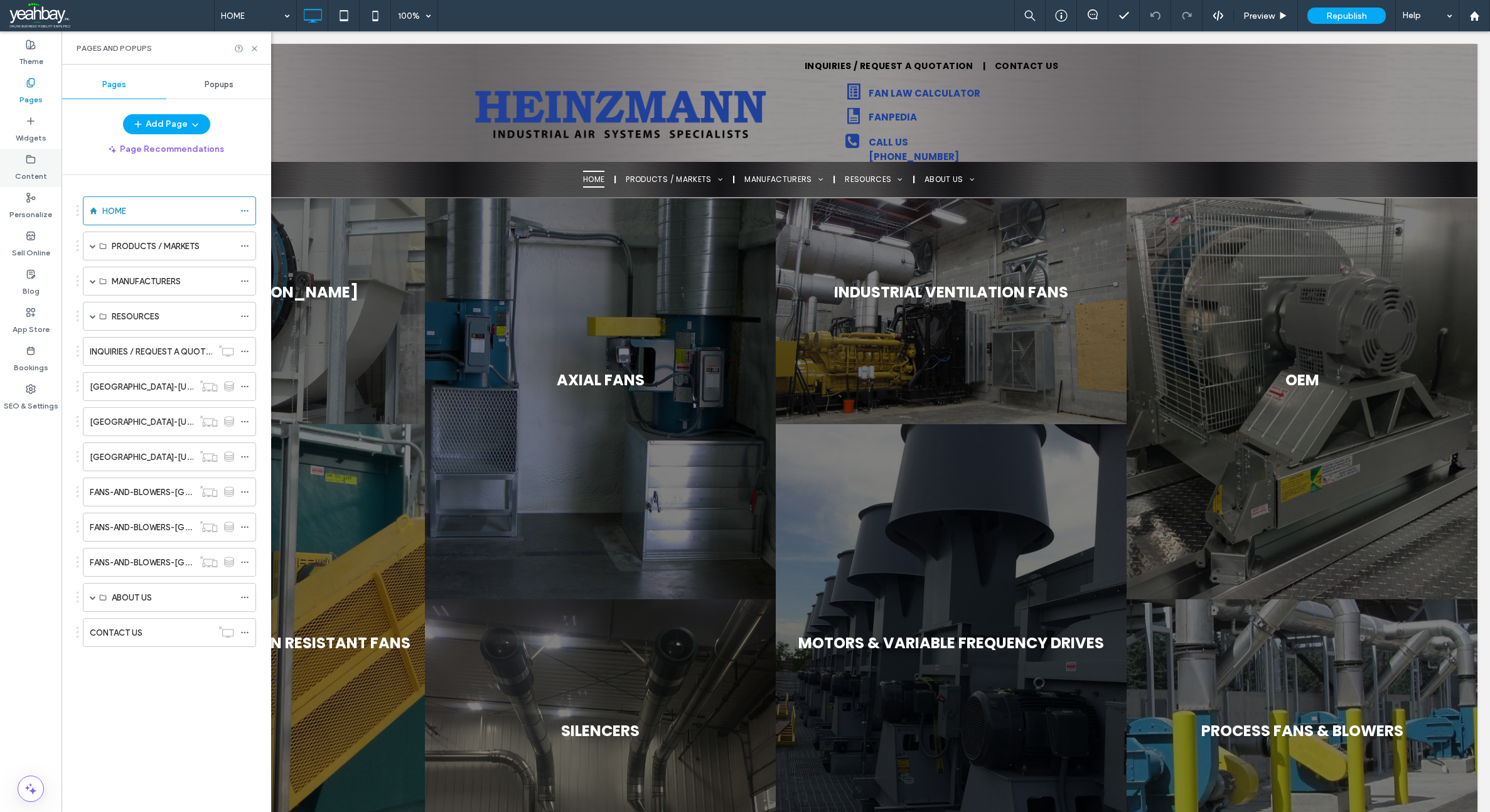
click at [30, 168] on label "Content" at bounding box center [31, 172] width 32 height 17
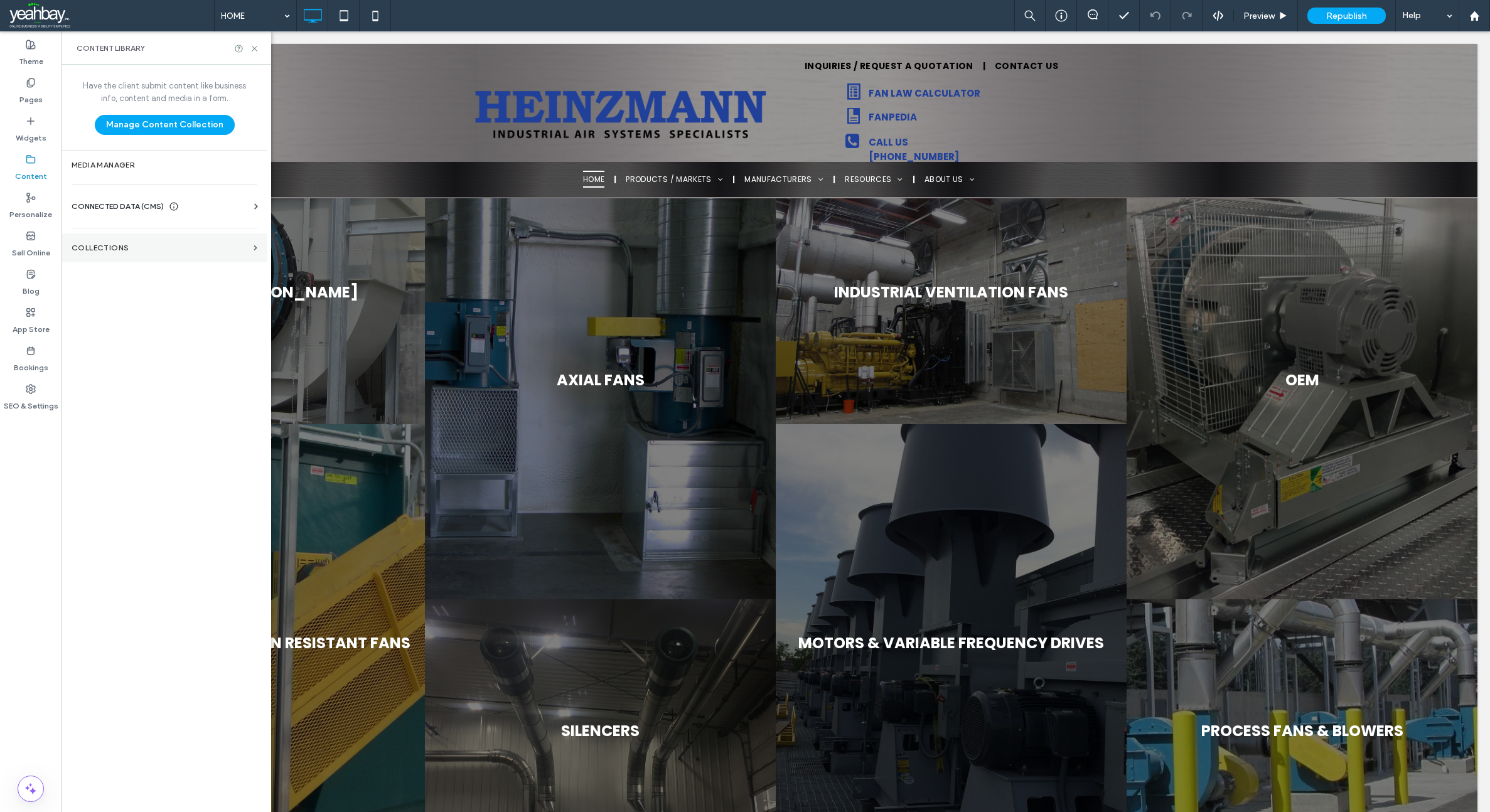
click at [82, 248] on label "Collections" at bounding box center [160, 248] width 177 height 9
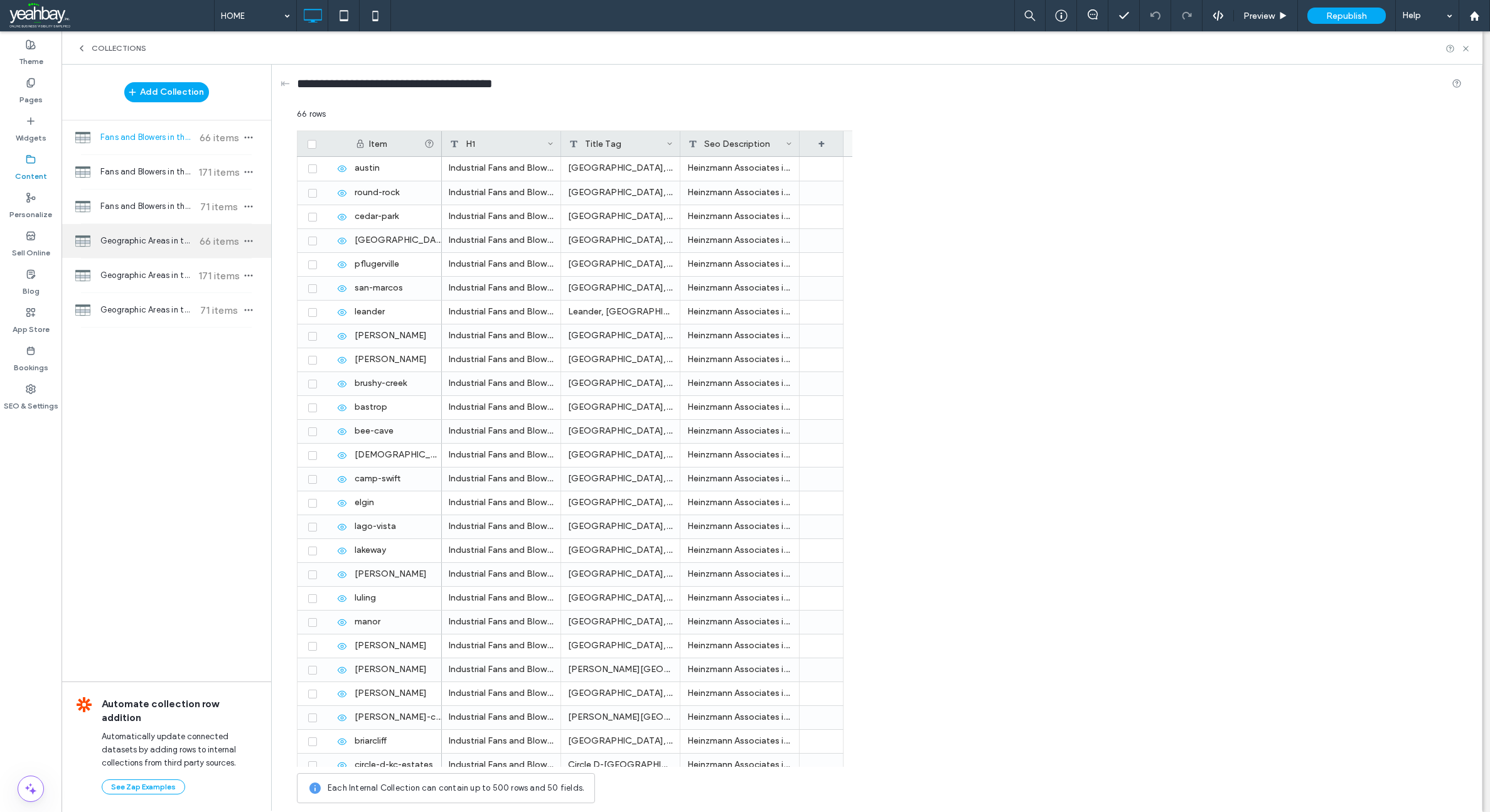
click at [142, 234] on div "Geographic Areas in the Austin, TX Area 66 items" at bounding box center [166, 241] width 209 height 34
click at [122, 50] on span "Collections" at bounding box center [119, 48] width 55 height 10
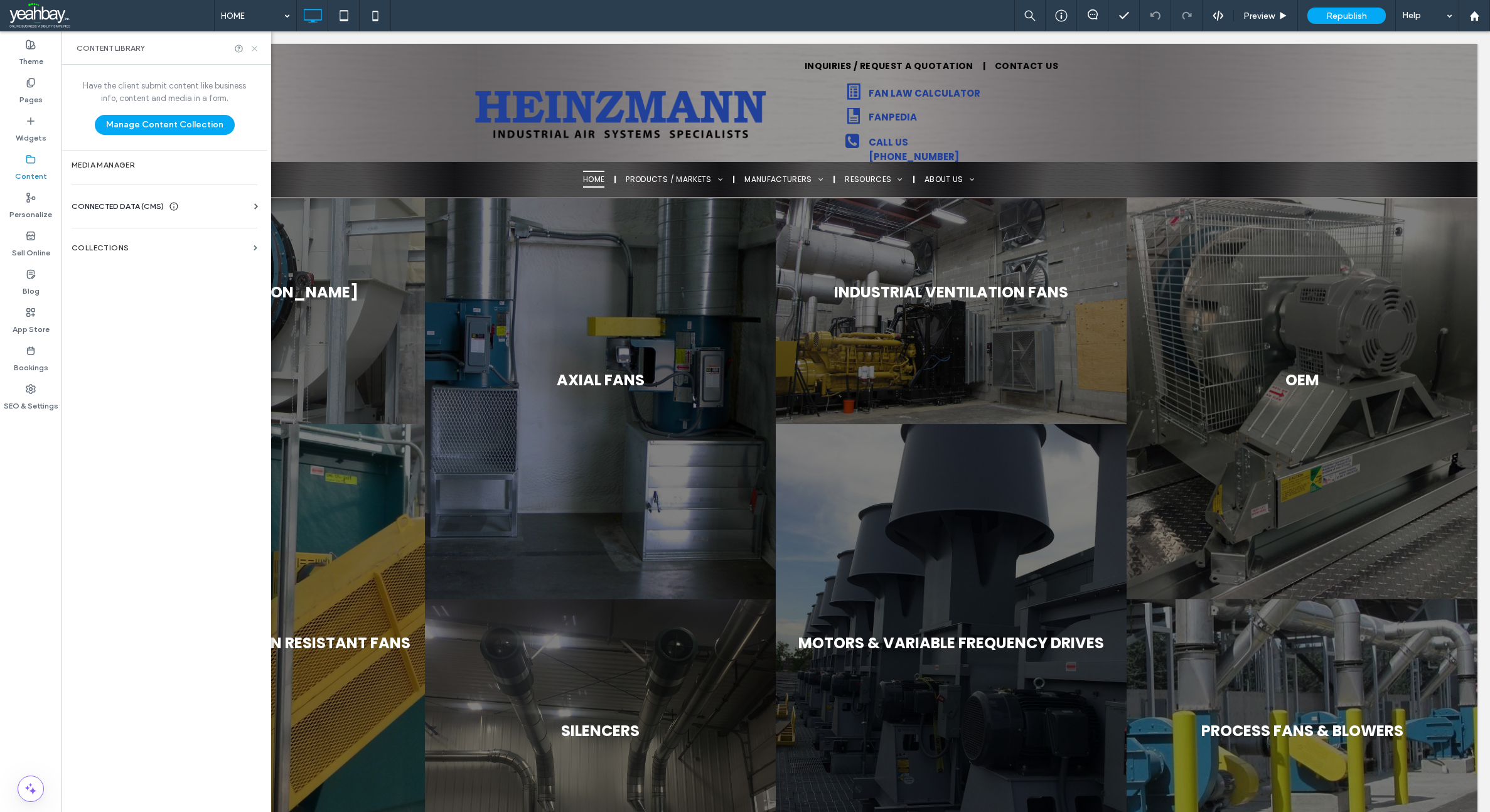
click at [258, 52] on icon at bounding box center [255, 48] width 10 height 10
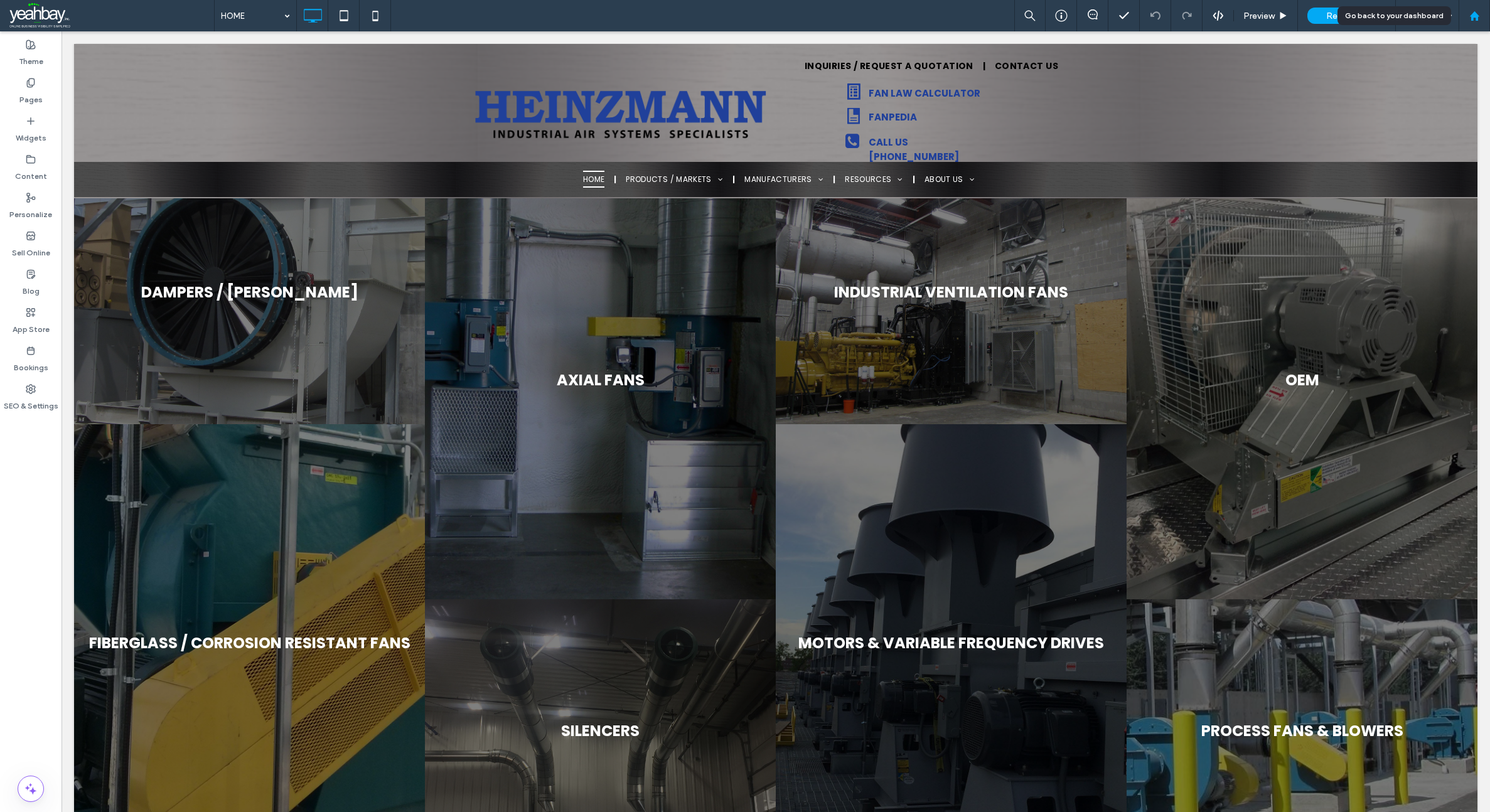
click at [1476, 21] on icon at bounding box center [1474, 16] width 11 height 11
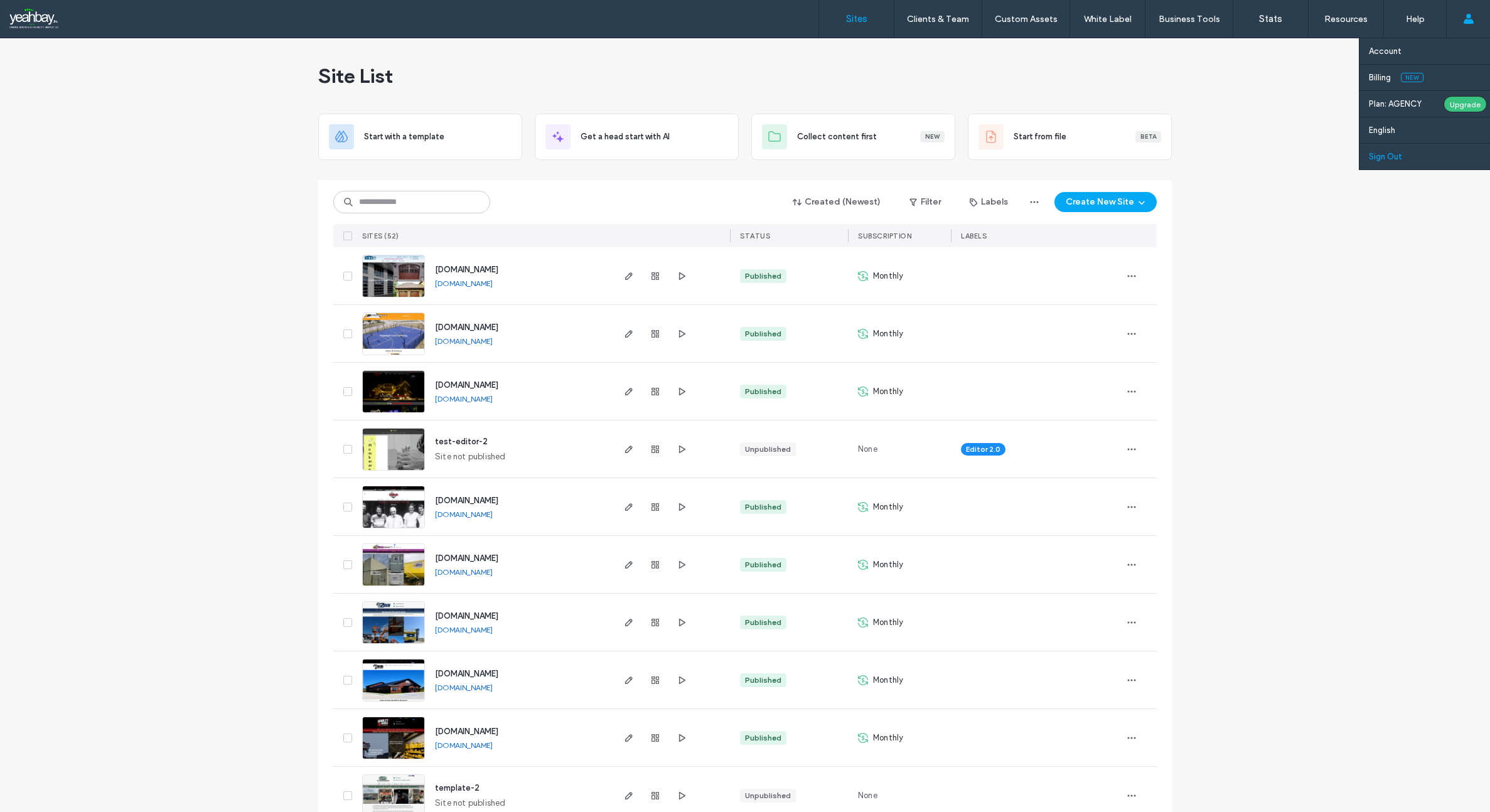
click at [1380, 160] on label "Sign Out" at bounding box center [1385, 156] width 33 height 10
